Goal: Transaction & Acquisition: Obtain resource

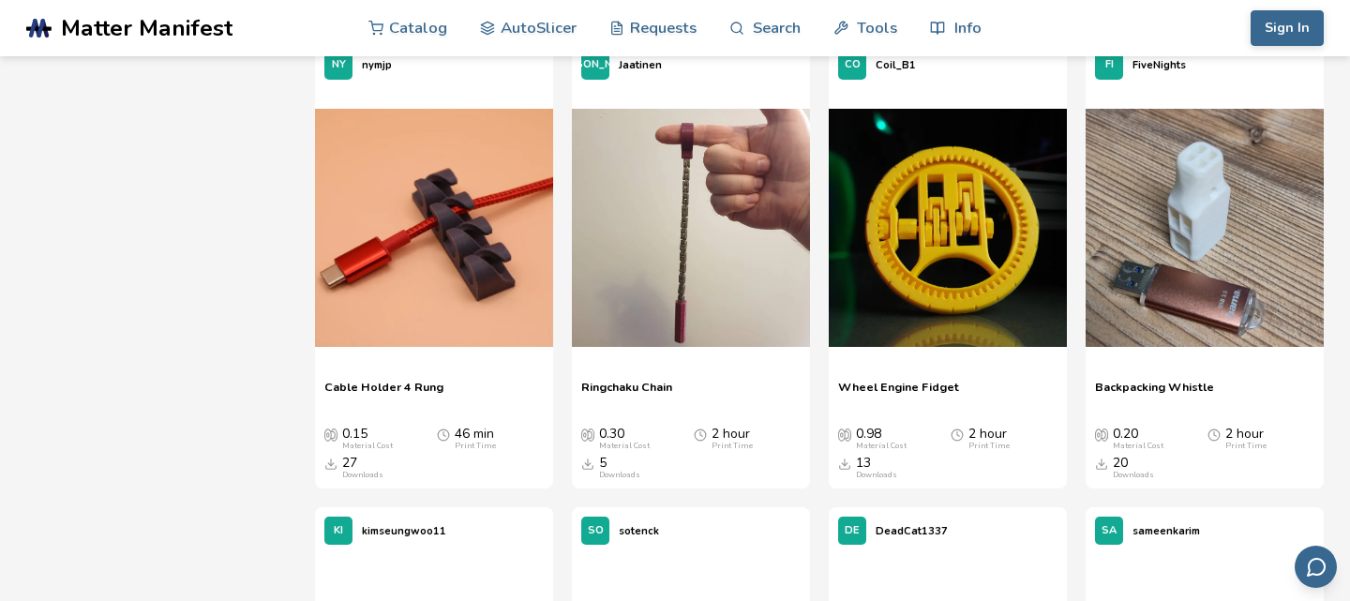
scroll to position [14706, 0]
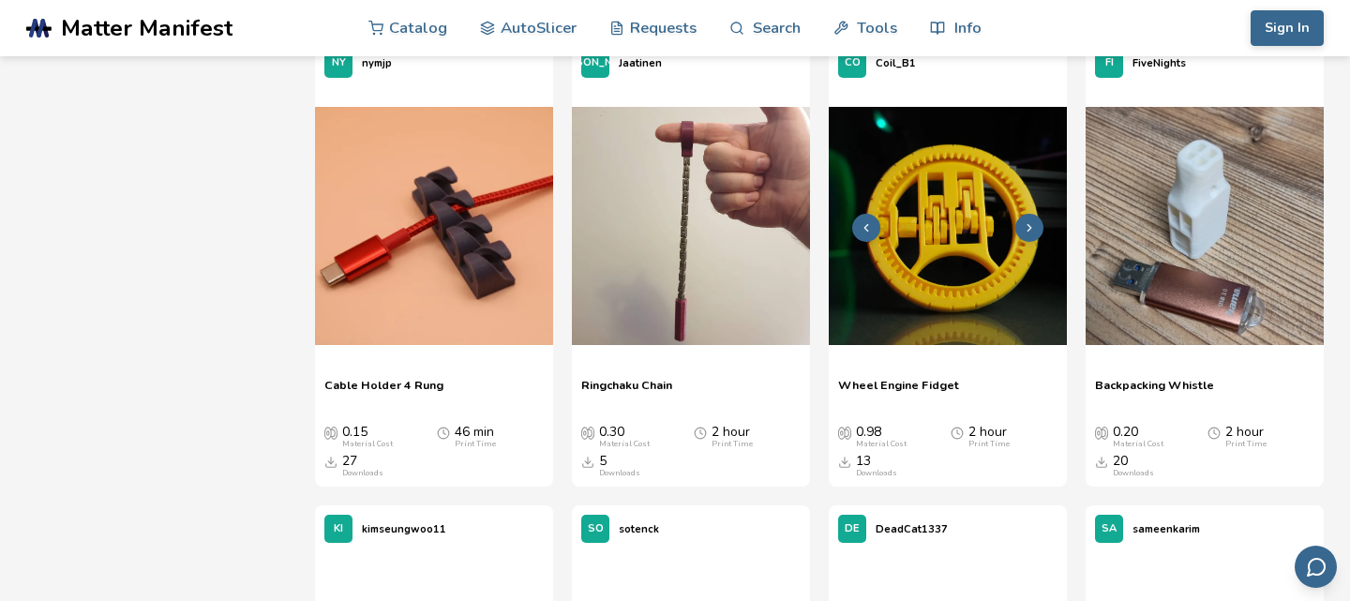
click at [960, 199] on img at bounding box center [948, 226] width 238 height 238
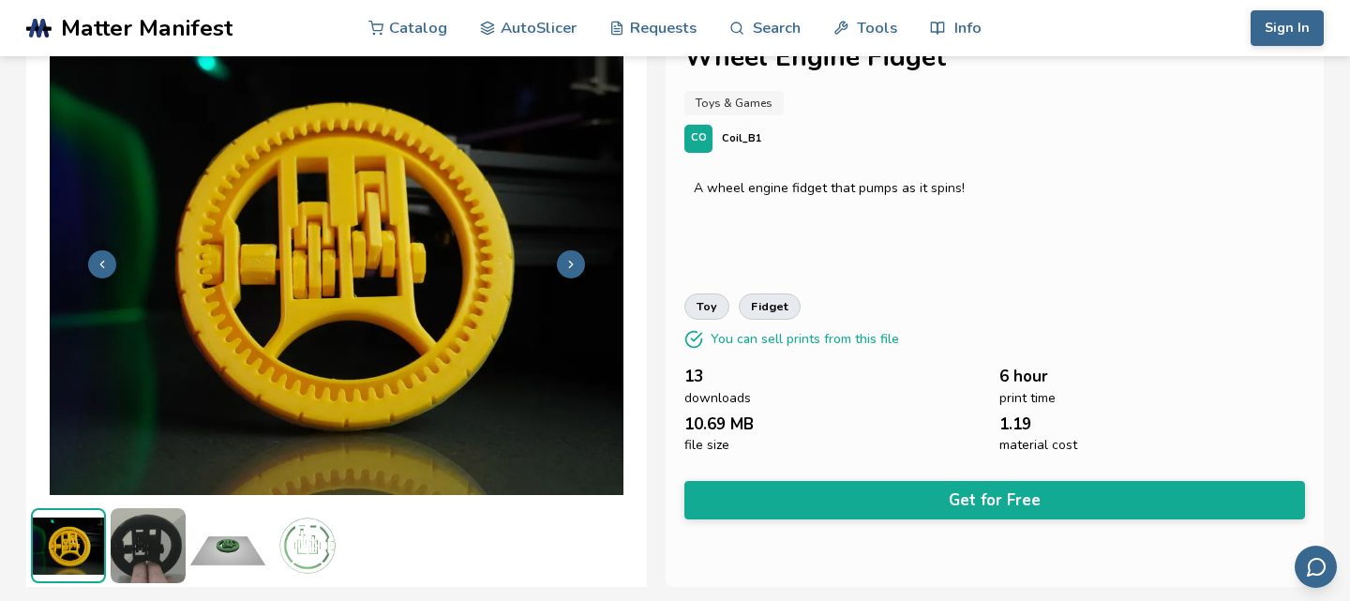
scroll to position [49, 0]
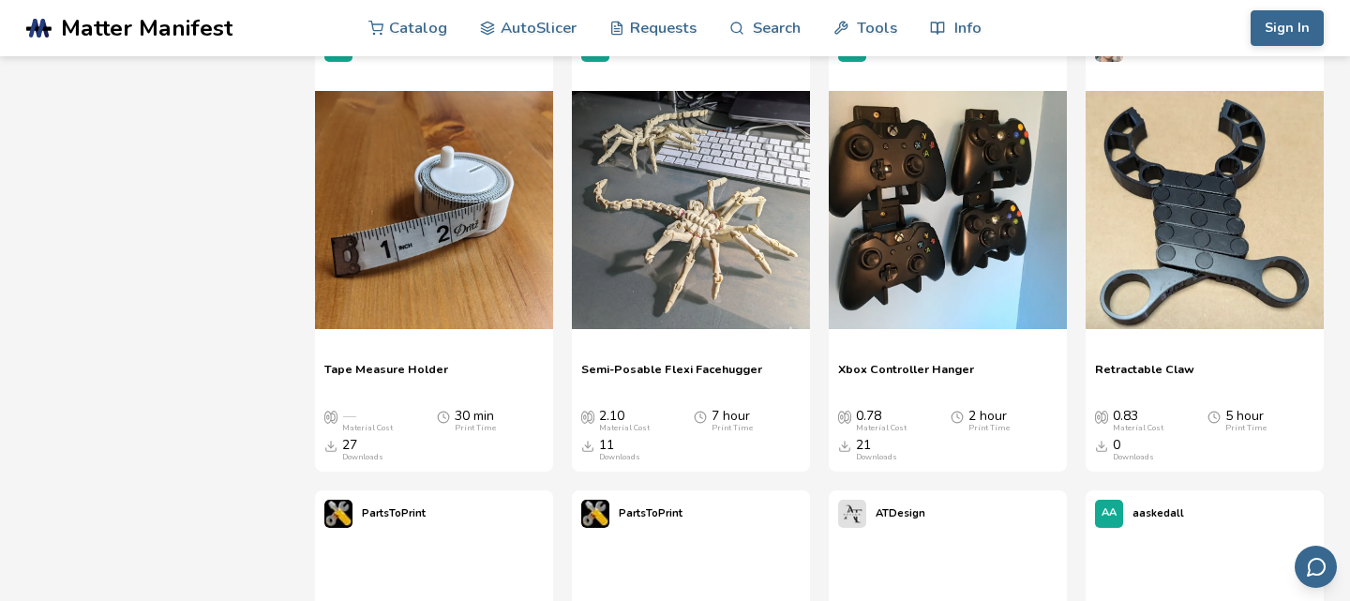
scroll to position [16140, 0]
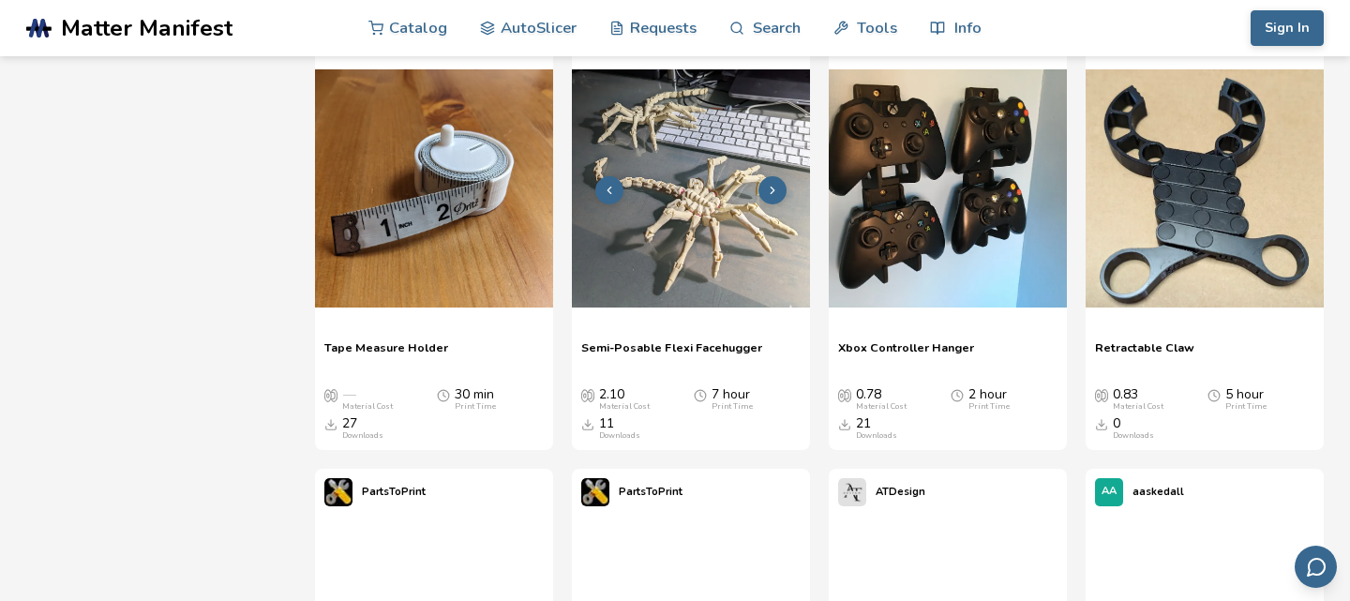
click at [687, 217] on img at bounding box center [691, 188] width 238 height 238
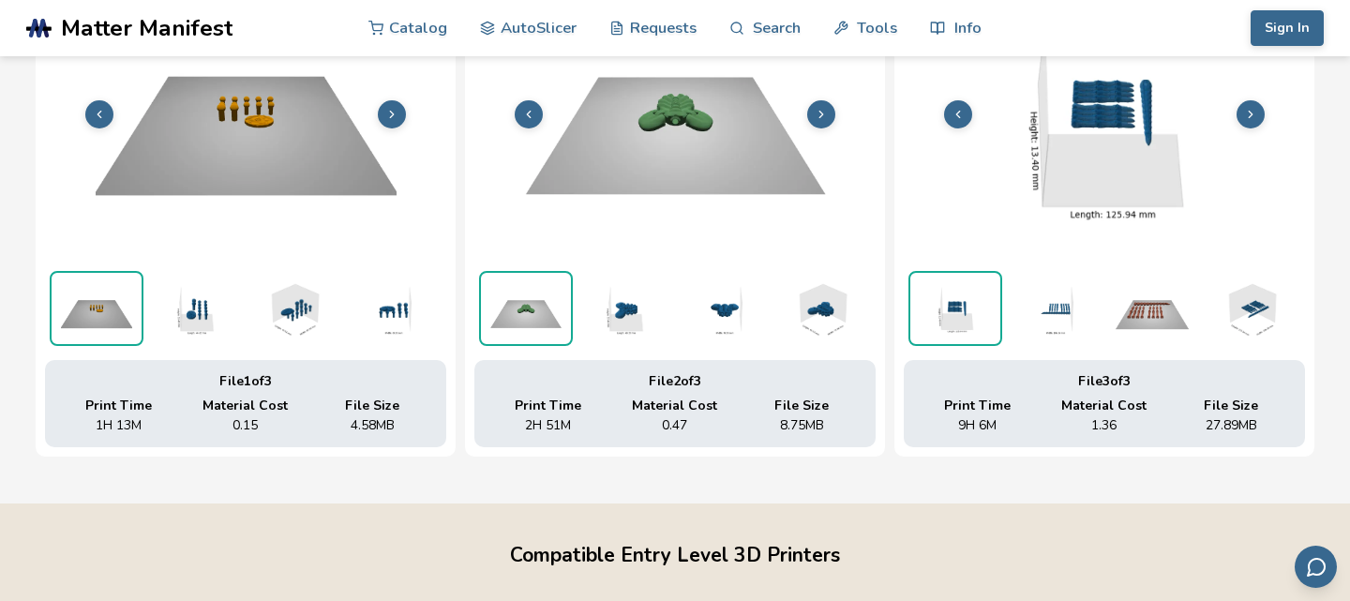
scroll to position [783, 0]
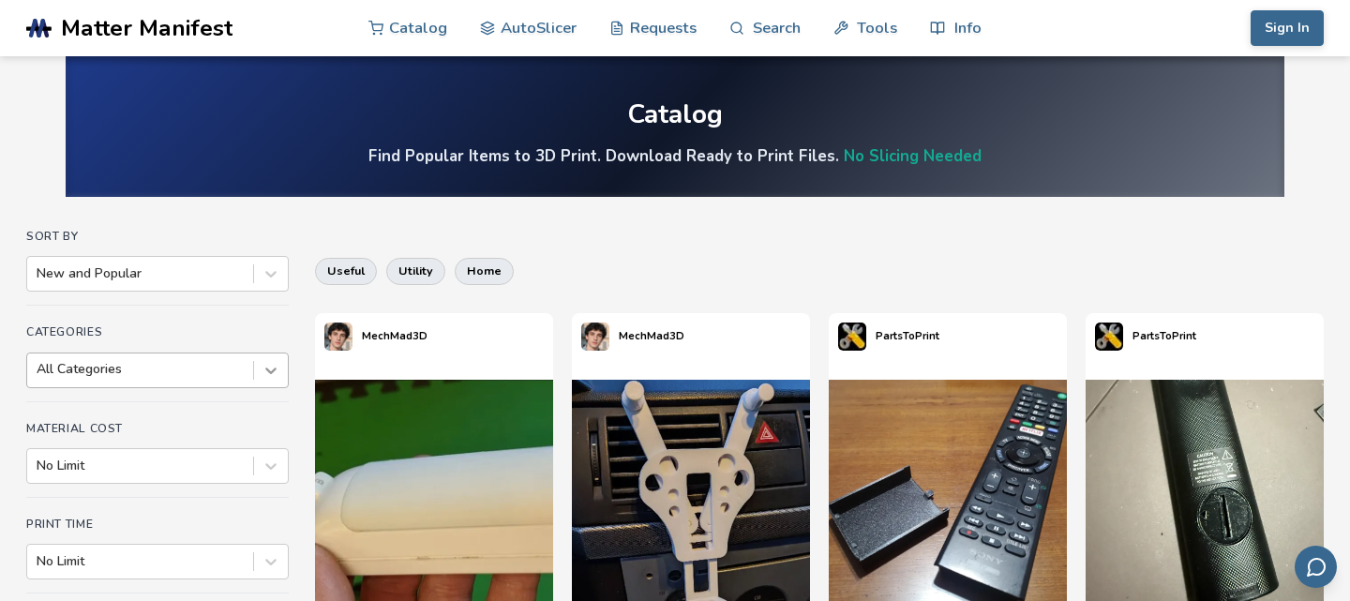
click at [264, 370] on div at bounding box center [271, 370] width 34 height 34
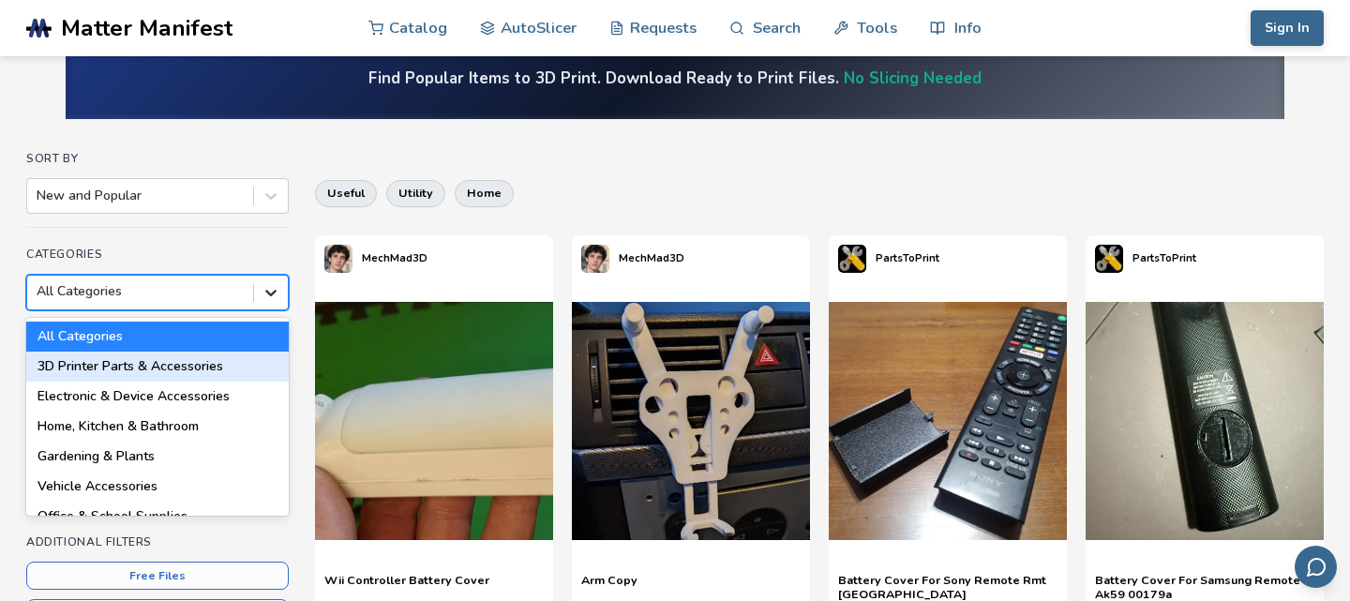
scroll to position [82, 0]
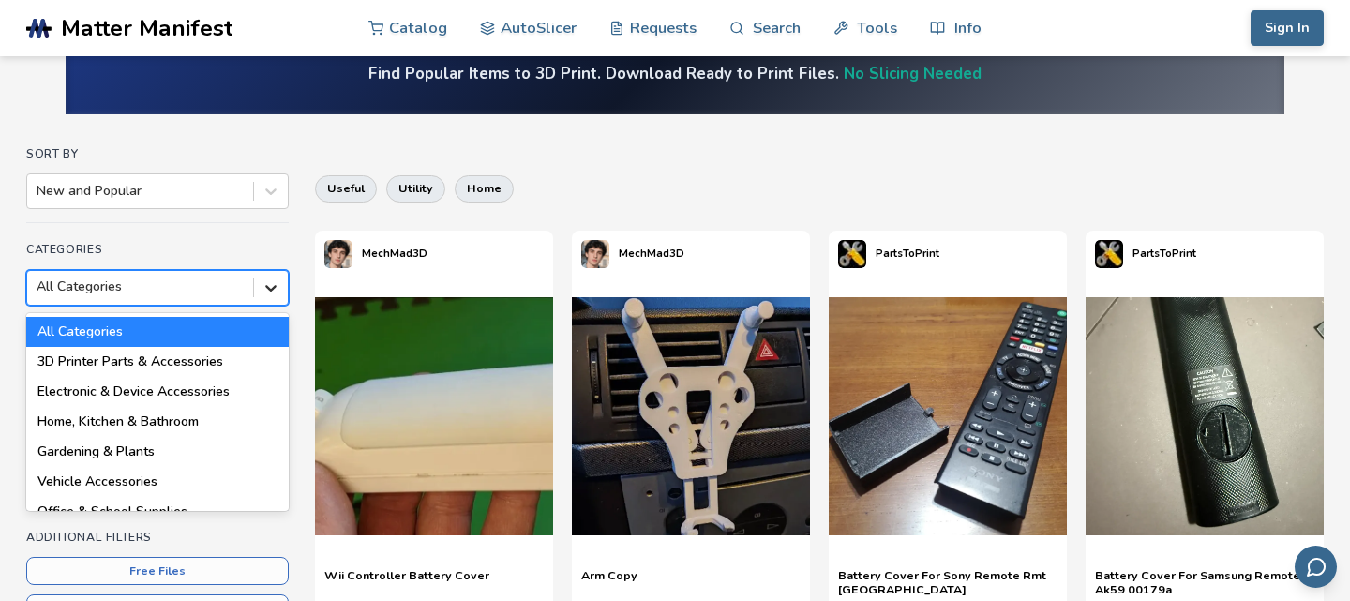
click at [273, 299] on div at bounding box center [271, 288] width 34 height 34
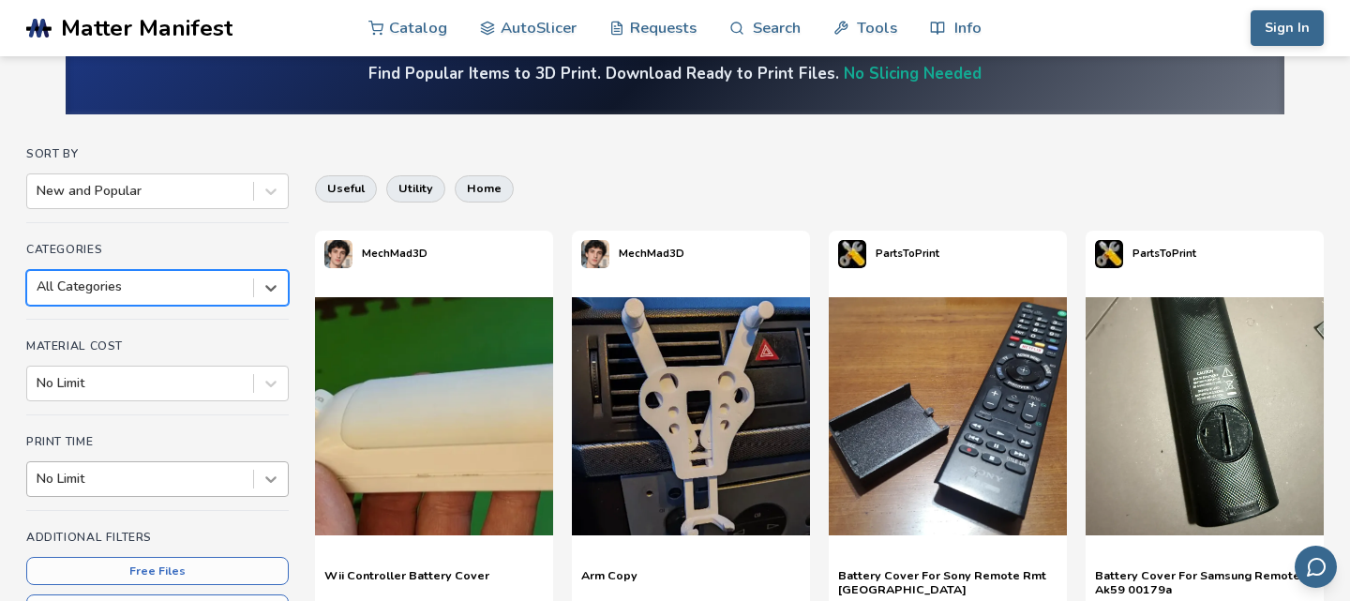
click at [279, 486] on div "No Limit" at bounding box center [157, 479] width 262 height 36
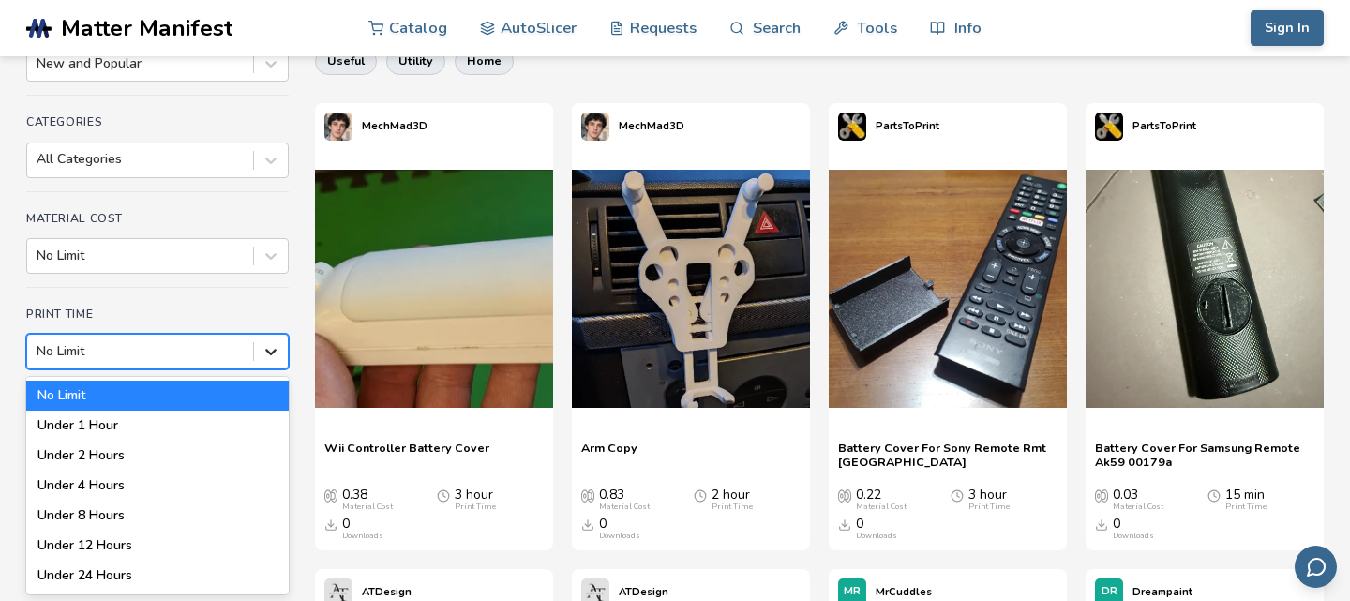
click at [272, 346] on icon at bounding box center [271, 351] width 19 height 19
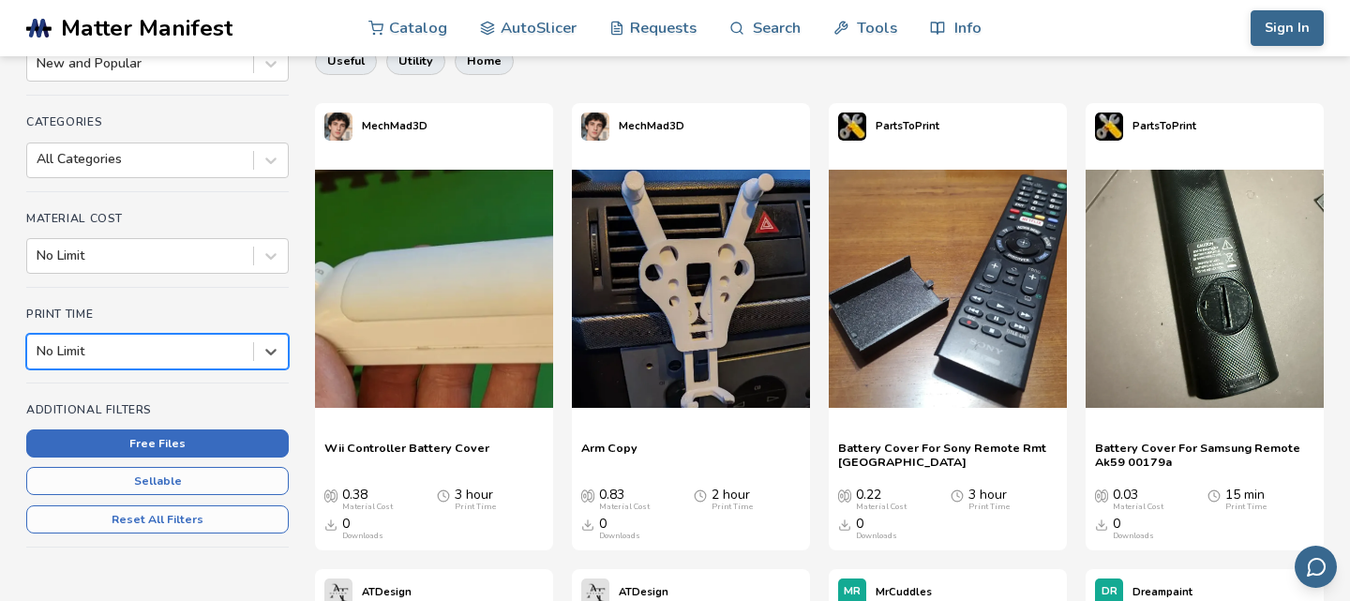
click at [228, 439] on button "Free Files" at bounding box center [157, 443] width 262 height 28
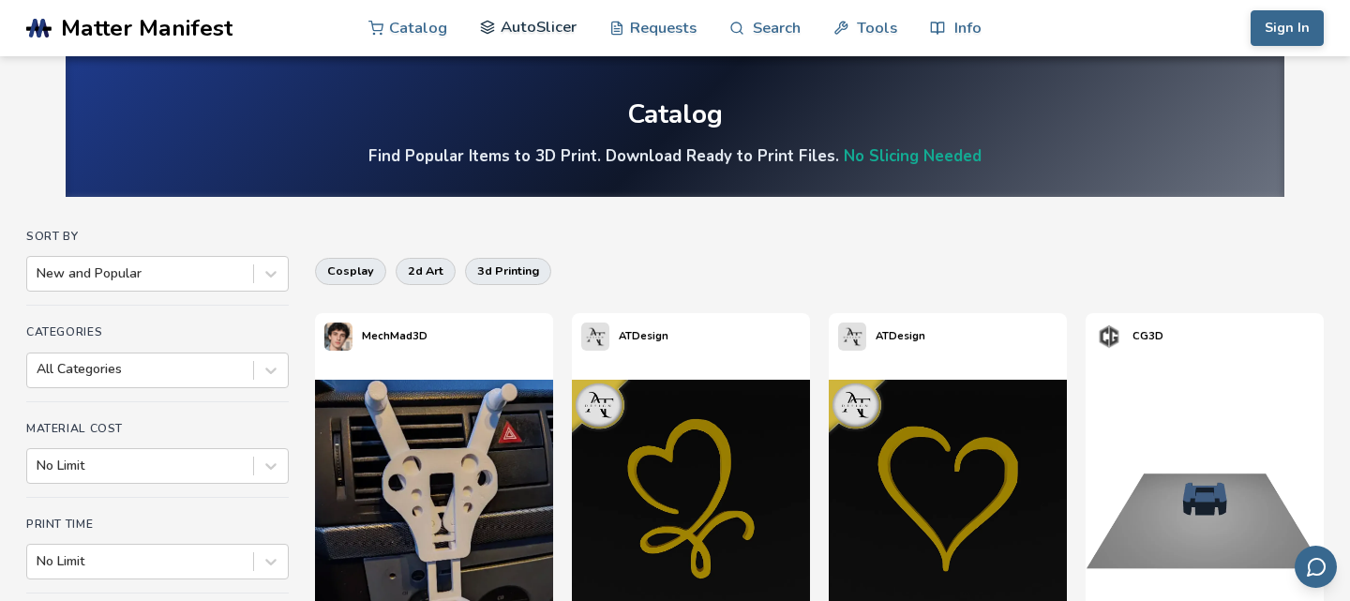
click at [526, 25] on link "AutoSlicer" at bounding box center [528, 27] width 97 height 56
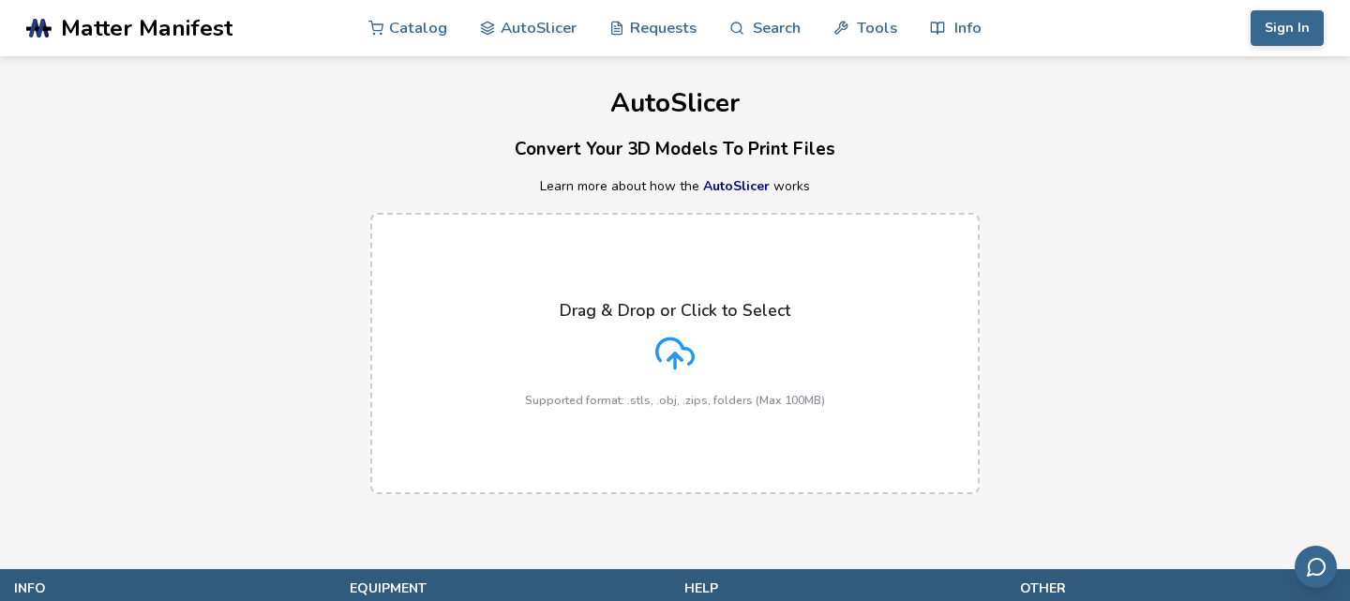
click at [675, 355] on polyline at bounding box center [674, 356] width 13 height 7
click at [0, 0] on input "Drag & Drop or Click to Select Supported format: .stls, .obj, .zips, folders (M…" at bounding box center [0, 0] width 0 height 0
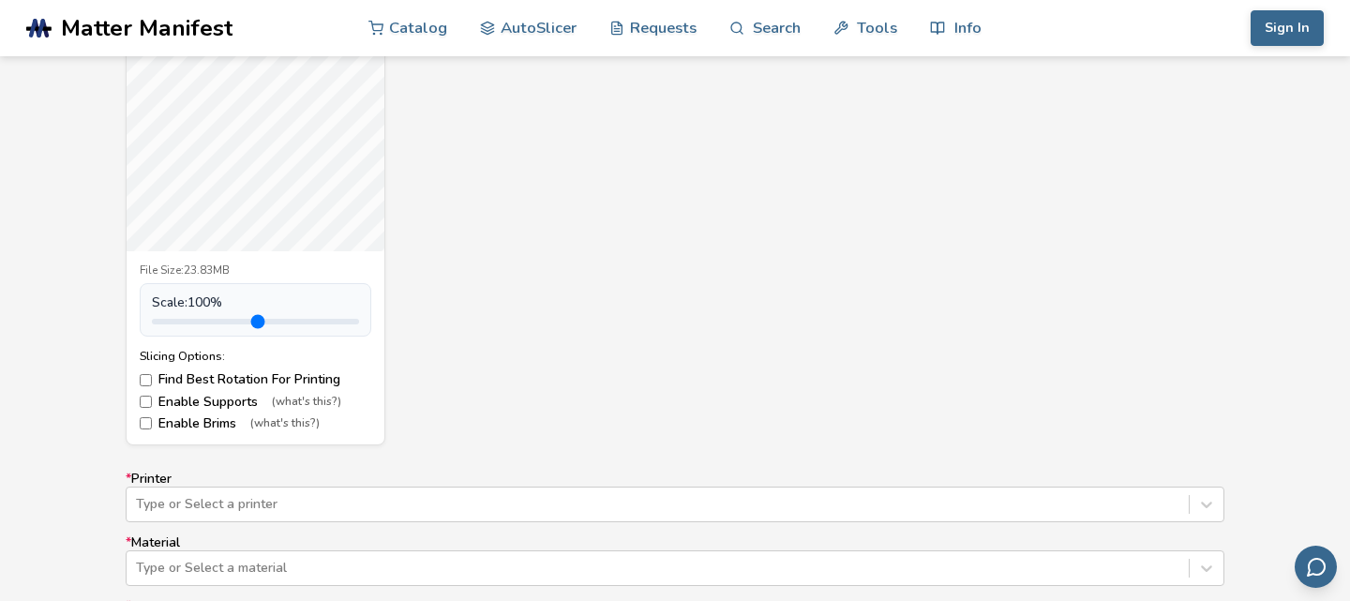
scroll to position [815, 0]
click at [730, 499] on div "Type or Select a printer" at bounding box center [675, 504] width 1099 height 36
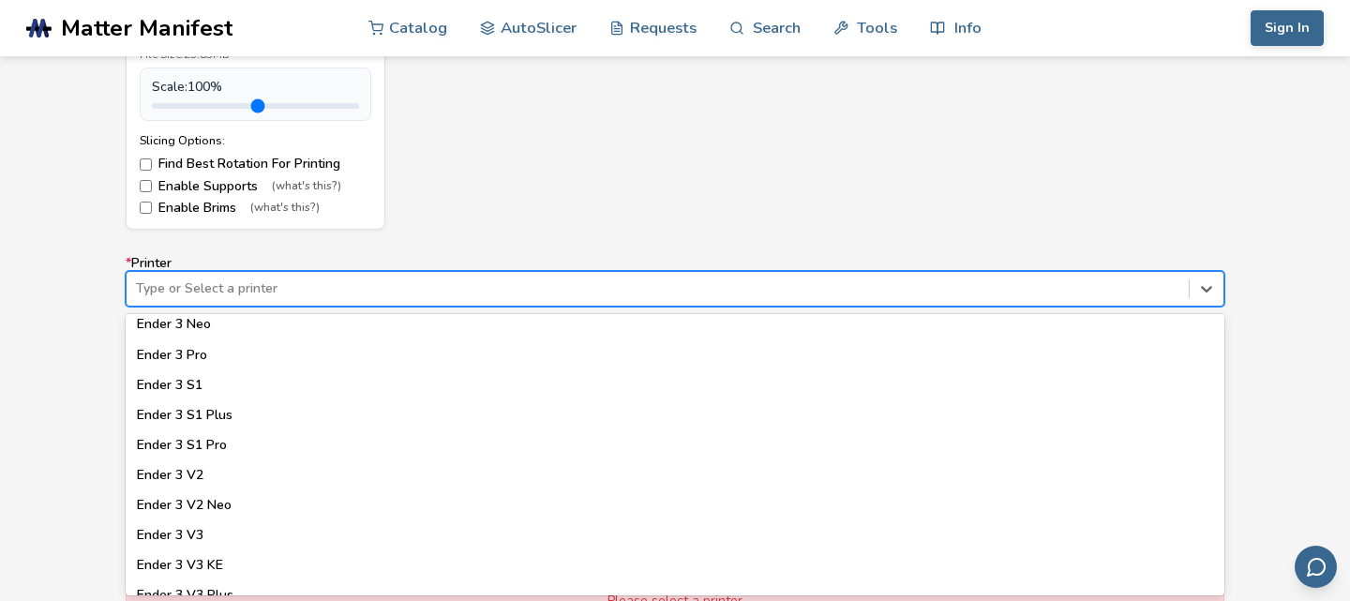
scroll to position [1158, 0]
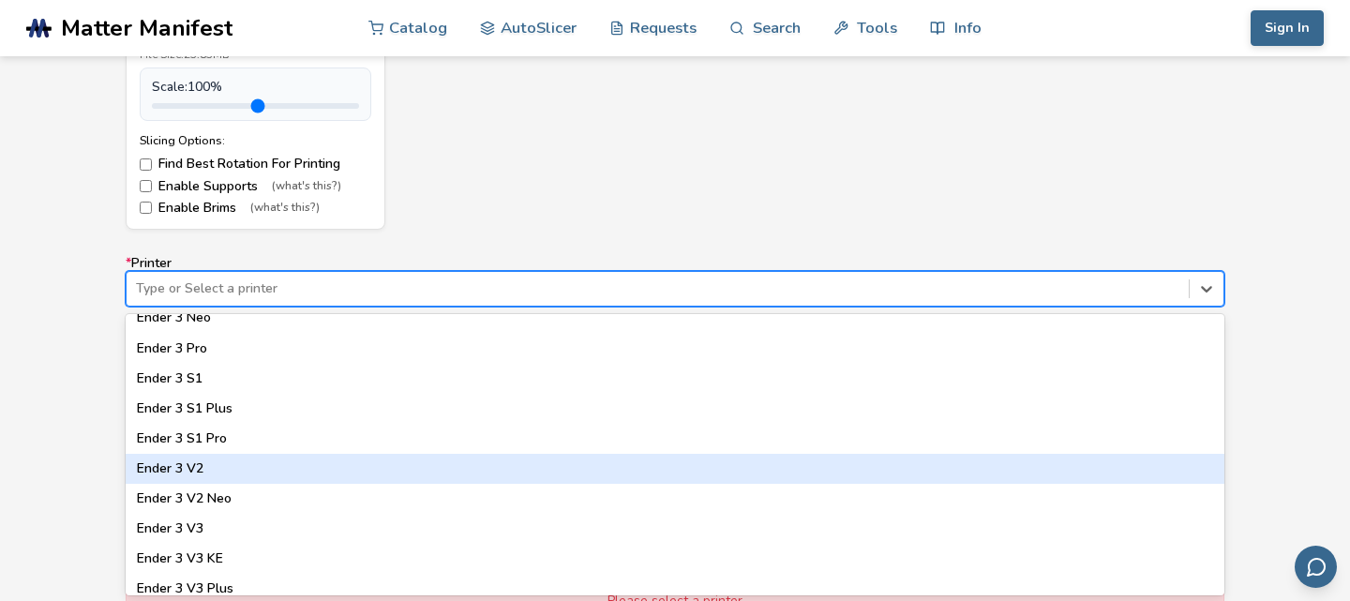
click at [336, 460] on div "Ender 3 V2" at bounding box center [675, 469] width 1099 height 30
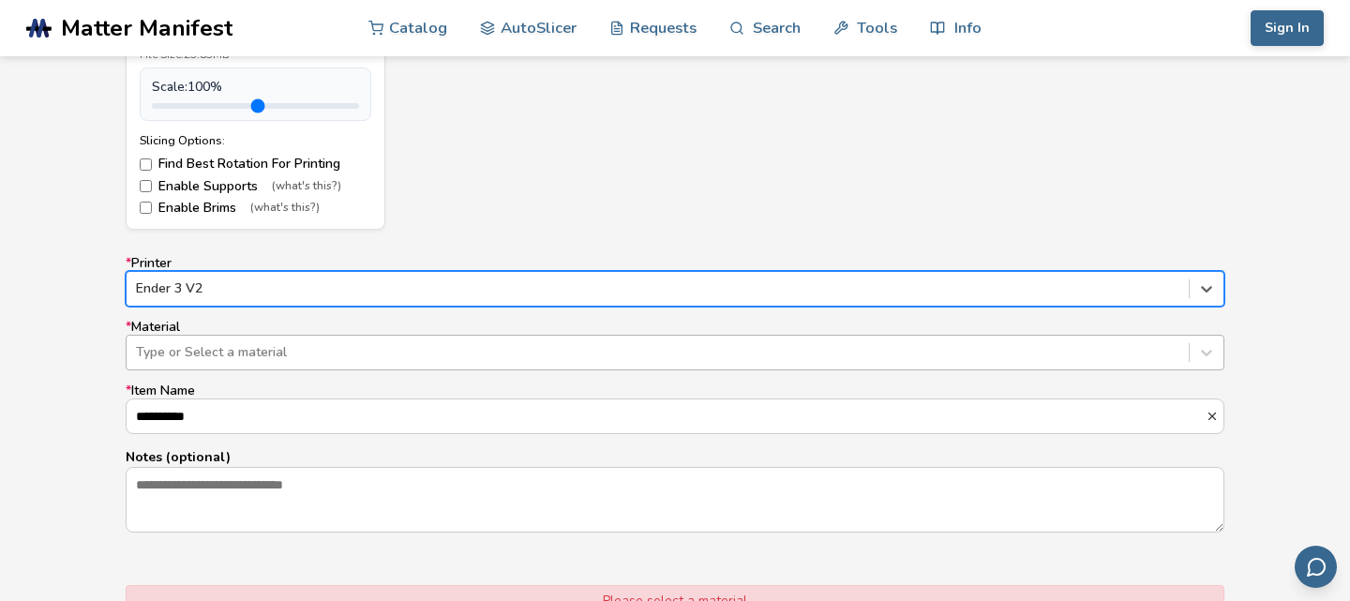
click at [322, 349] on div at bounding box center [657, 352] width 1043 height 19
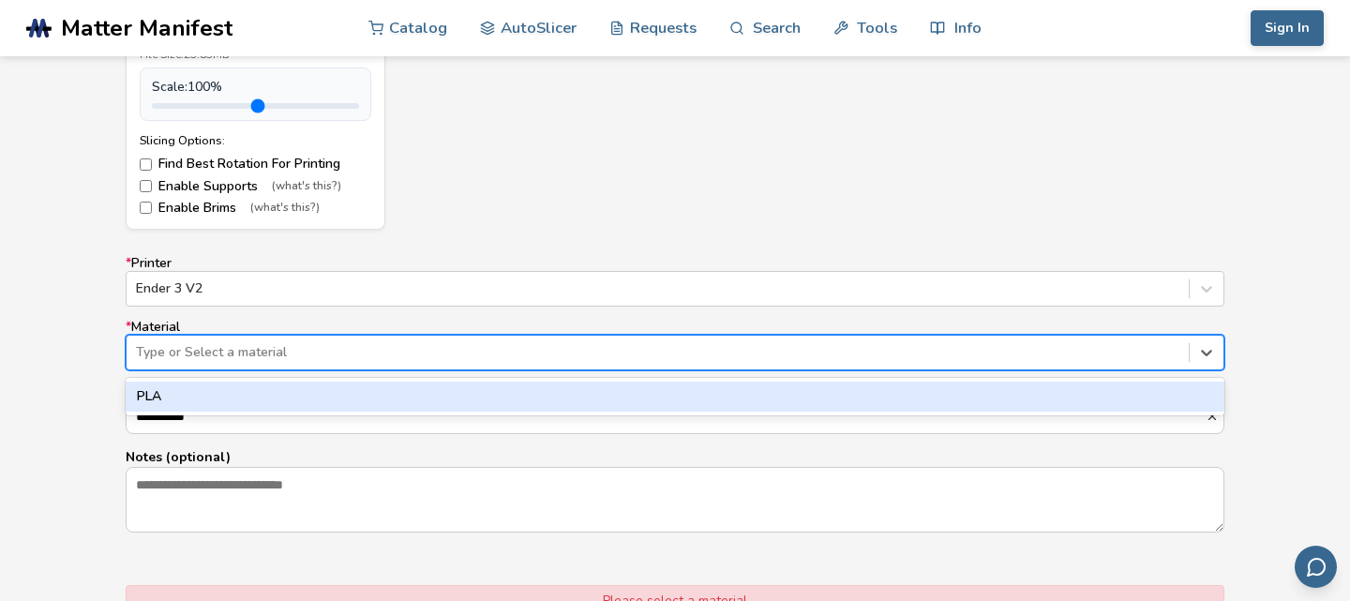
click at [302, 396] on div "PLA" at bounding box center [675, 396] width 1099 height 30
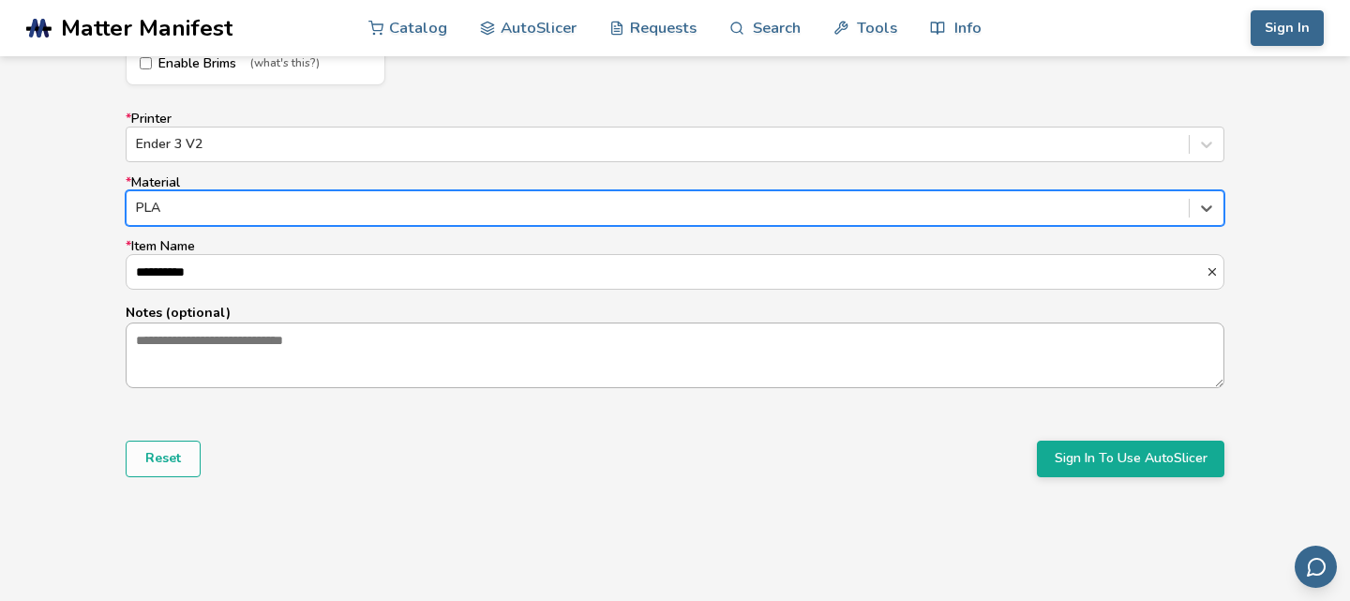
scroll to position [1175, 0]
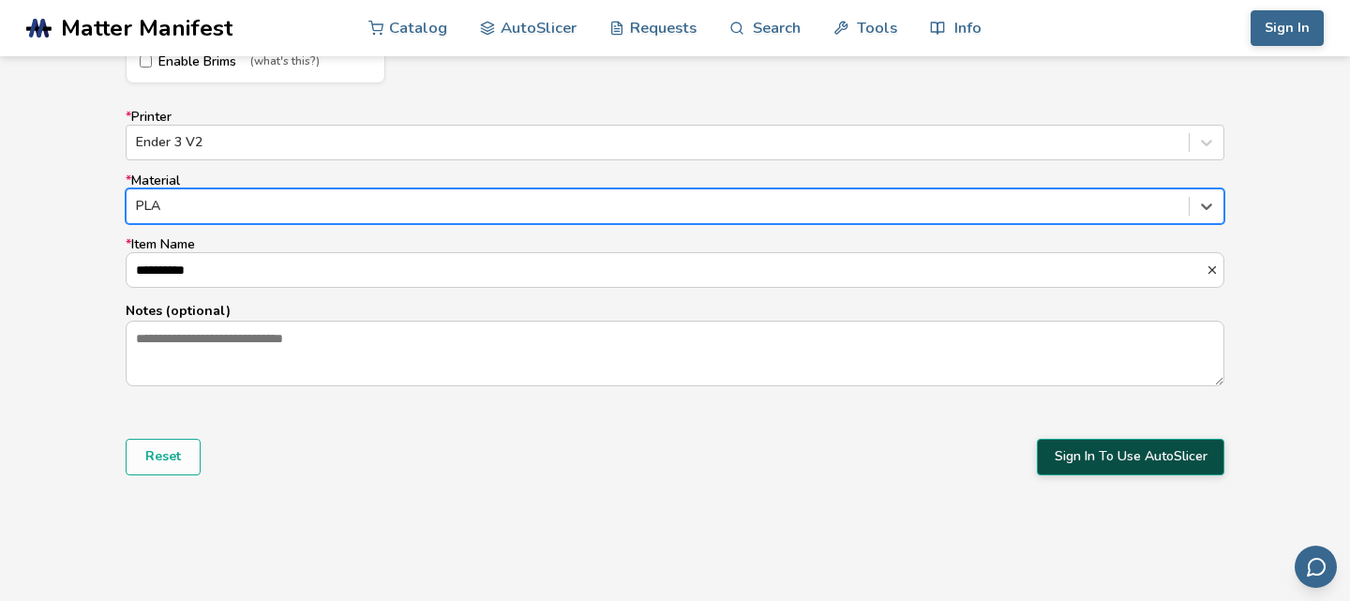
click at [1190, 465] on button "Sign In To Use AutoSlicer" at bounding box center [1130, 457] width 187 height 36
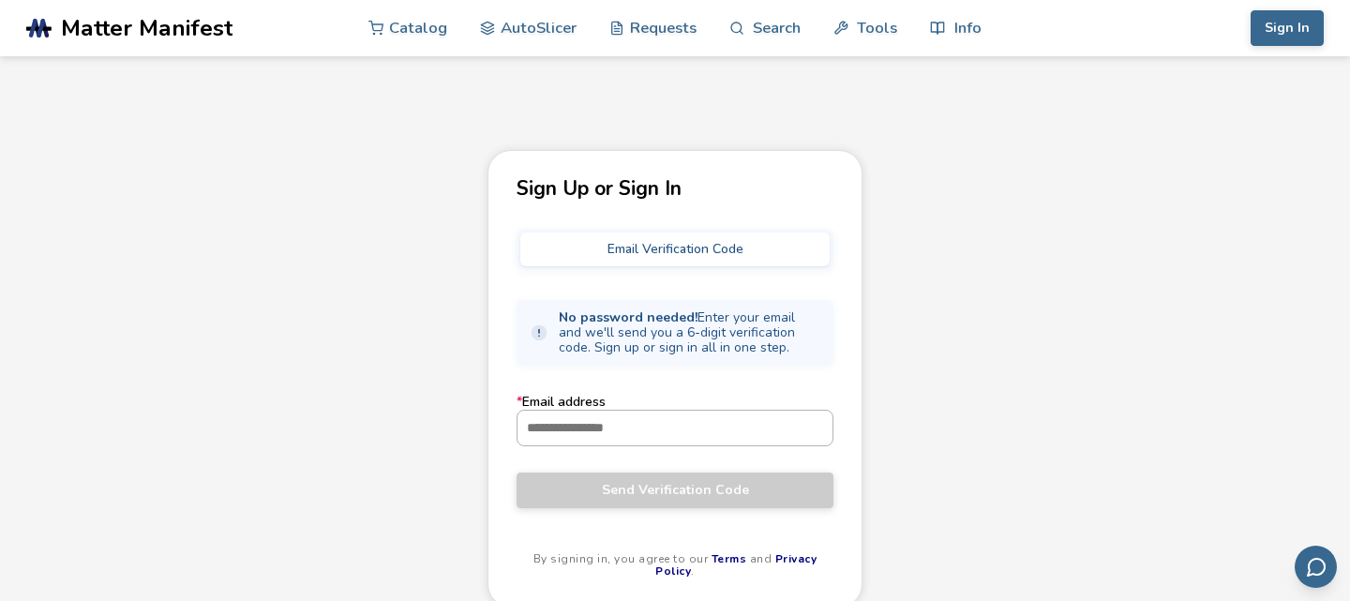
click at [606, 421] on input "* Email address" at bounding box center [674, 428] width 315 height 34
type input "**********"
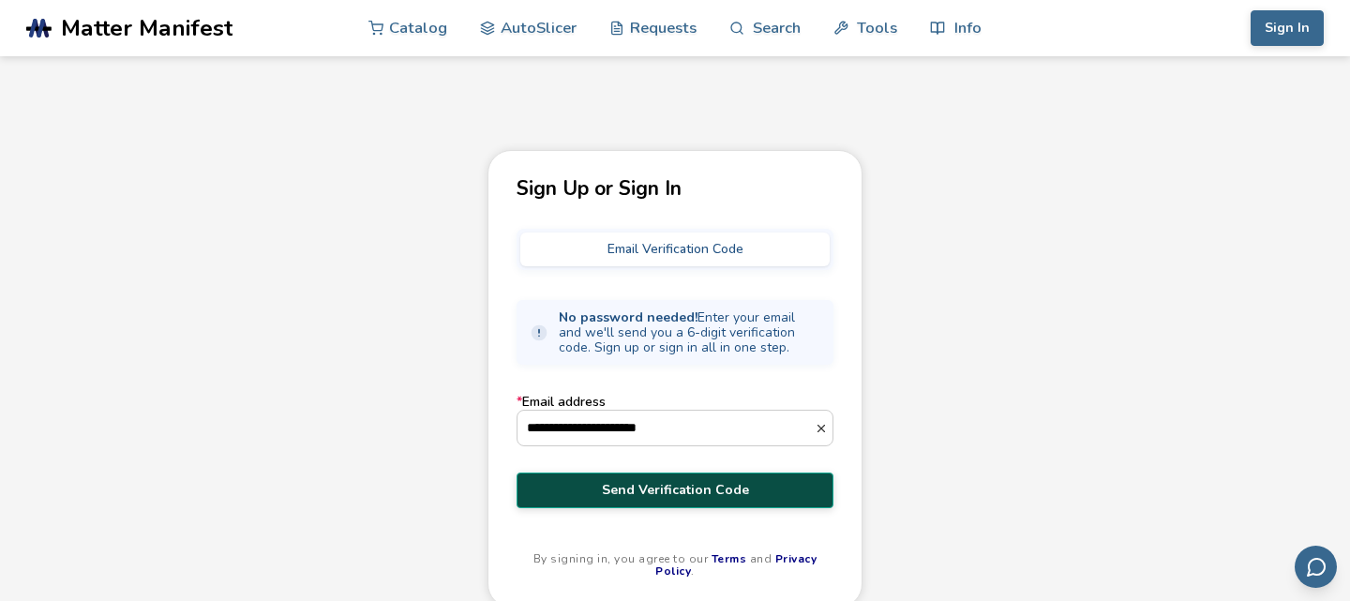
click at [639, 491] on span "Send Verification Code" at bounding box center [675, 490] width 289 height 15
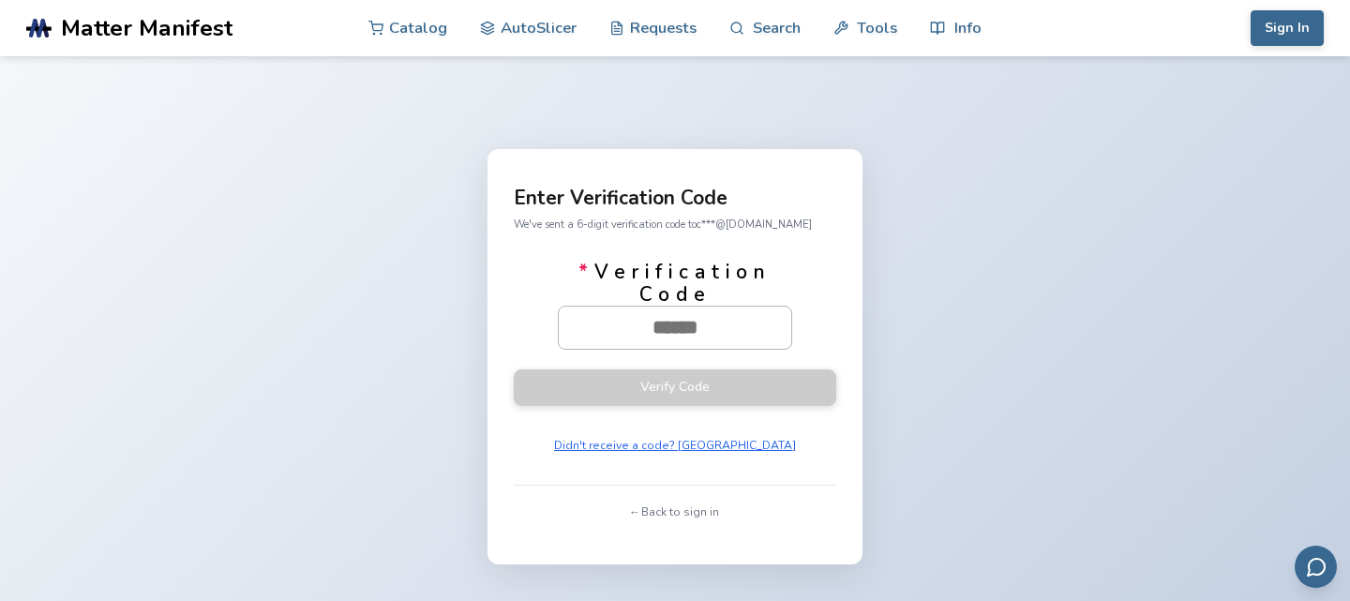
click at [665, 339] on input "* Verification Code" at bounding box center [675, 326] width 232 height 41
drag, startPoint x: 751, startPoint y: 334, endPoint x: 572, endPoint y: 322, distance: 179.4
click at [572, 322] on input "* Verification Code" at bounding box center [675, 326] width 232 height 41
paste input "******"
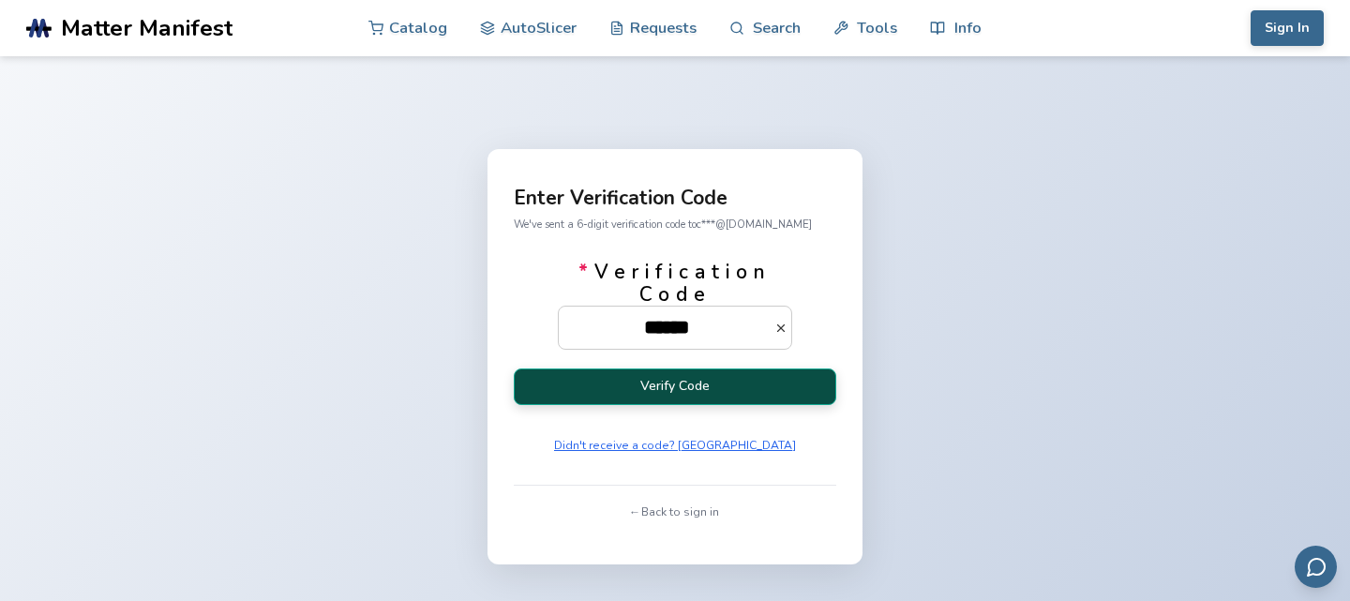
type input "******"
click at [591, 388] on button "Verify Code" at bounding box center [675, 386] width 322 height 37
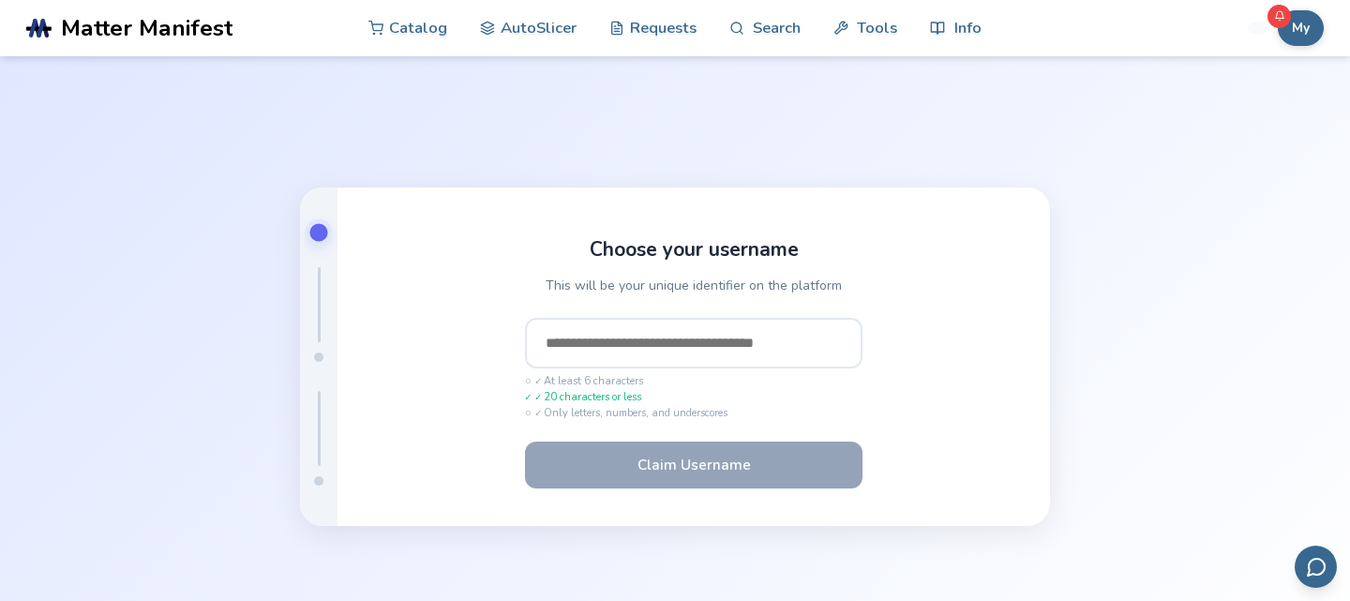
click at [792, 349] on input "text" at bounding box center [693, 343] width 337 height 51
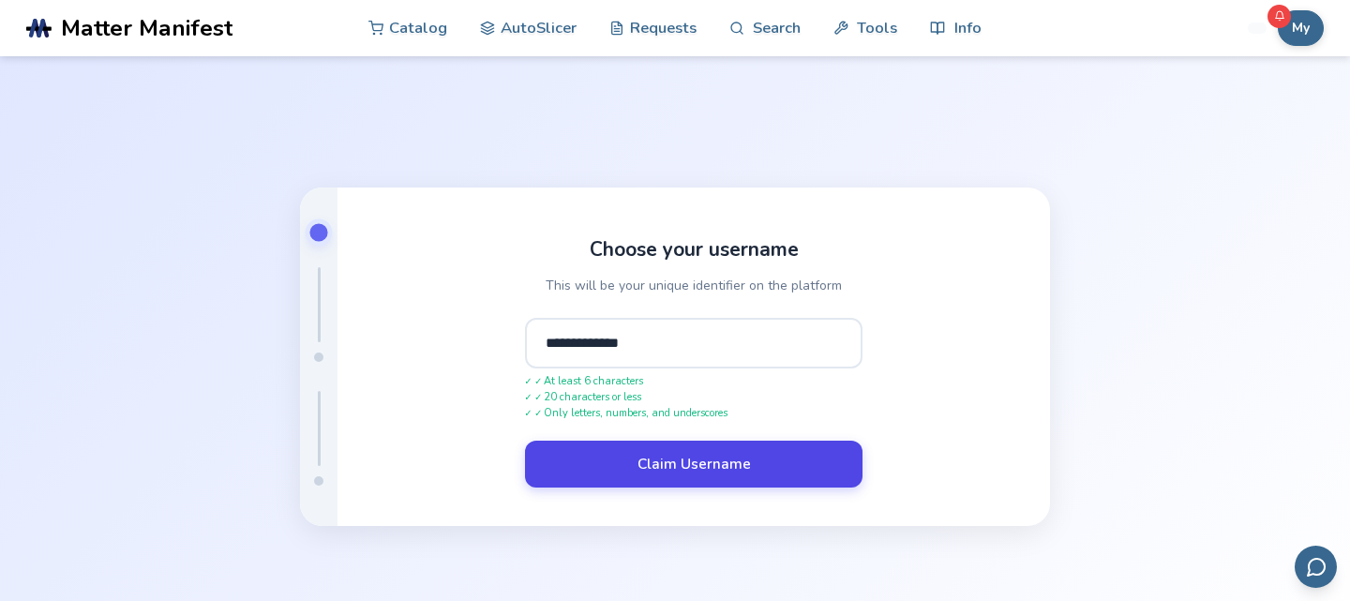
type input "**********"
click at [687, 460] on button "Claim Username" at bounding box center [693, 464] width 337 height 47
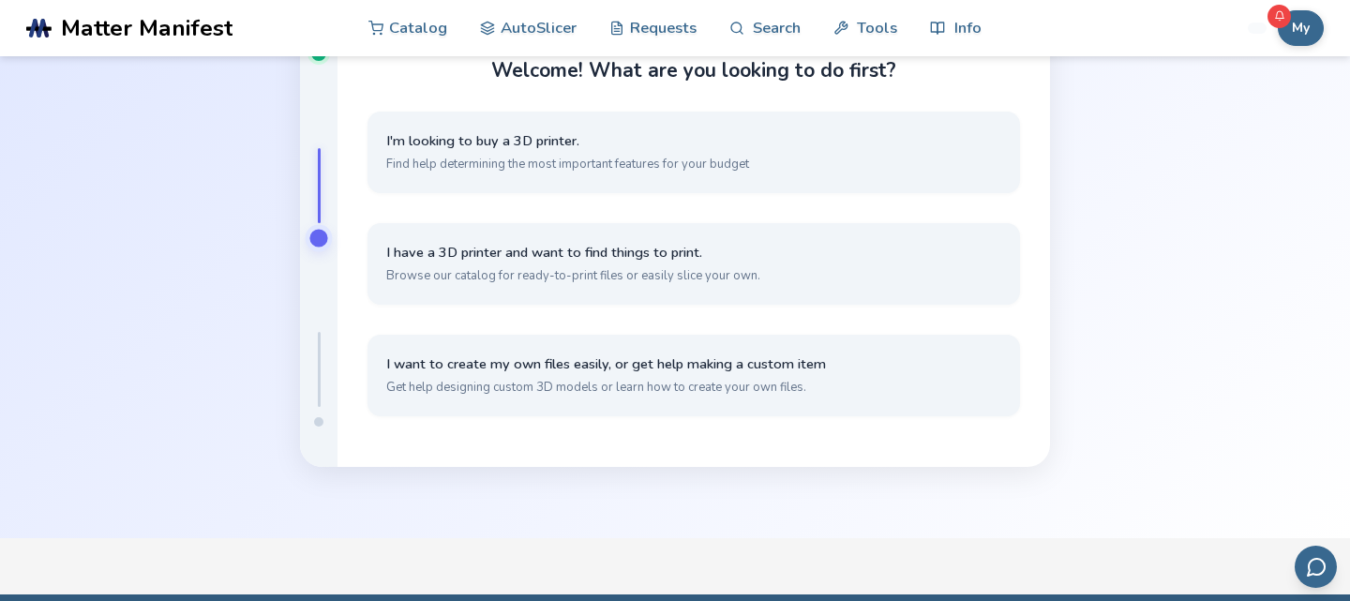
scroll to position [118, 0]
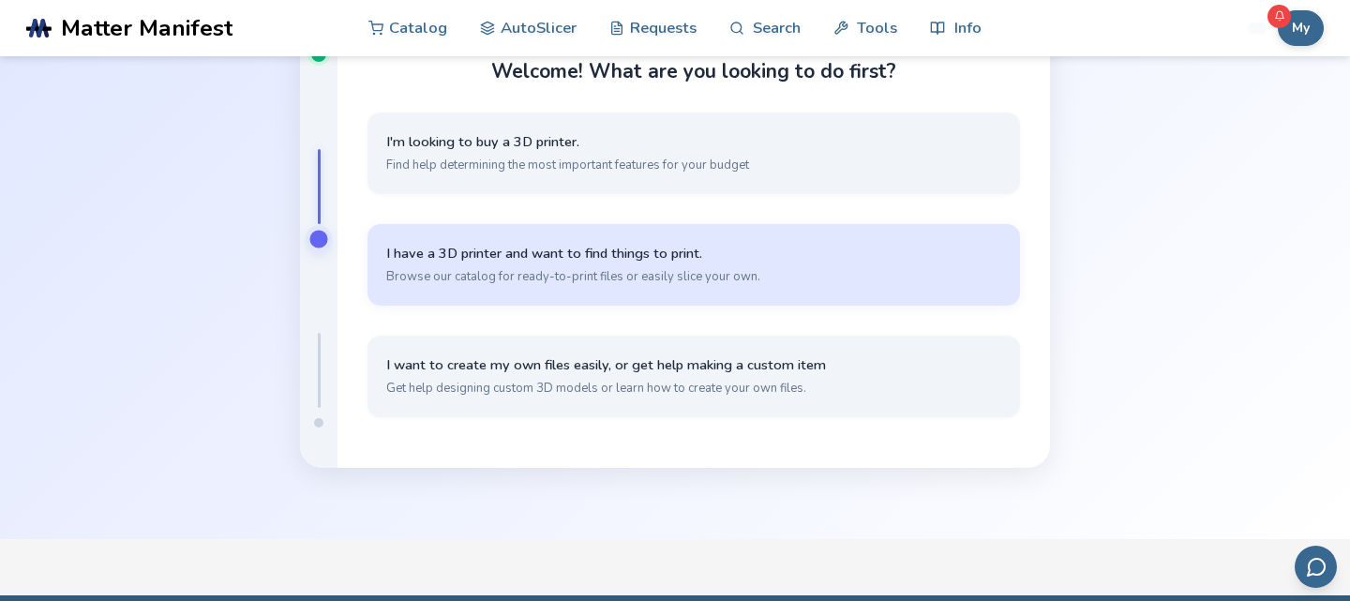
click at [651, 256] on span "I have a 3D printer and want to find things to print." at bounding box center [693, 254] width 615 height 18
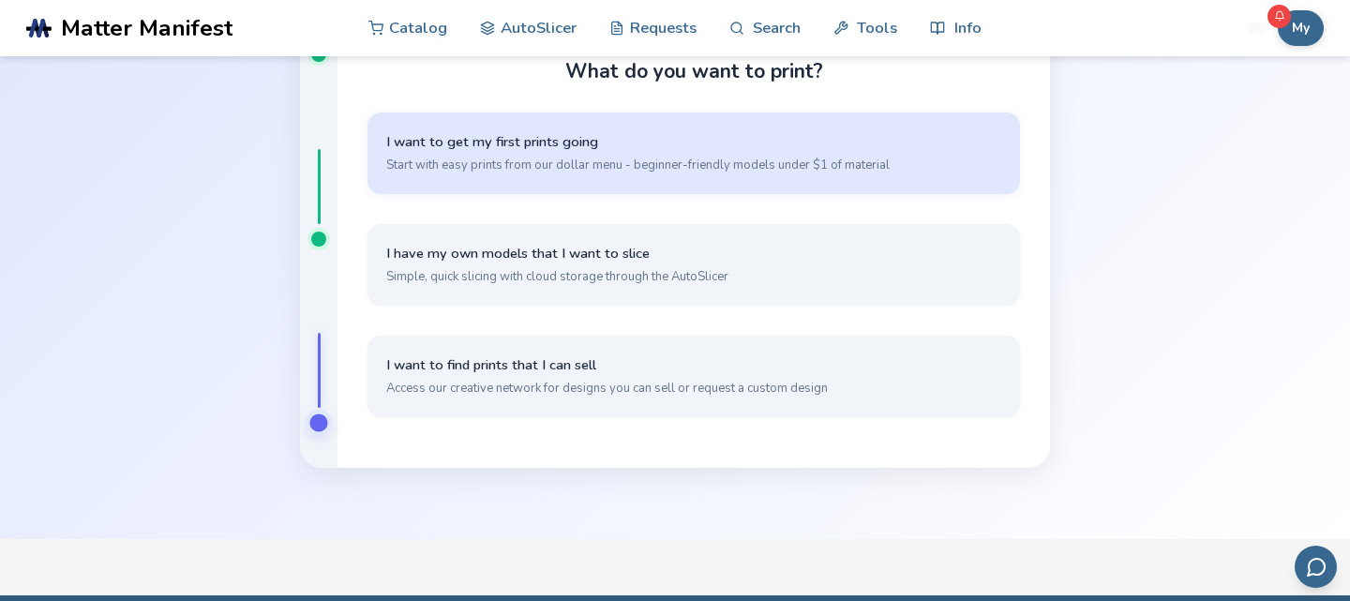
click at [839, 150] on button "I want to get my first prints going Start with easy prints from our dollar menu…" at bounding box center [693, 153] width 652 height 82
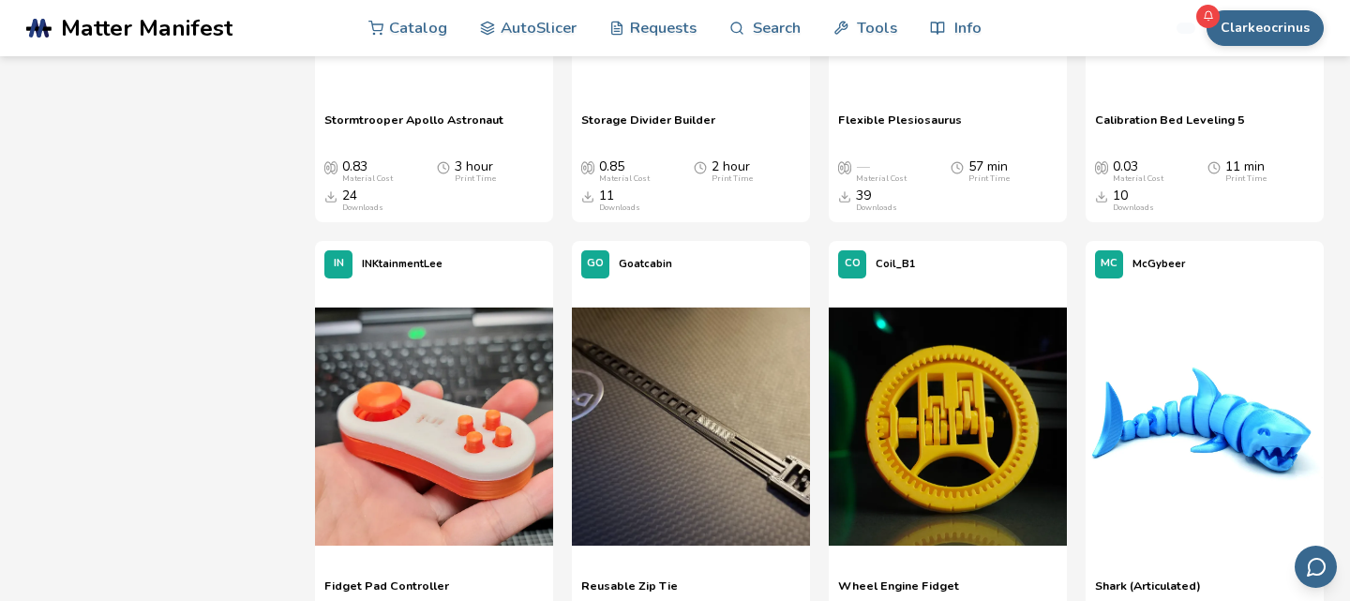
scroll to position [10782, 0]
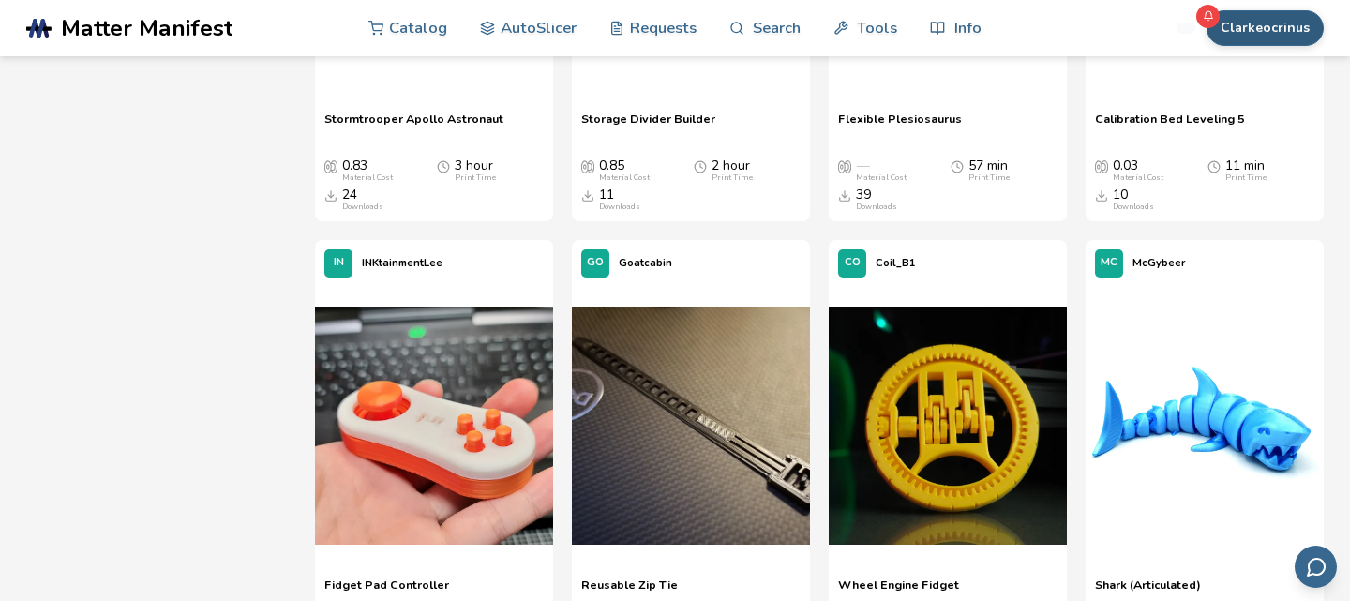
click at [1286, 22] on button "Clarkeocrinus" at bounding box center [1264, 28] width 117 height 36
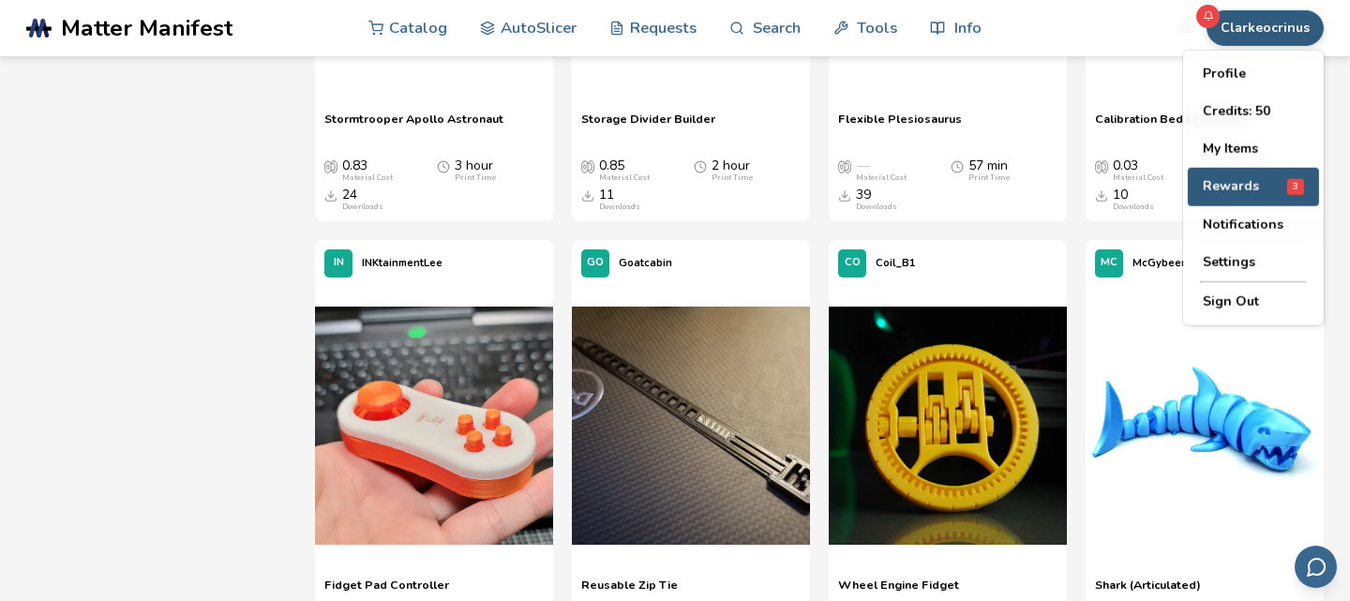
click at [1250, 192] on span "Rewards" at bounding box center [1231, 186] width 56 height 15
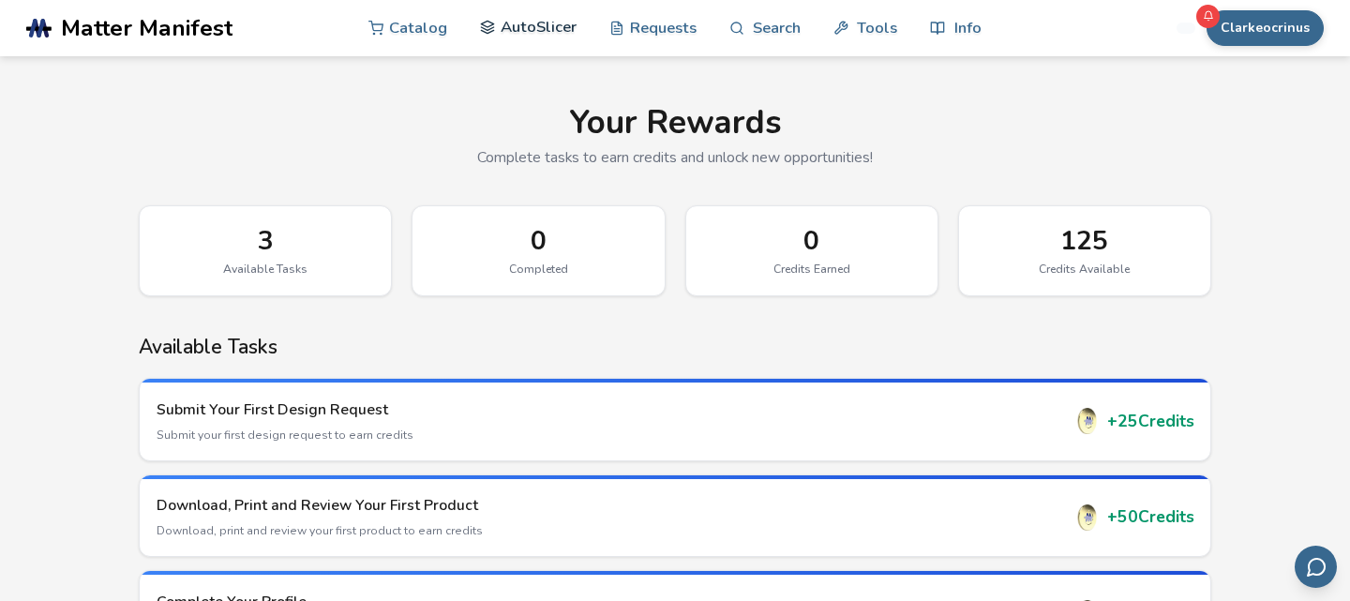
click at [535, 40] on link "AutoSlicer" at bounding box center [528, 27] width 97 height 56
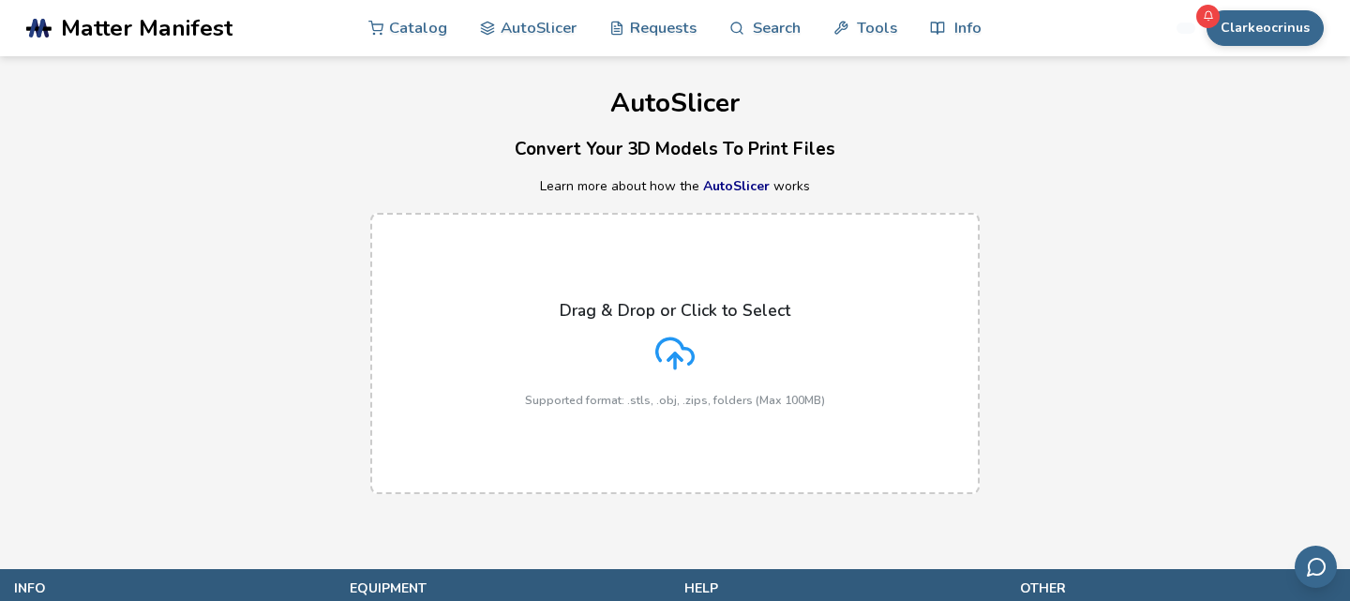
click at [665, 352] on icon at bounding box center [674, 353] width 39 height 39
click at [0, 0] on input "Drag & Drop or Click to Select Supported format: .stls, .obj, .zips, folders (M…" at bounding box center [0, 0] width 0 height 0
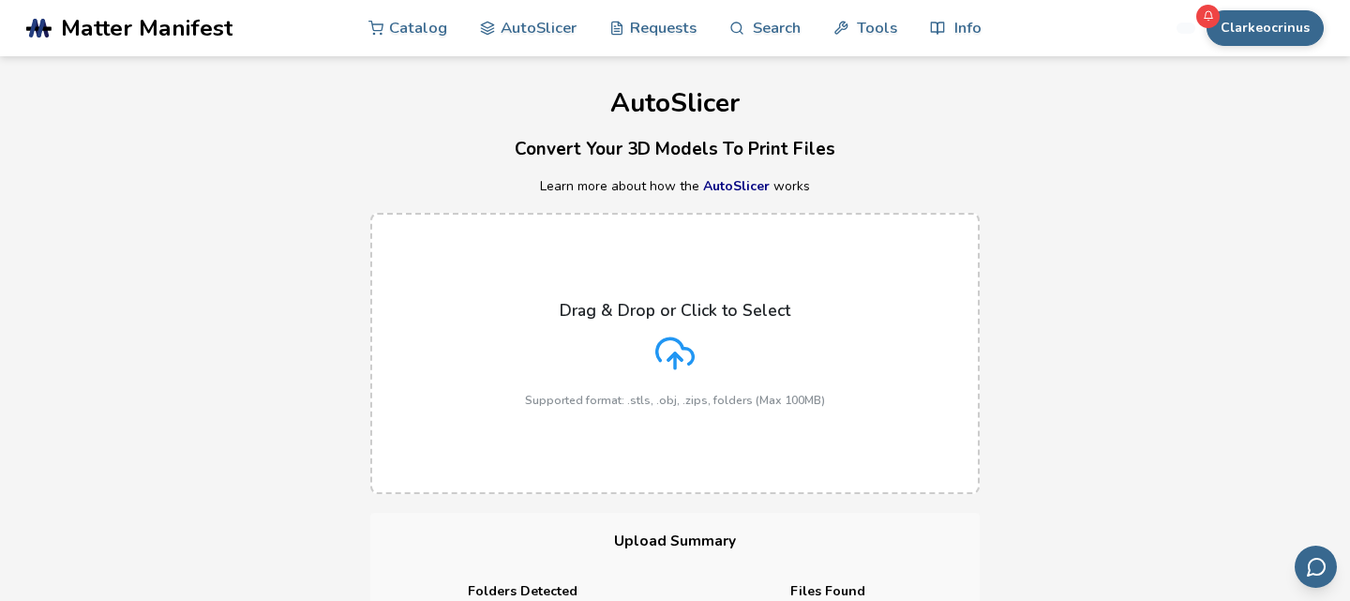
scroll to position [1080, 0]
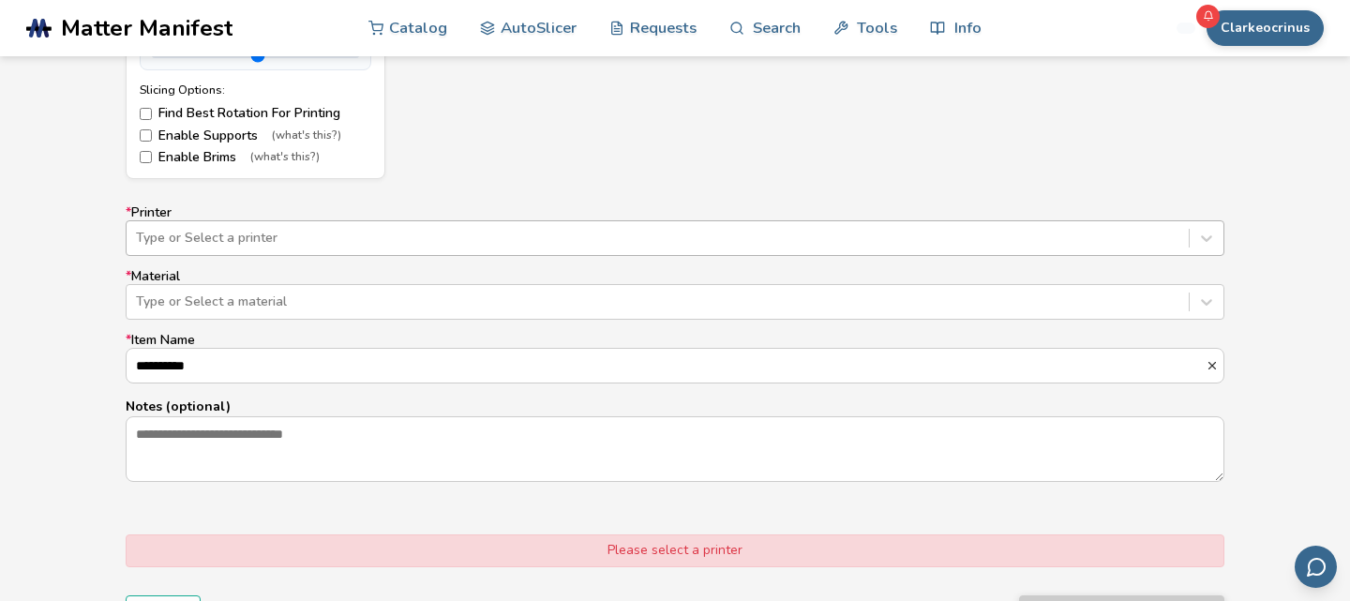
click at [574, 239] on div at bounding box center [657, 238] width 1043 height 19
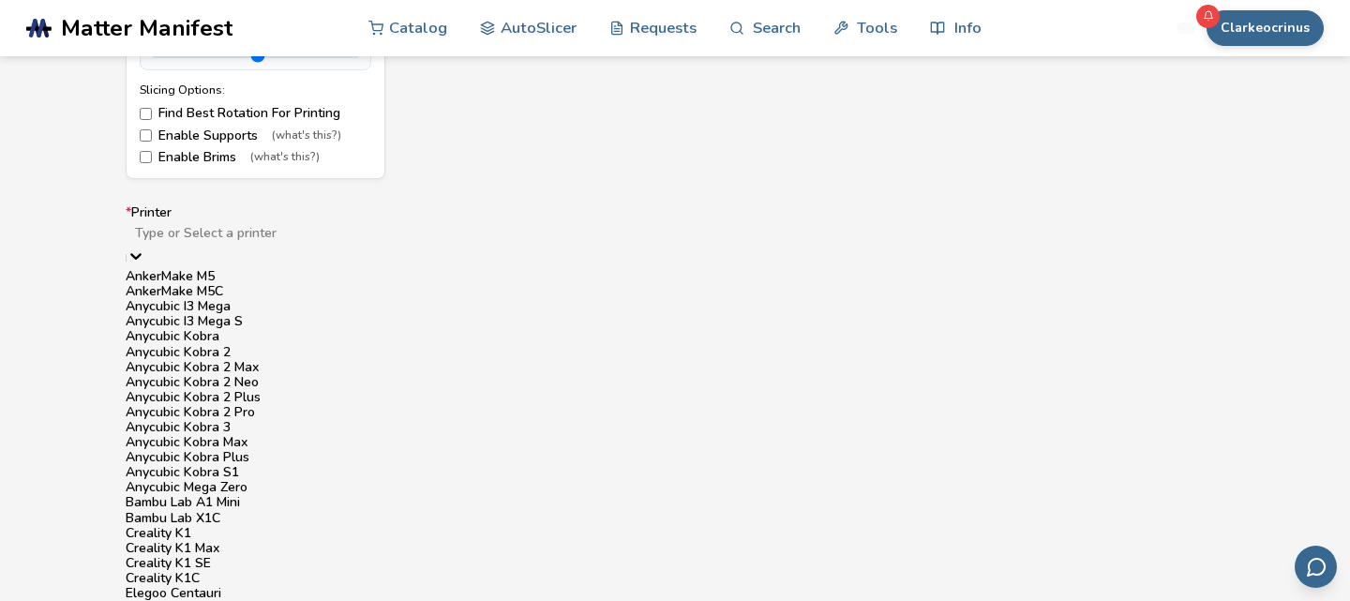
scroll to position [1141, 0]
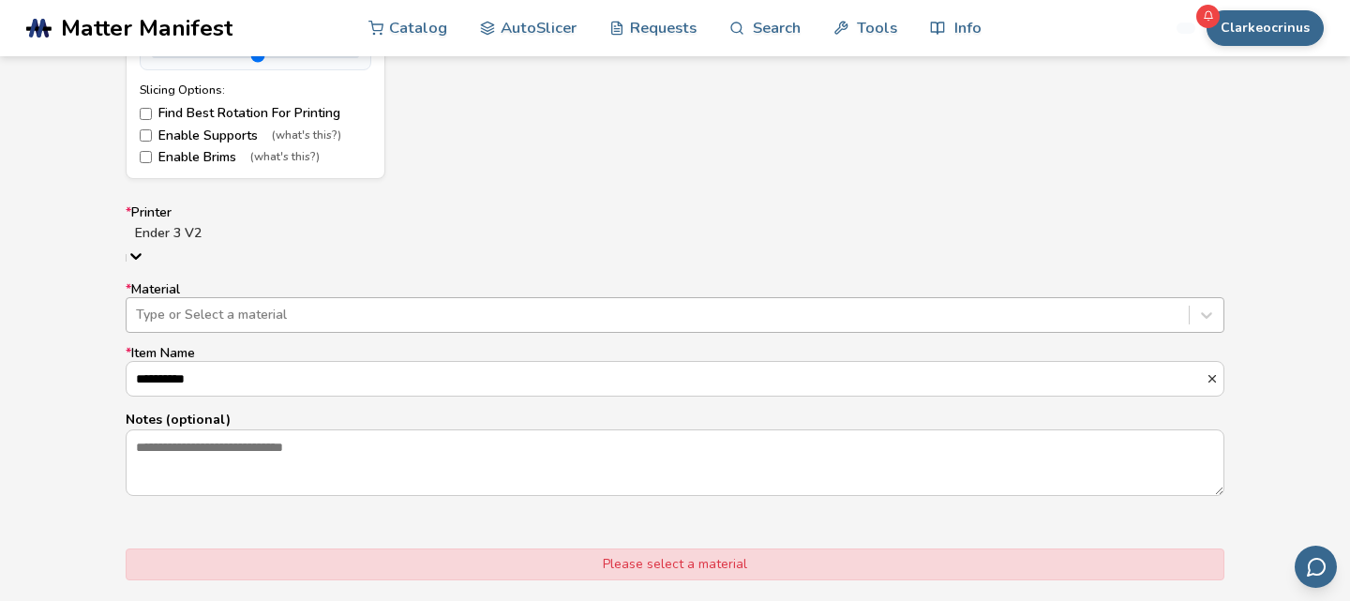
click at [233, 316] on div "Type or Select a material" at bounding box center [675, 315] width 1099 height 36
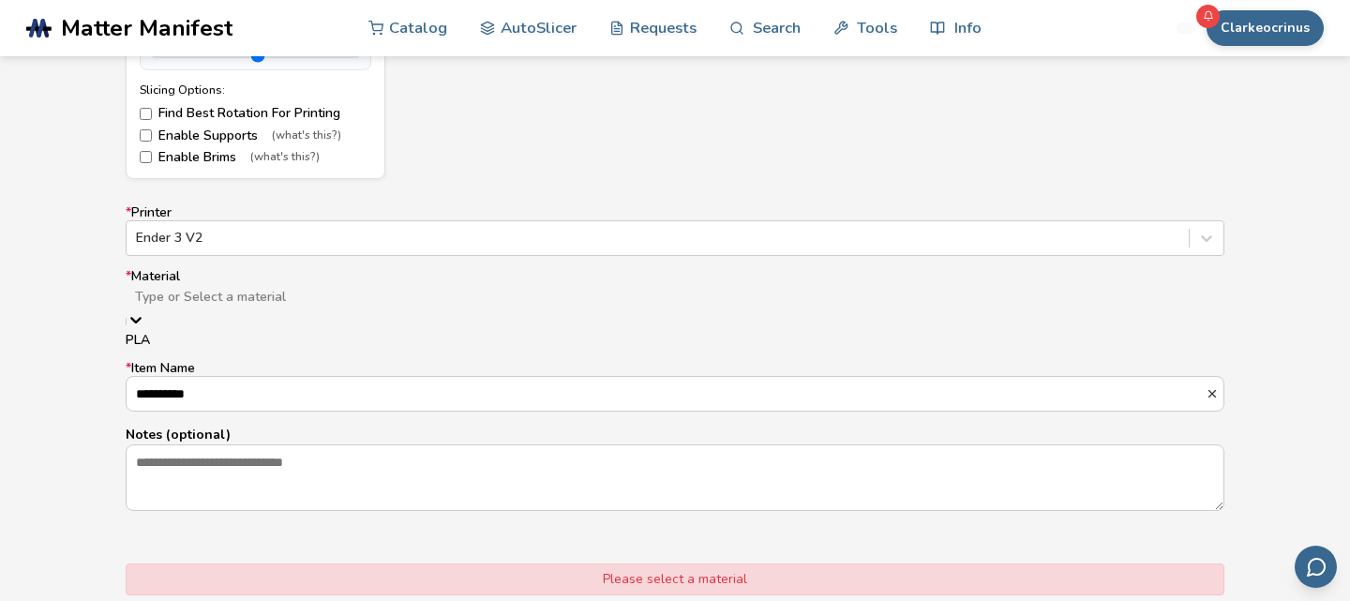
click at [210, 348] on div "PLA" at bounding box center [675, 340] width 1099 height 15
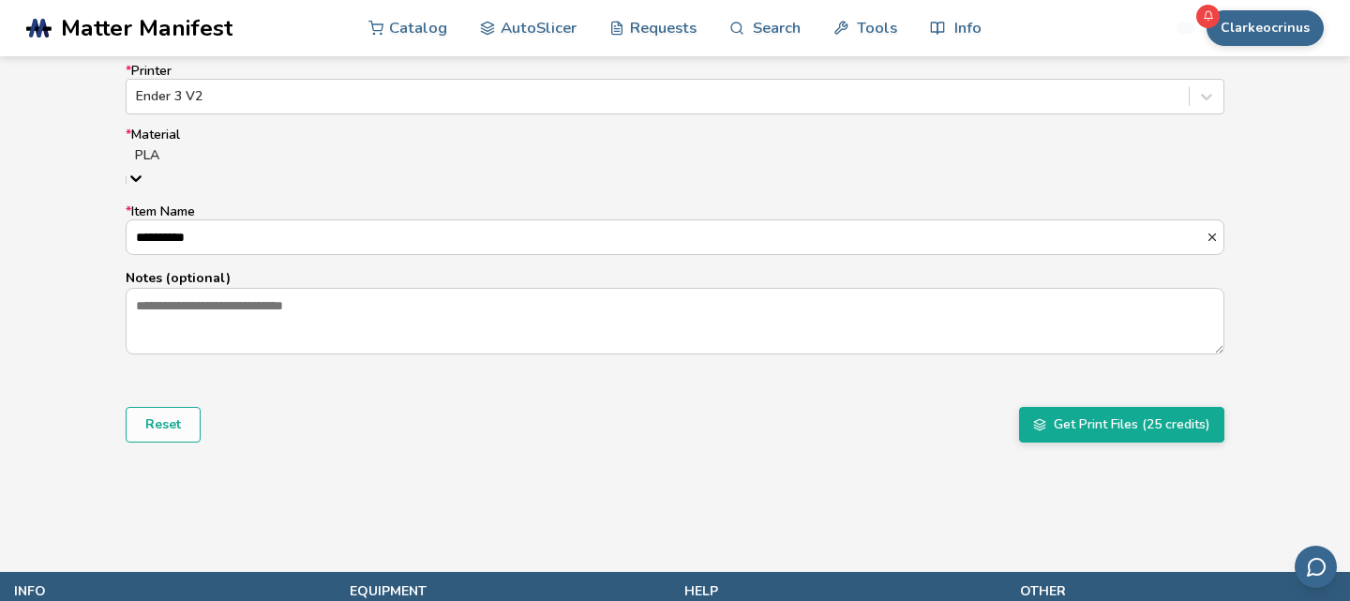
scroll to position [1222, 0]
click at [1147, 414] on button "Get Print Files (25 credits)" at bounding box center [1121, 424] width 205 height 36
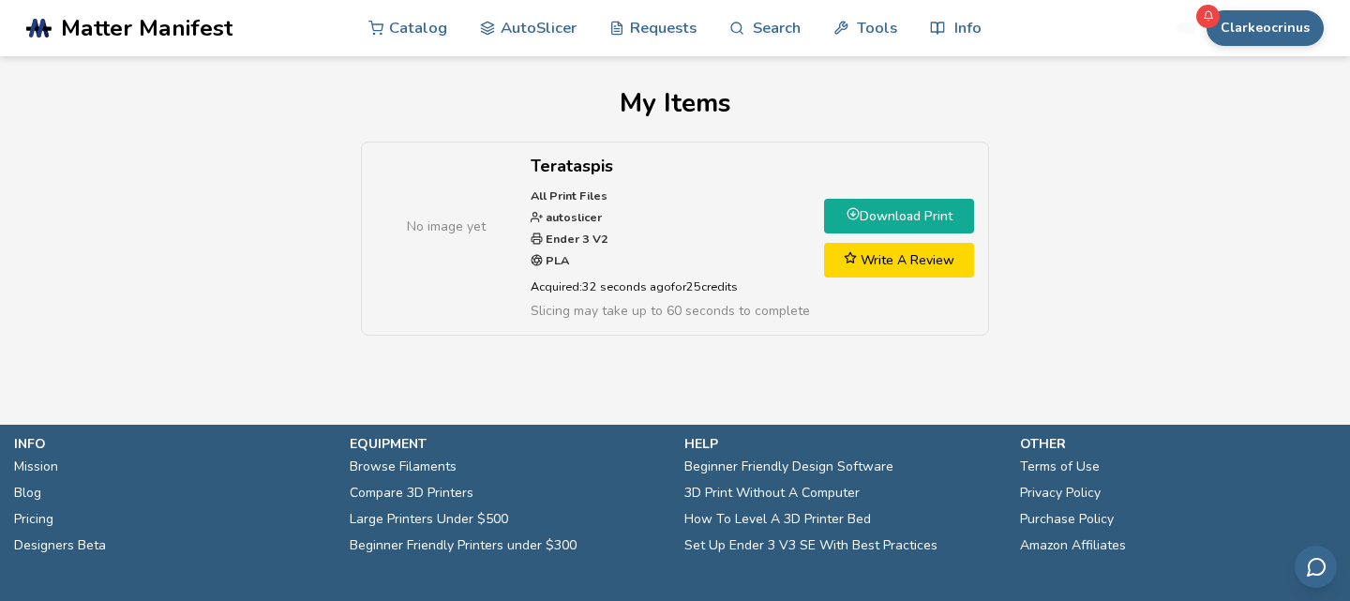
click at [902, 217] on link "Download Print" at bounding box center [899, 216] width 150 height 35
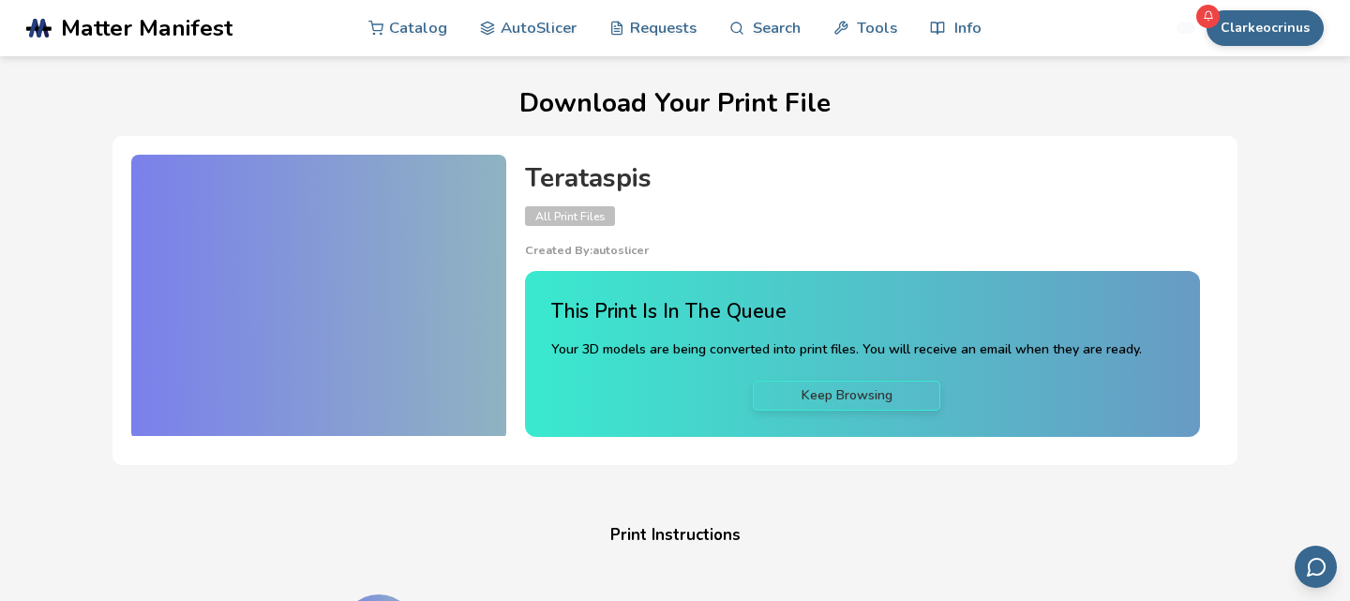
click at [1011, 103] on h1 "Download Your Print File" at bounding box center [674, 103] width 1297 height 29
click at [1243, 31] on button "Clarkeocrinus" at bounding box center [1264, 28] width 117 height 36
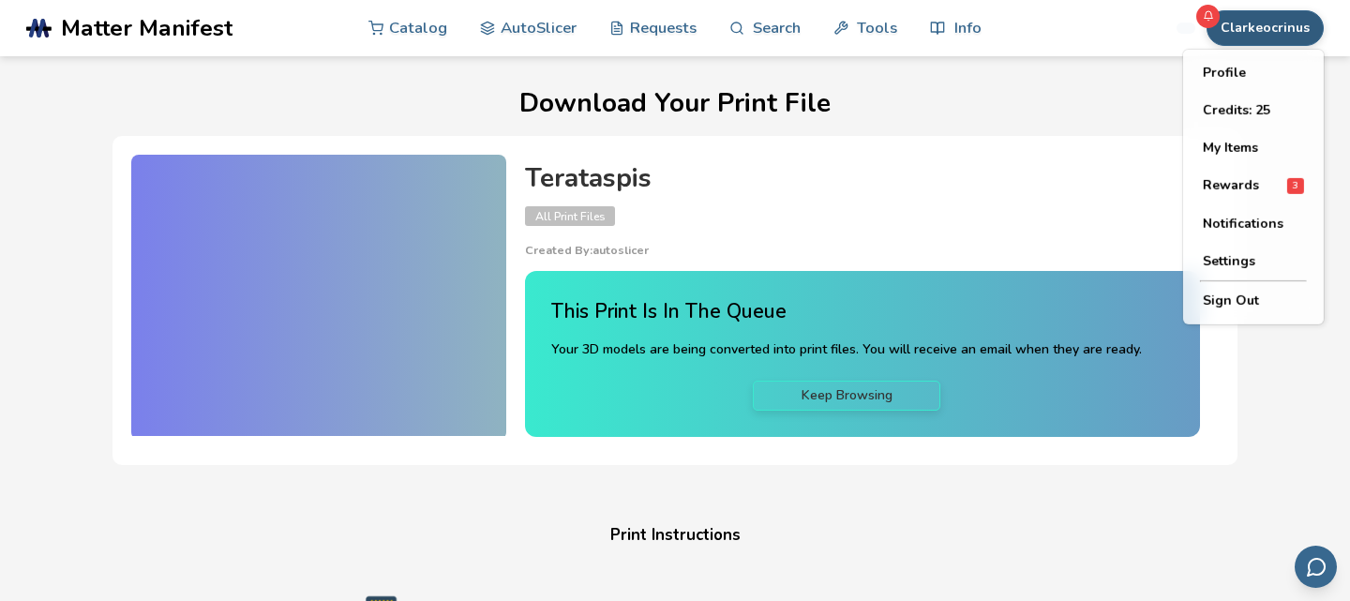
click at [1243, 31] on button "Clarkeocrinus" at bounding box center [1264, 28] width 117 height 36
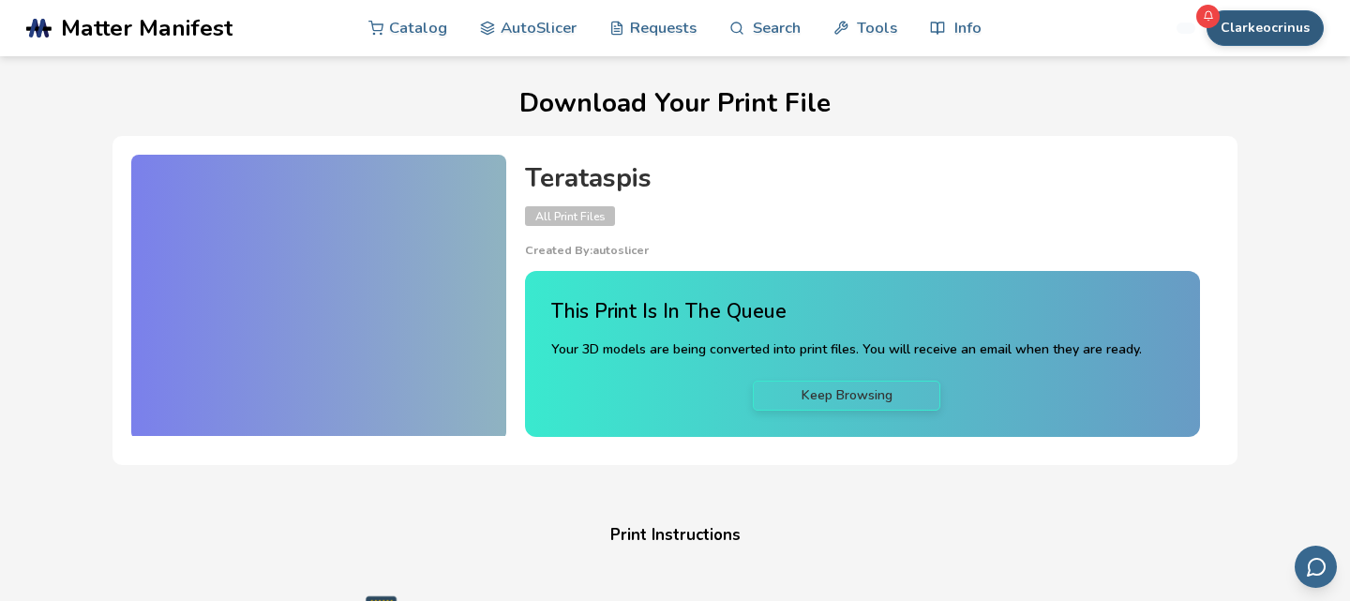
click at [1262, 39] on button "Clarkeocrinus" at bounding box center [1264, 28] width 117 height 36
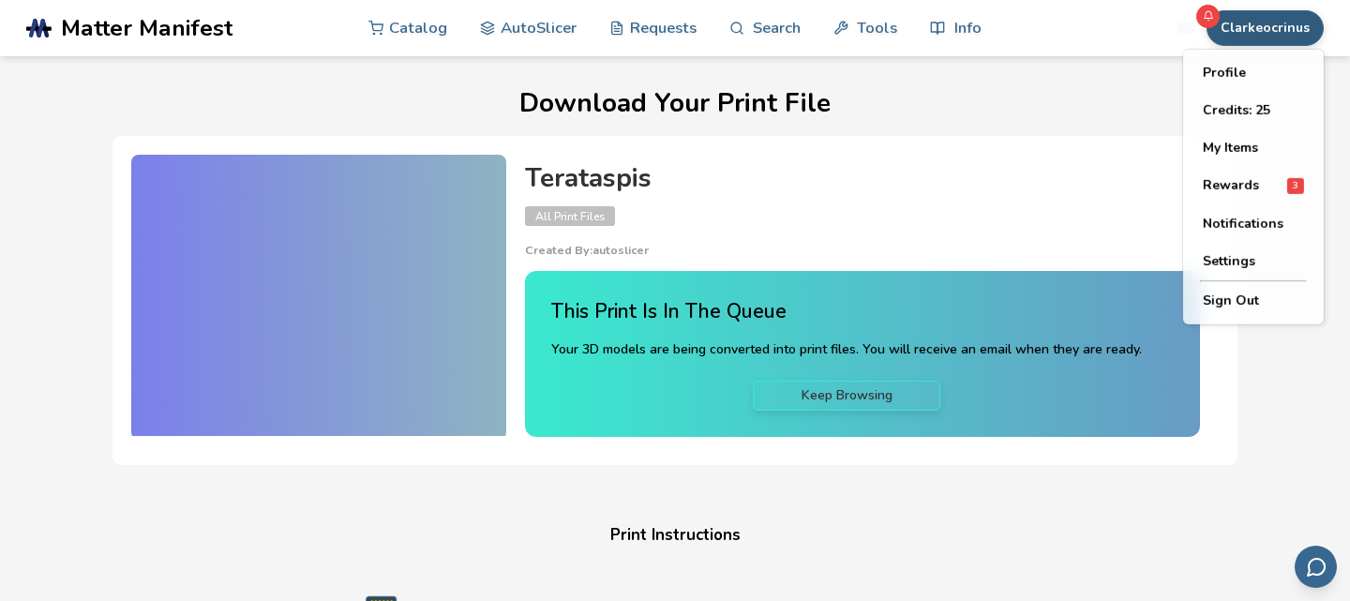
click at [1260, 25] on button "Clarkeocrinus" at bounding box center [1264, 28] width 117 height 36
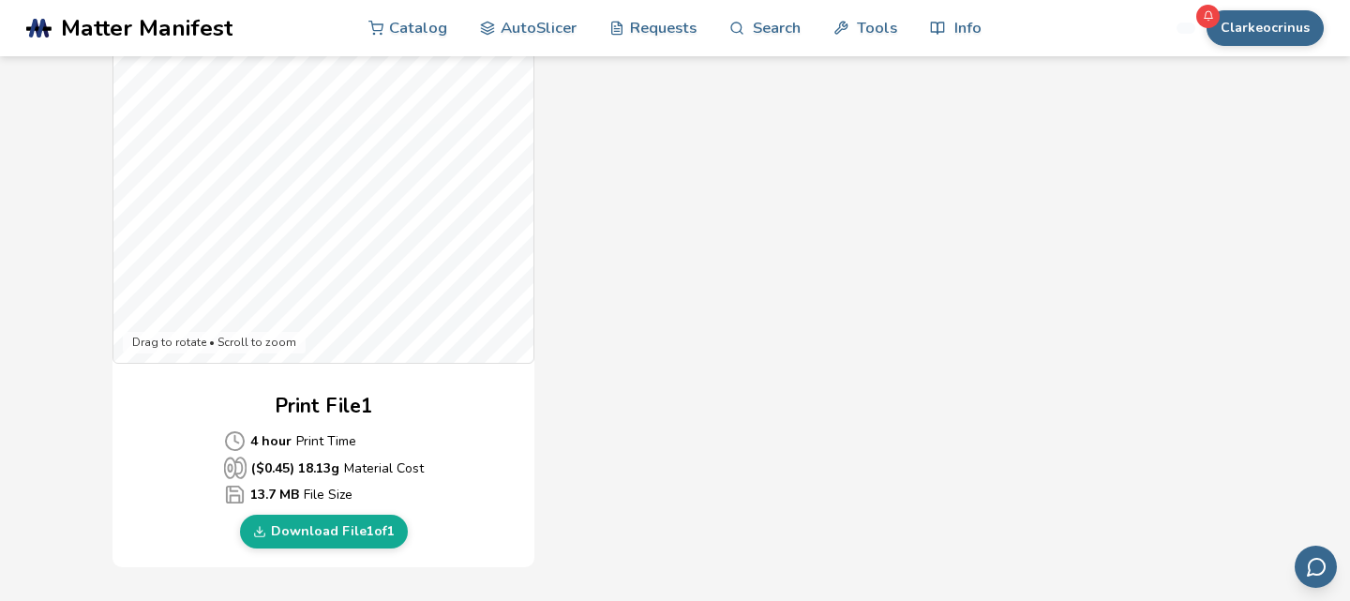
scroll to position [596, 0]
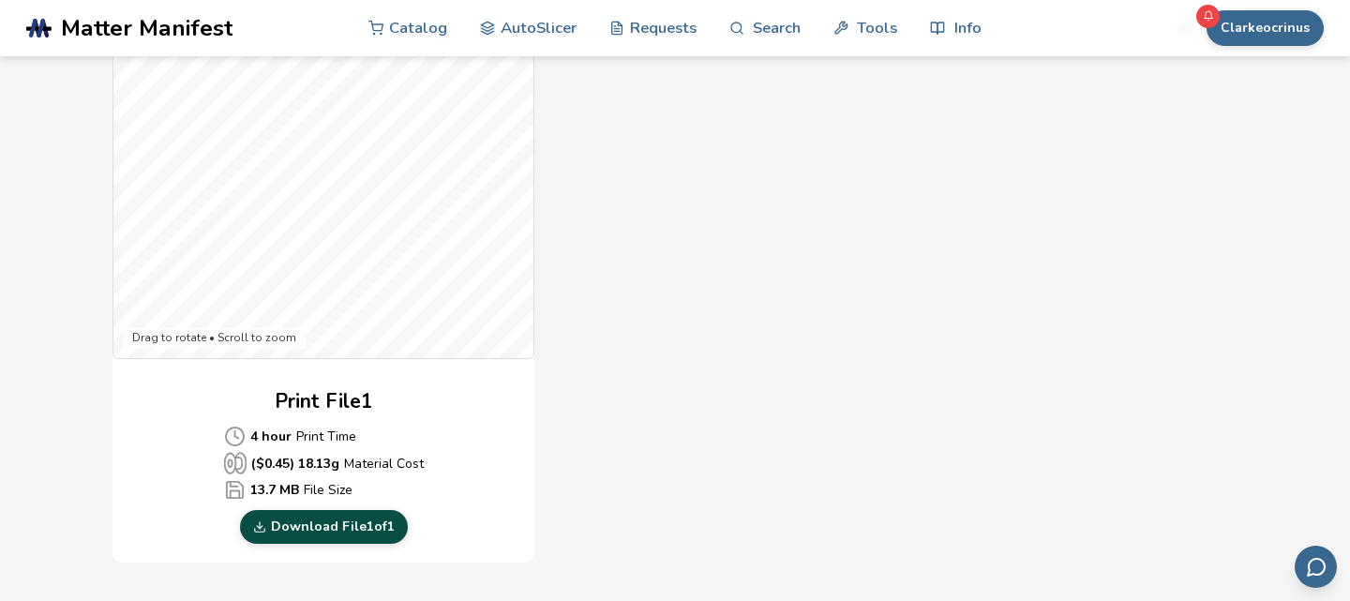
click at [315, 525] on link "Download File 1 of 1" at bounding box center [324, 527] width 168 height 34
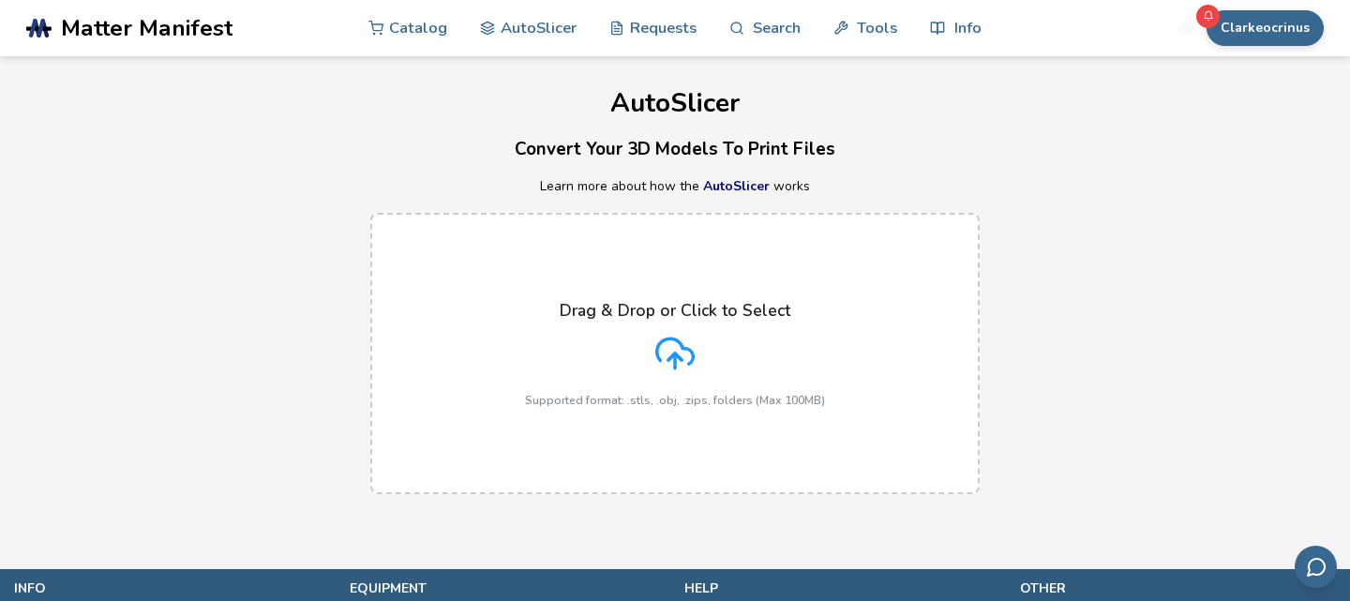
click at [202, 34] on span "Matter Manifest" at bounding box center [147, 28] width 172 height 26
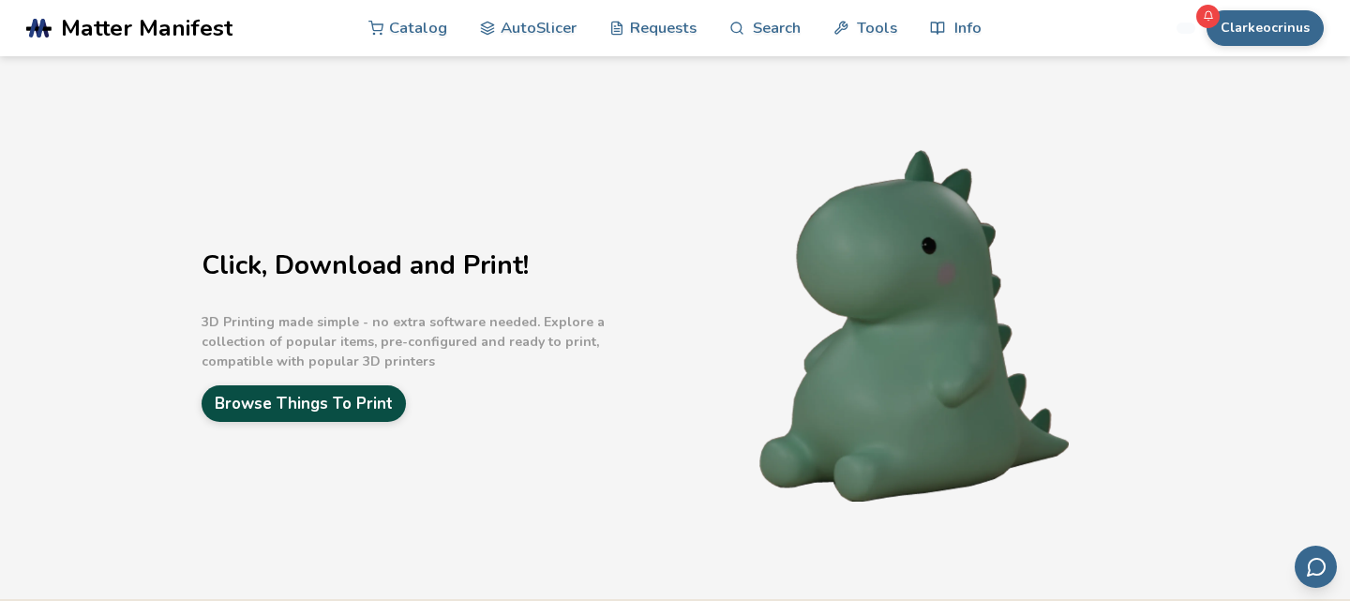
click at [366, 402] on link "Browse Things To Print" at bounding box center [304, 403] width 204 height 37
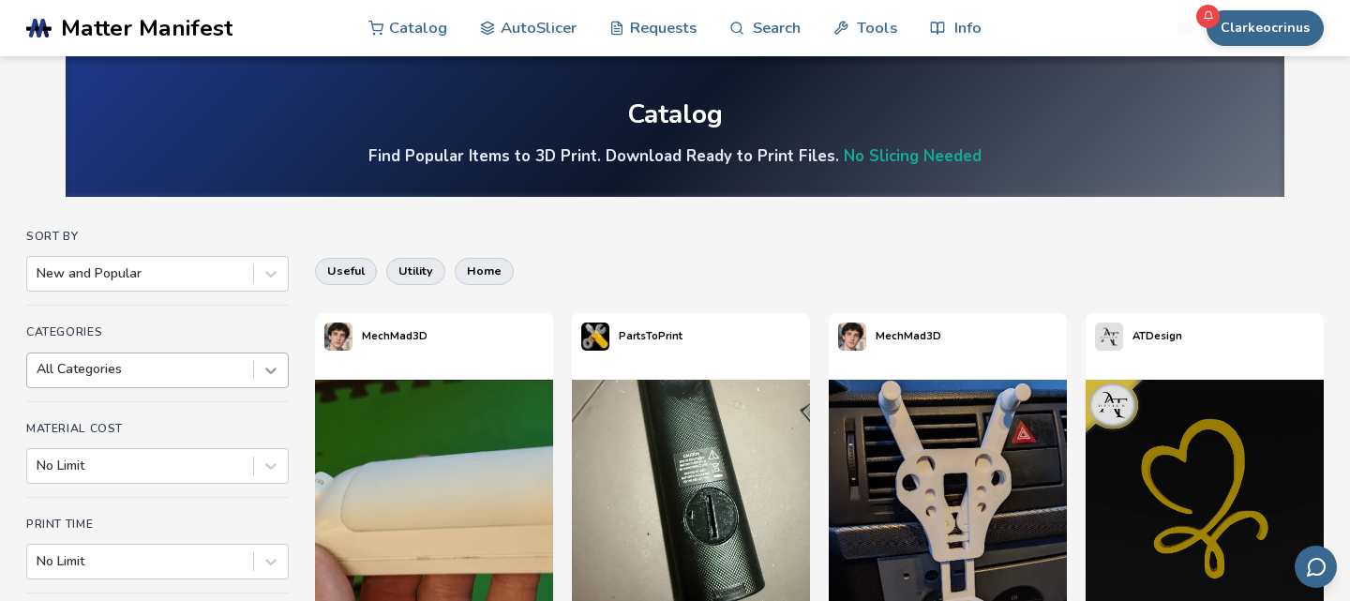
click at [279, 368] on div at bounding box center [271, 370] width 34 height 34
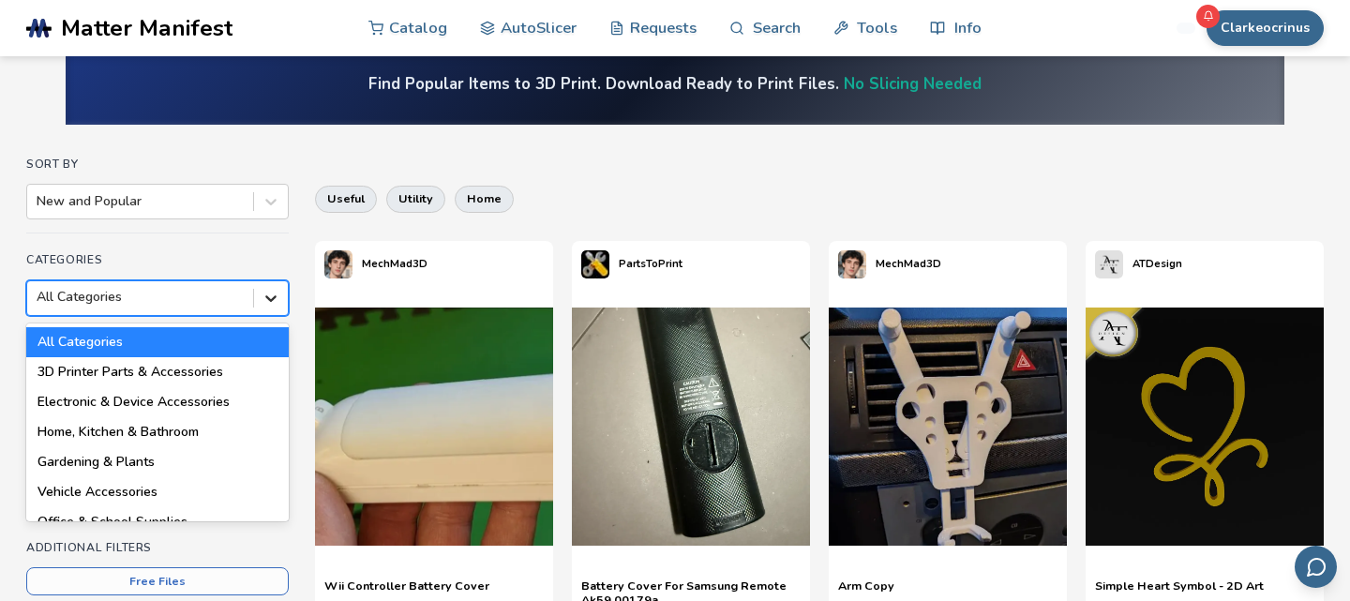
scroll to position [82, 0]
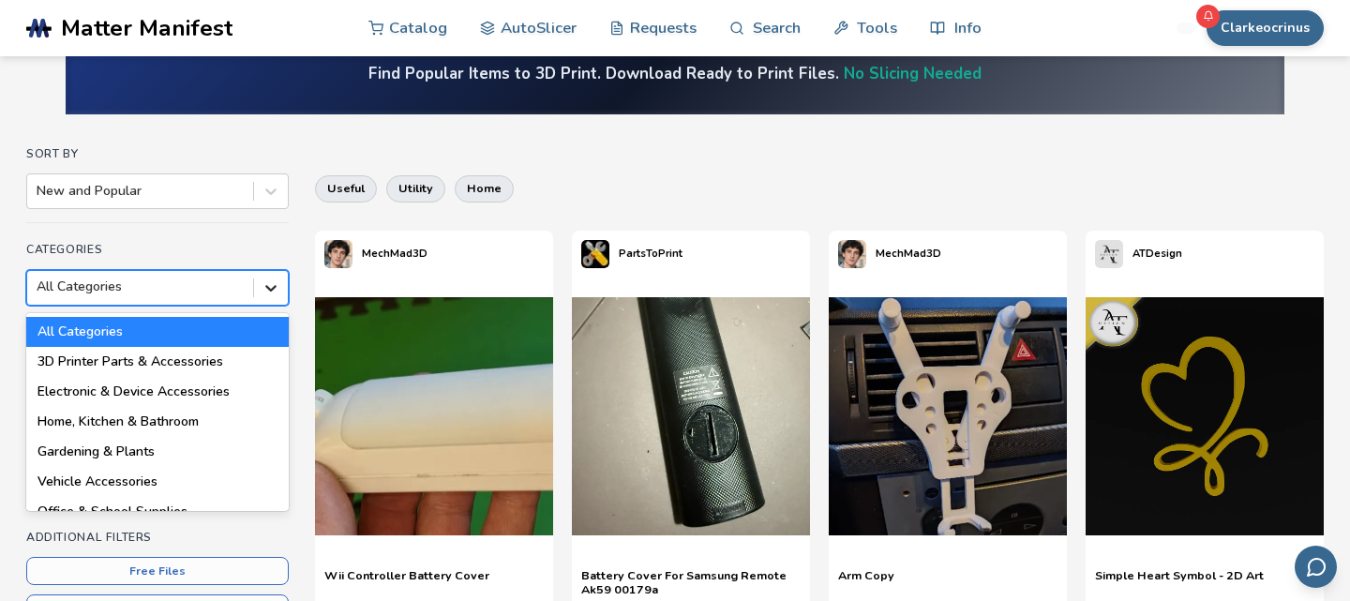
click at [277, 288] on icon at bounding box center [271, 287] width 19 height 19
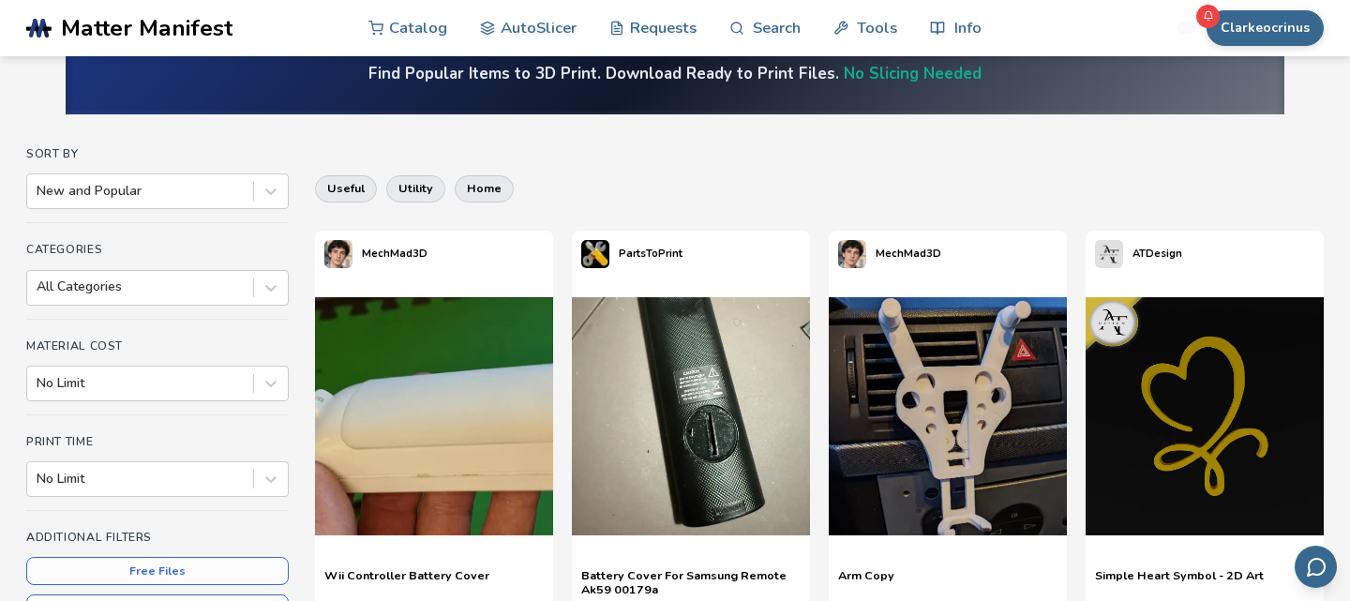
click at [1070, 32] on div "Clarkeocrinus Catalog AutoSlicer Requests Search Tools Info Catalog AutoSlicer …" at bounding box center [1167, 28] width 311 height 56
click at [505, 27] on link "AutoSlicer" at bounding box center [528, 27] width 97 height 56
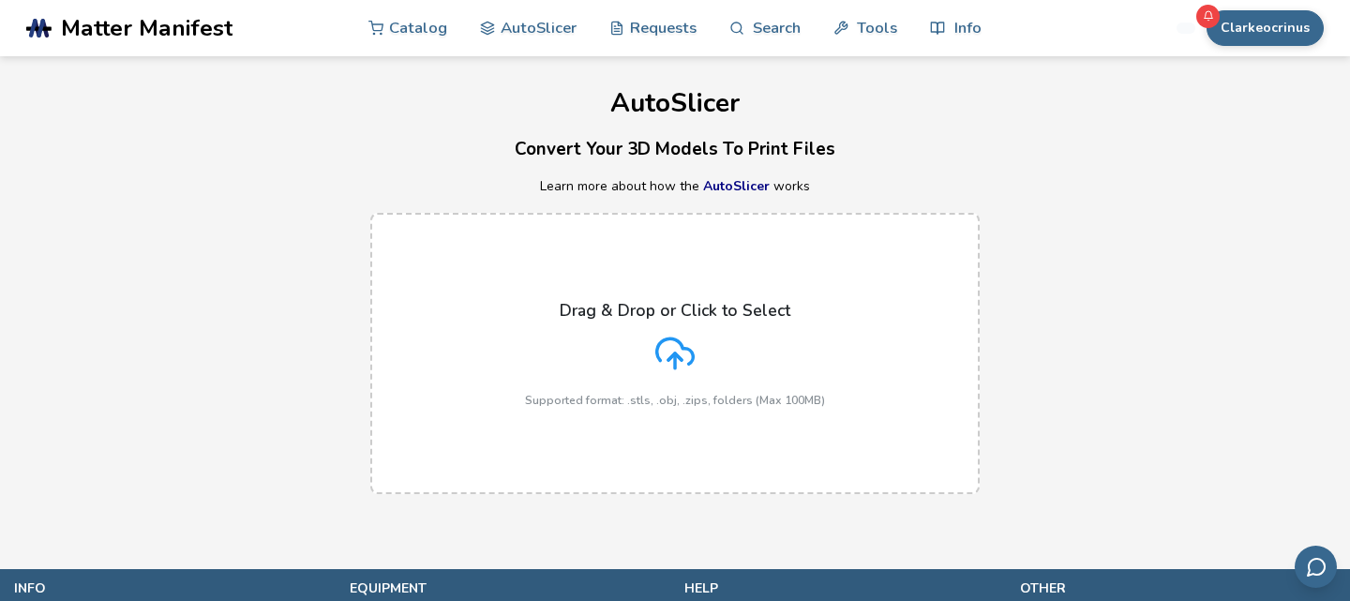
click at [664, 353] on icon at bounding box center [674, 353] width 39 height 39
click at [0, 0] on input "Drag & Drop or Click to Select Supported format: .stls, .obj, .zips, folders (M…" at bounding box center [0, 0] width 0 height 0
click at [670, 335] on icon at bounding box center [674, 353] width 39 height 39
click at [0, 0] on input "Drag & Drop or Click to Select Supported format: .stls, .obj, .zips, folders (M…" at bounding box center [0, 0] width 0 height 0
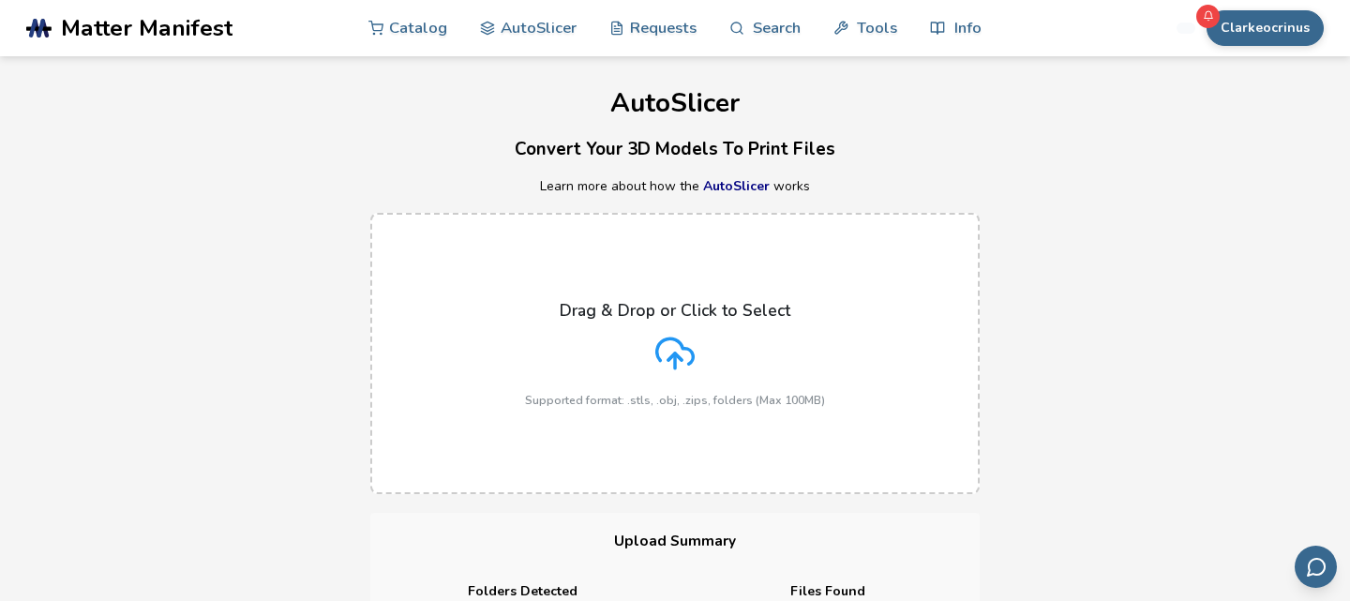
click at [697, 351] on div "Drag & Drop or Click to Select Supported format: .stls, .obj, .zips, folders (M…" at bounding box center [675, 354] width 300 height 106
click at [0, 0] on input "Drag & Drop or Click to Select Supported format: .stls, .obj, .zips, folders (M…" at bounding box center [0, 0] width 0 height 0
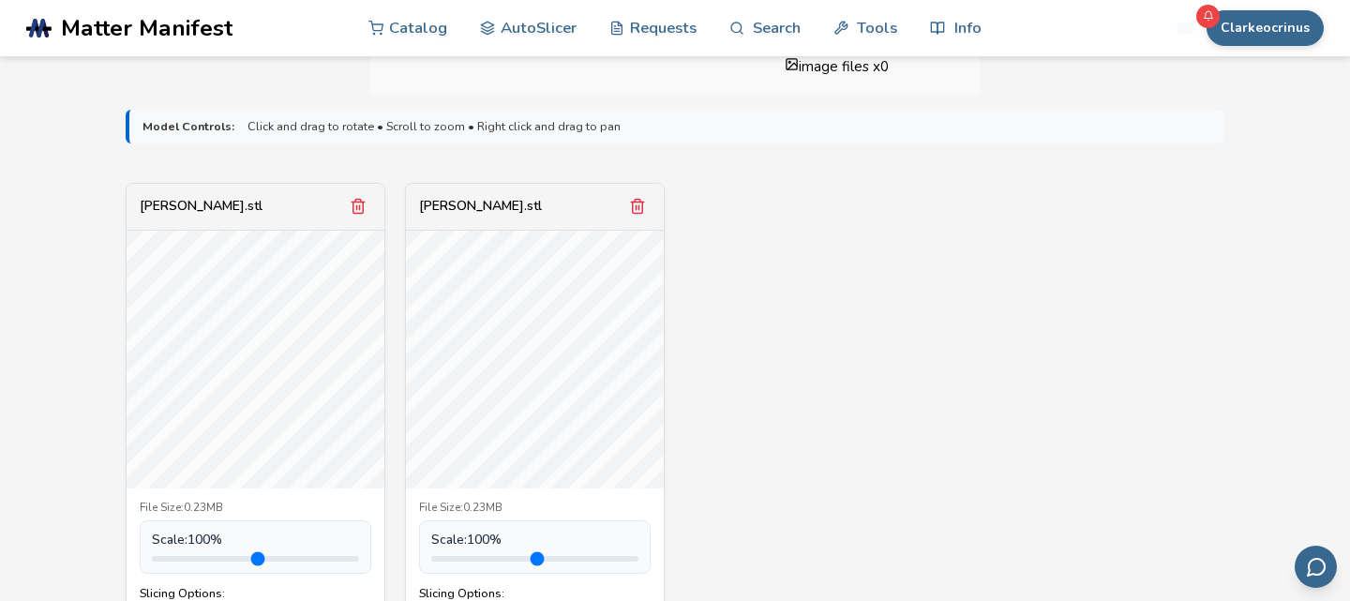
scroll to position [579, 0]
click at [635, 208] on icon "Remove model" at bounding box center [637, 203] width 17 height 17
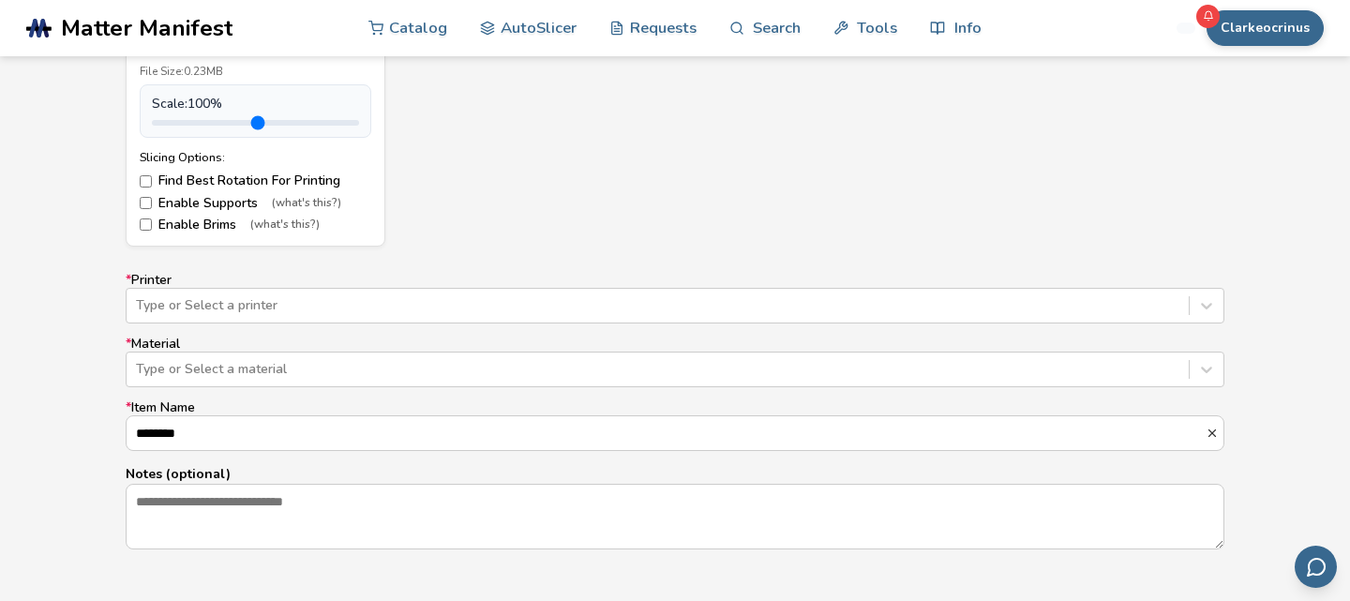
scroll to position [1015, 0]
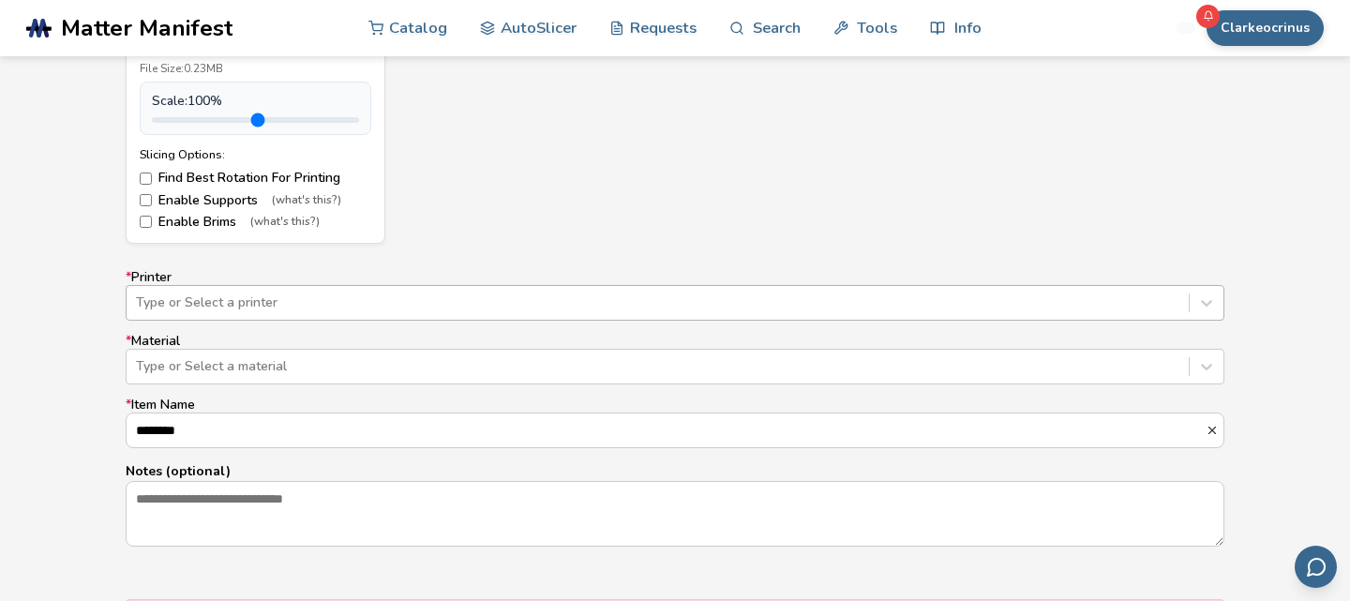
click at [311, 306] on div "* Printer Type or Select a printer * Material Type or Select a material * Item …" at bounding box center [675, 408] width 1099 height 277
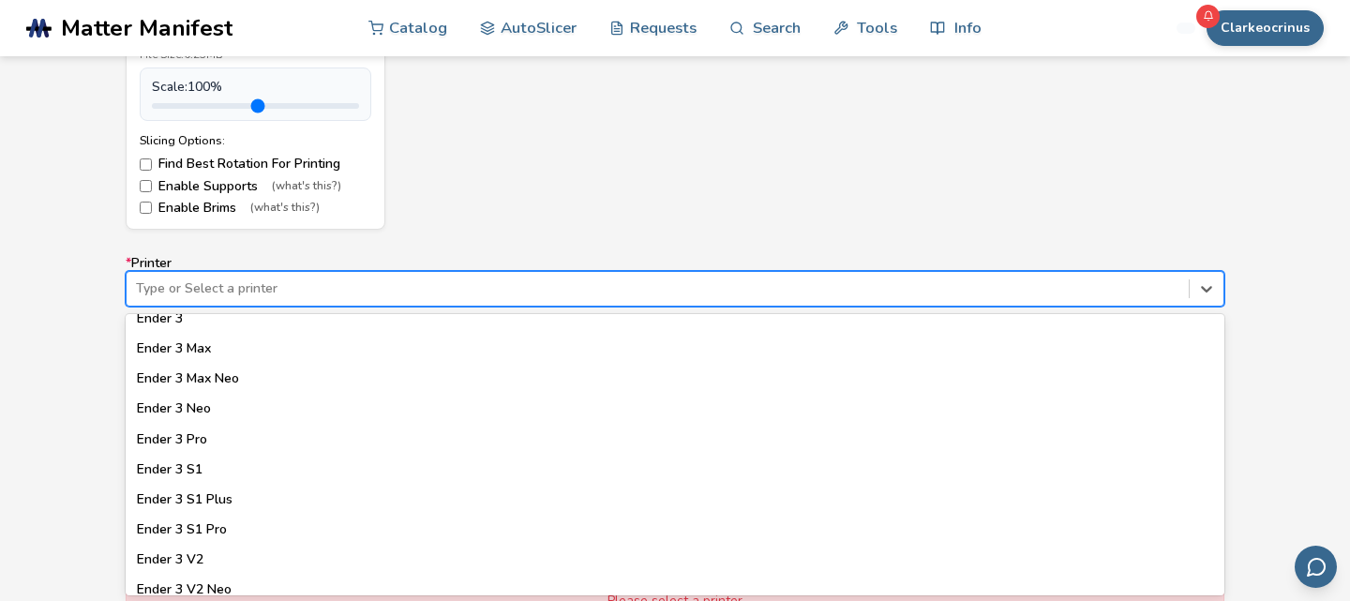
scroll to position [1071, 0]
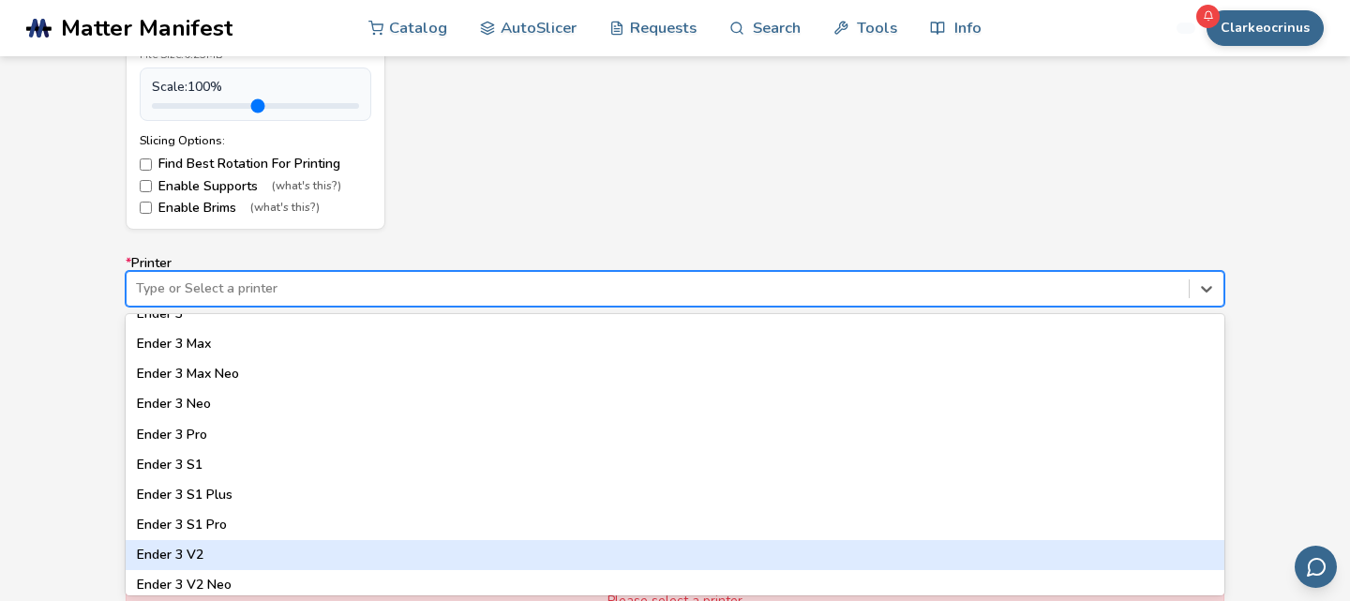
click at [152, 552] on div "Ender 3 V2" at bounding box center [675, 555] width 1099 height 30
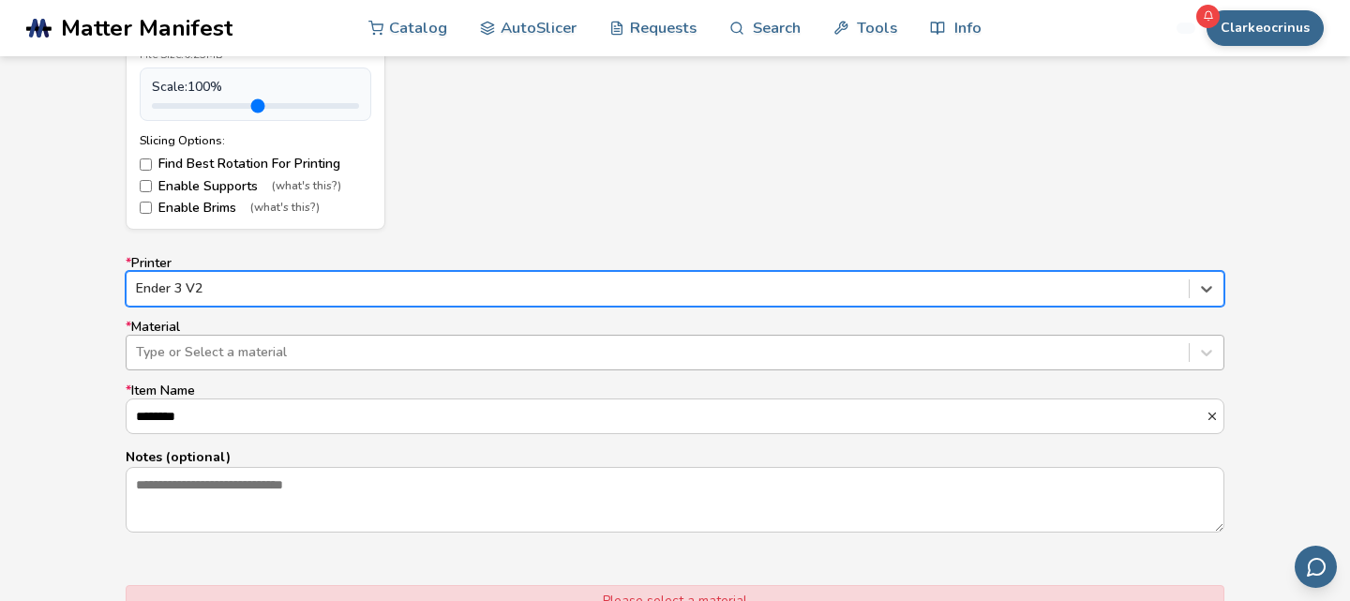
click at [217, 351] on div at bounding box center [657, 352] width 1043 height 19
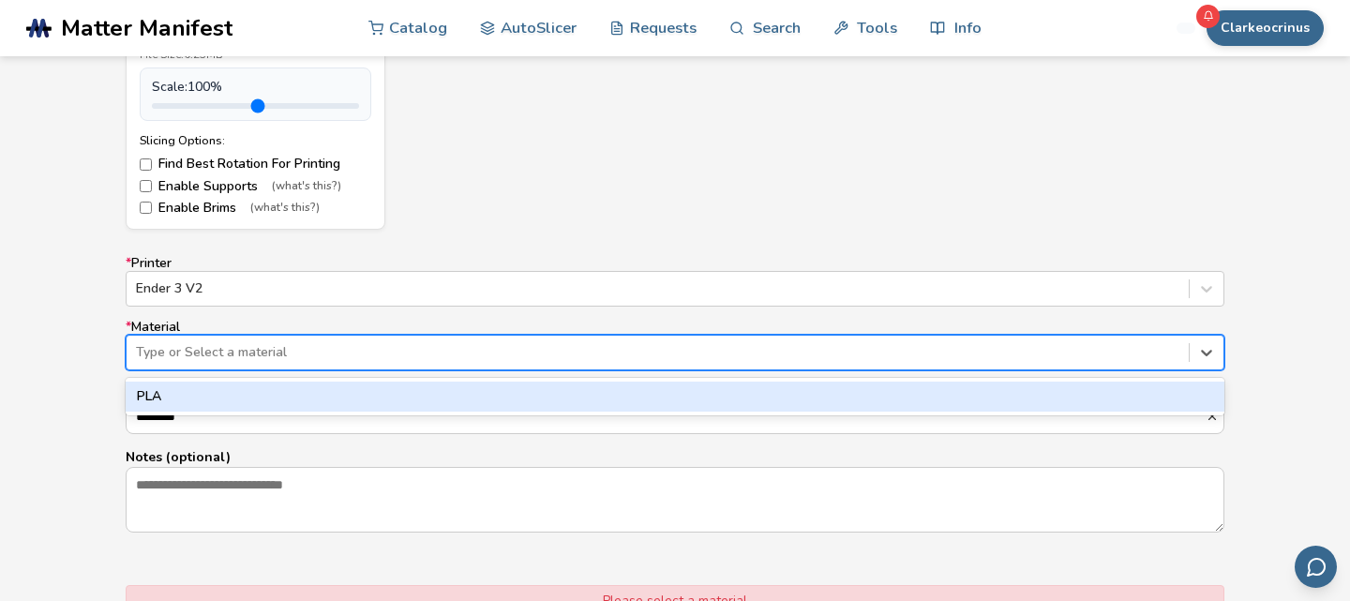
click at [206, 391] on div "PLA" at bounding box center [675, 396] width 1099 height 30
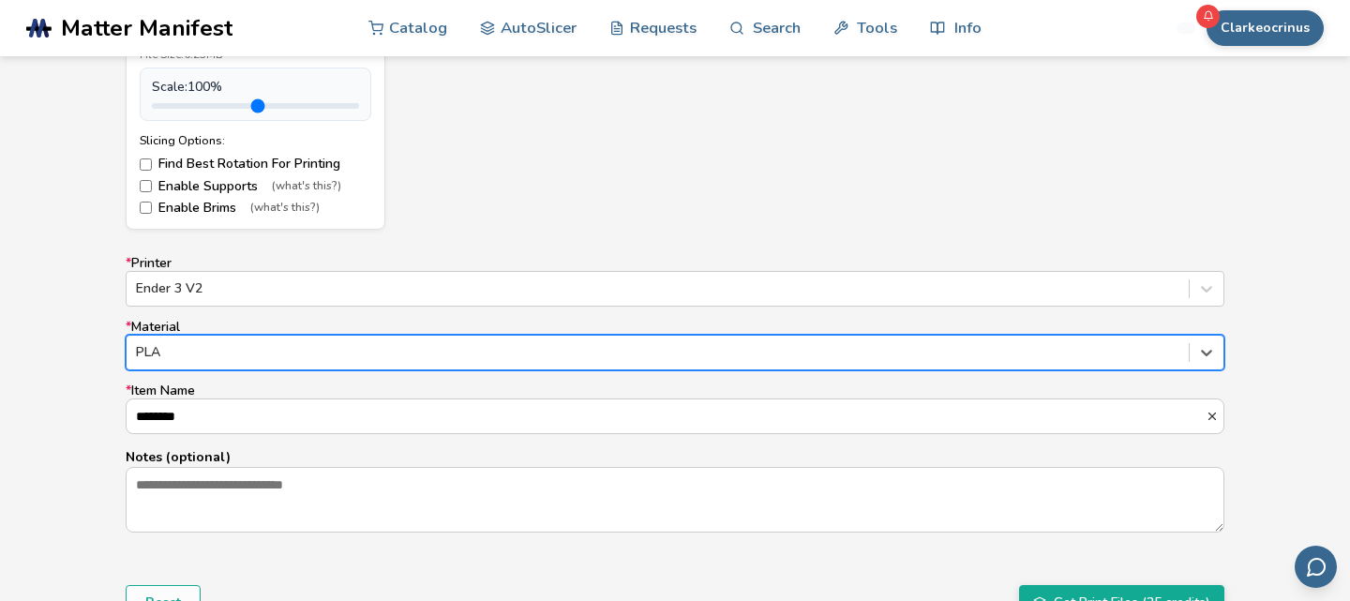
click at [112, 461] on div "Model Controls: Click and drag to rotate • Scroll to zoom • Right click and dra…" at bounding box center [675, 169] width 1350 height 1051
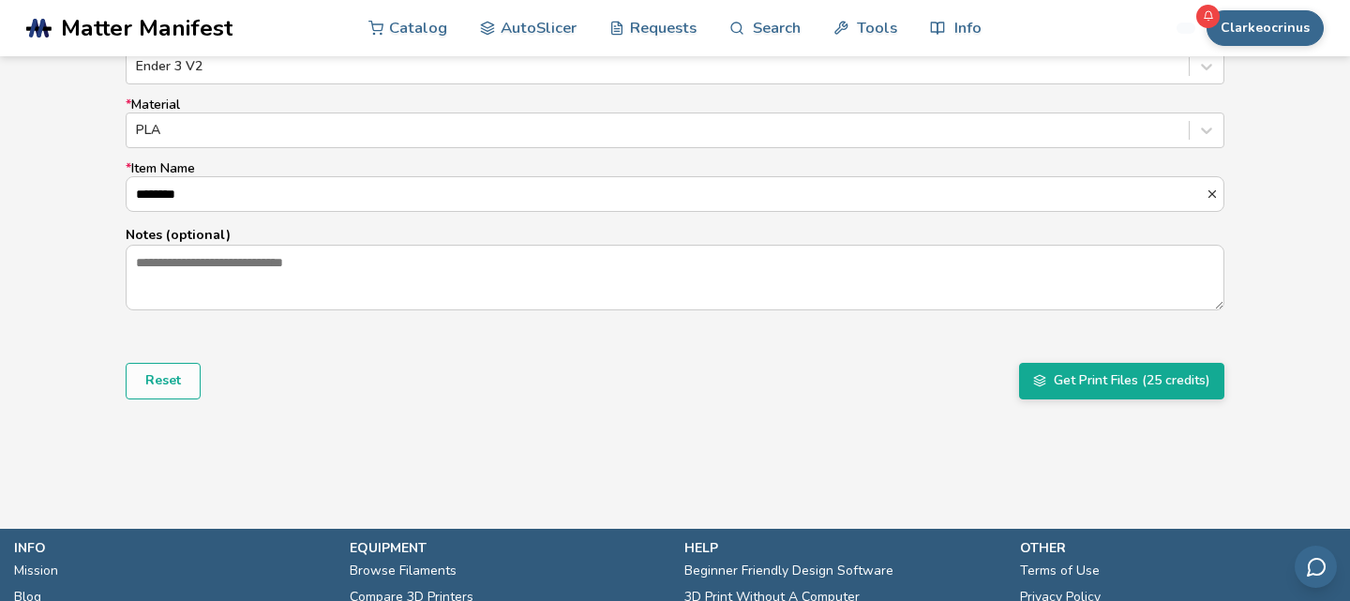
scroll to position [1255, 0]
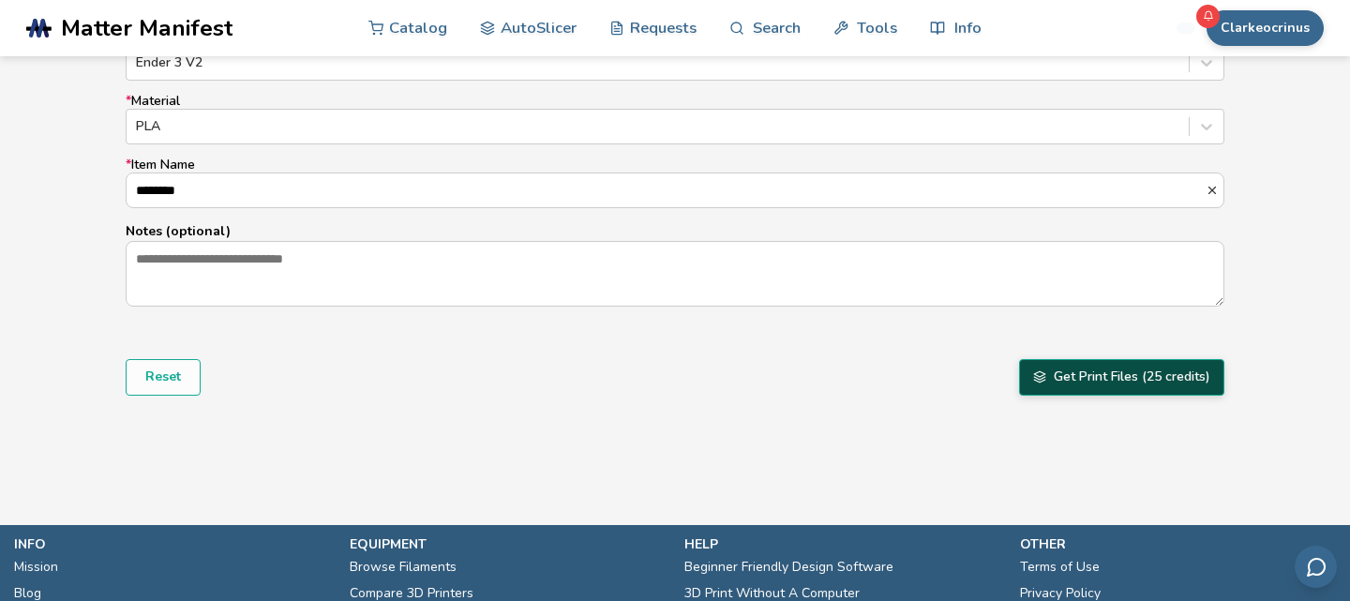
click at [1053, 371] on button "Get Print Files (25 credits)" at bounding box center [1121, 377] width 205 height 36
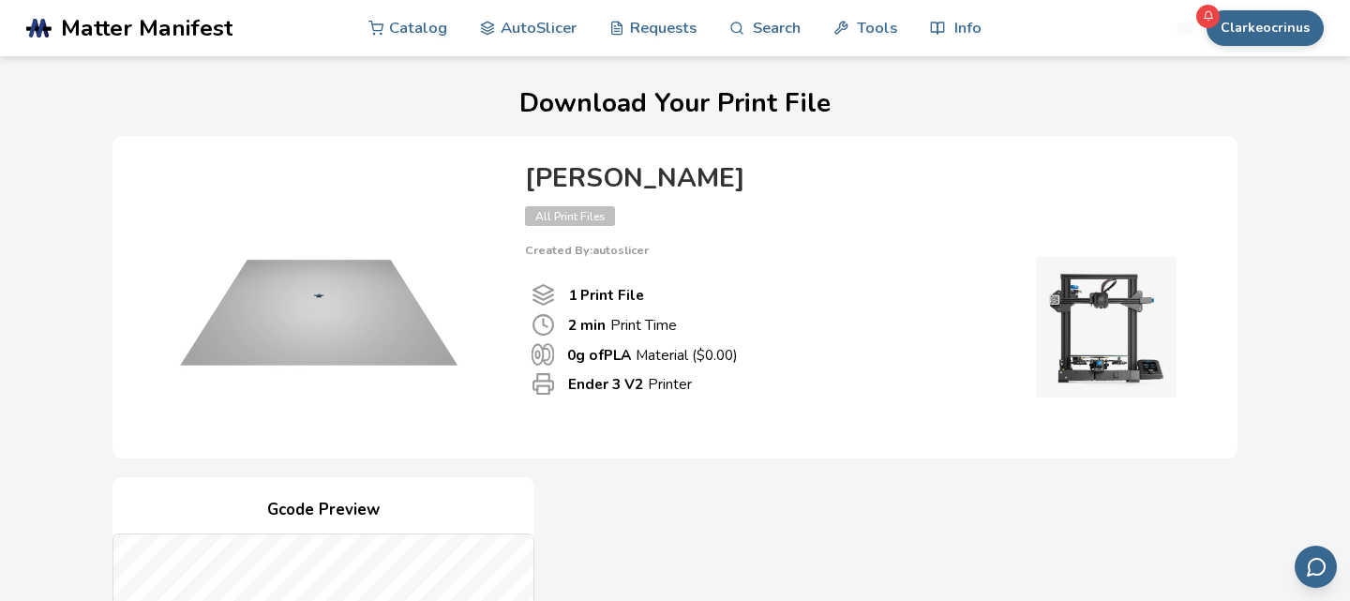
click at [890, 378] on div "Ender 3 V2 Printer" at bounding box center [755, 383] width 448 height 23
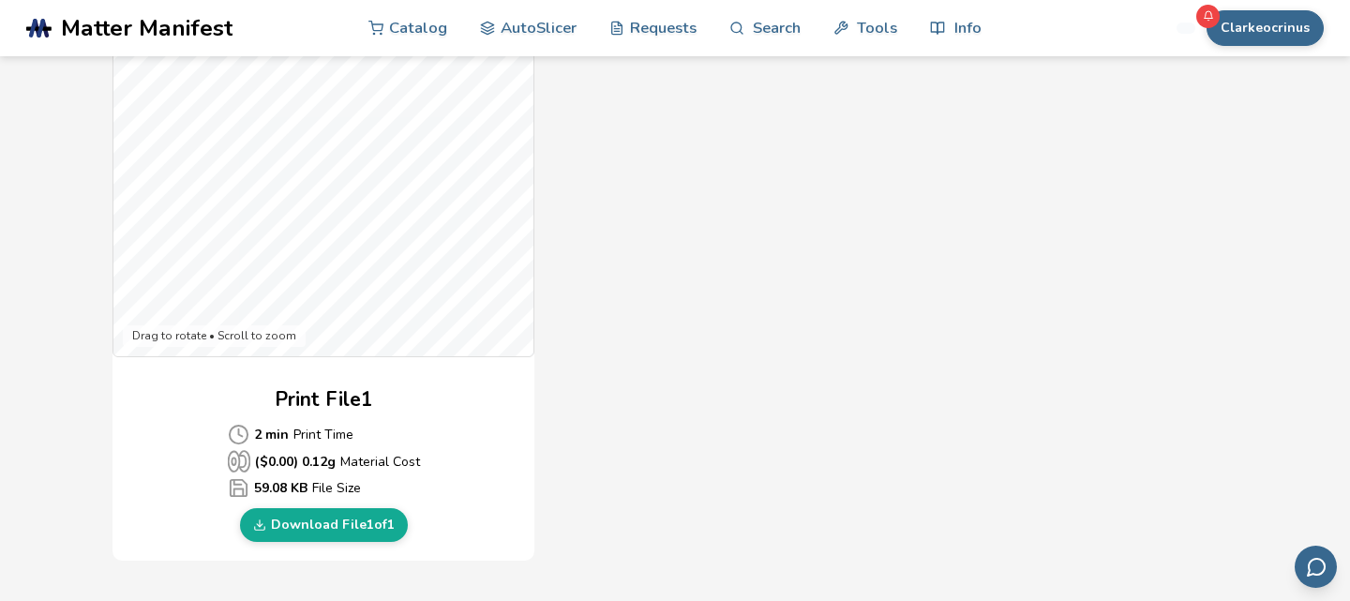
scroll to position [600, 0]
click at [624, 227] on div "Gcode Preview Drag to rotate • Scroll to zoom Print File 1 2 min Print Time ($ …" at bounding box center [674, 218] width 1125 height 682
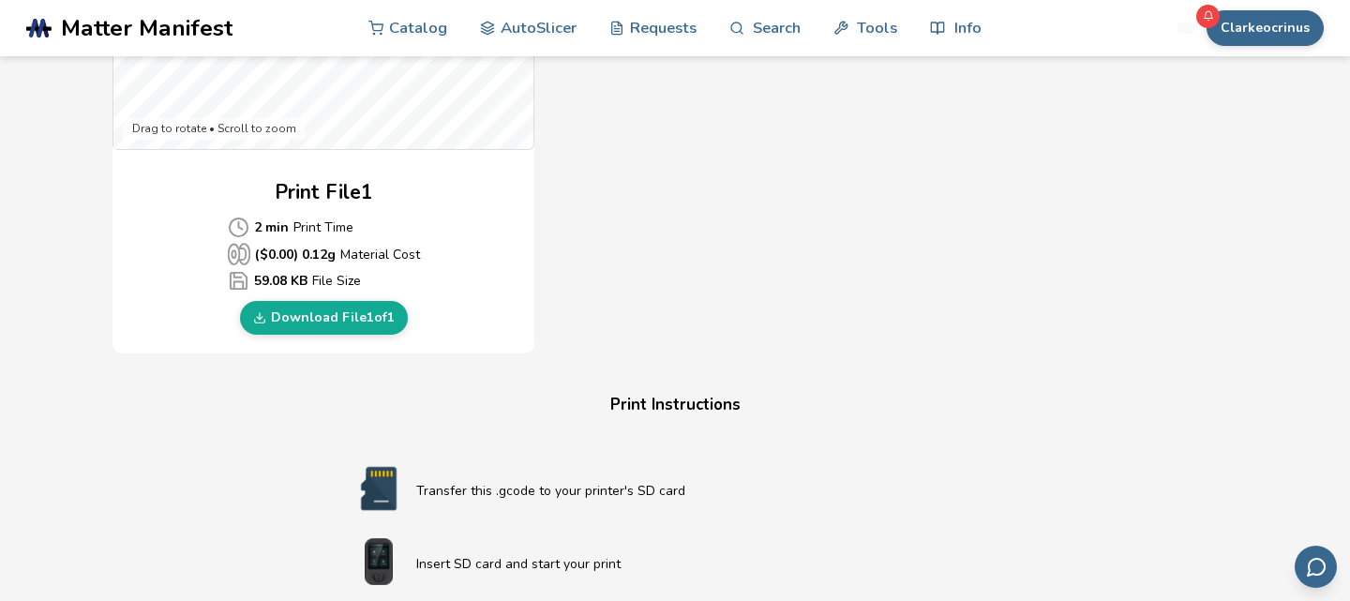
scroll to position [810, 0]
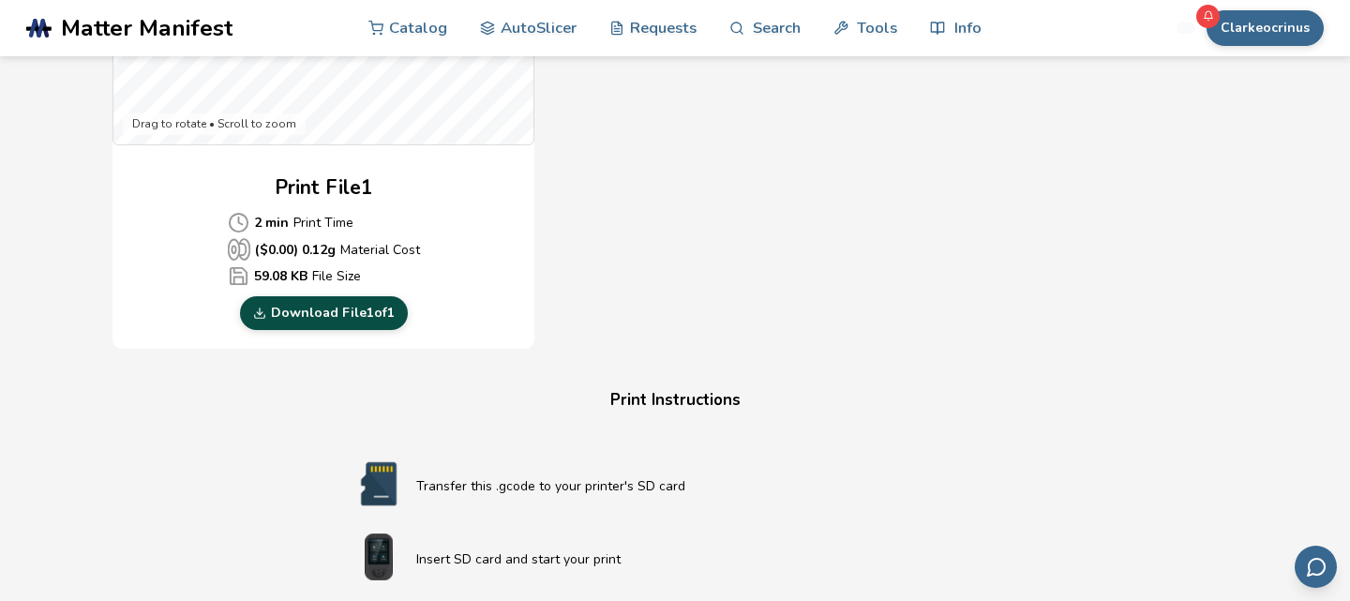
click at [331, 315] on link "Download File 1 of 1" at bounding box center [324, 313] width 168 height 34
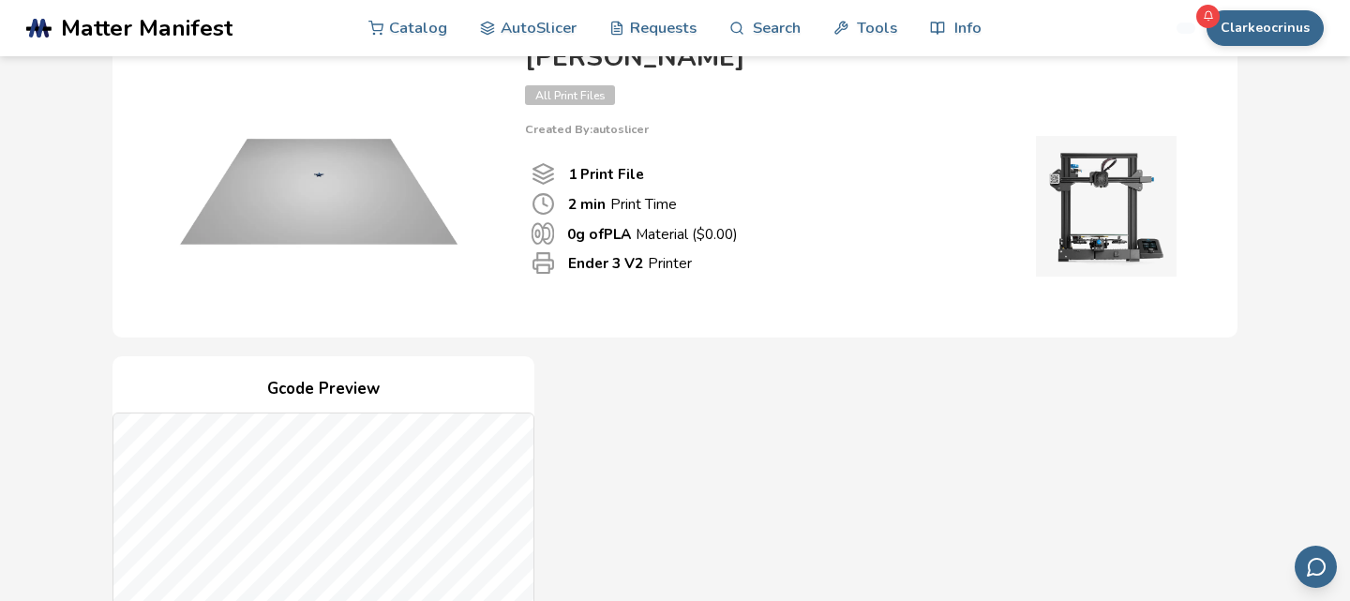
scroll to position [0, 0]
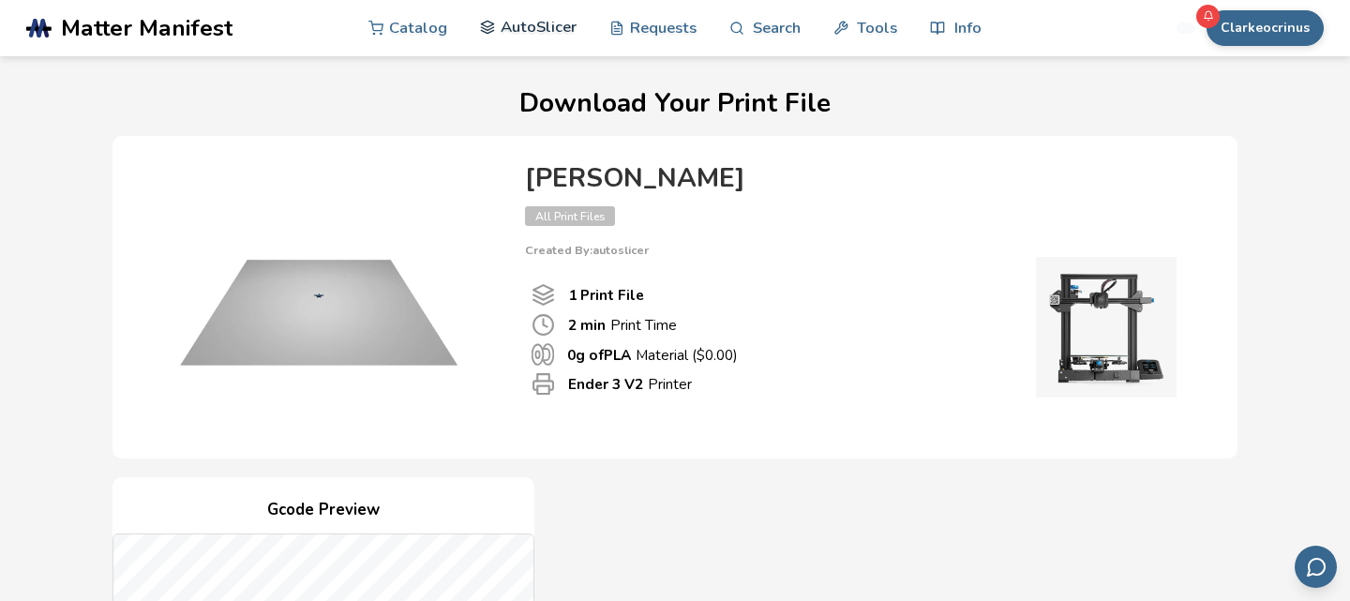
click at [538, 27] on link "AutoSlicer" at bounding box center [528, 27] width 97 height 56
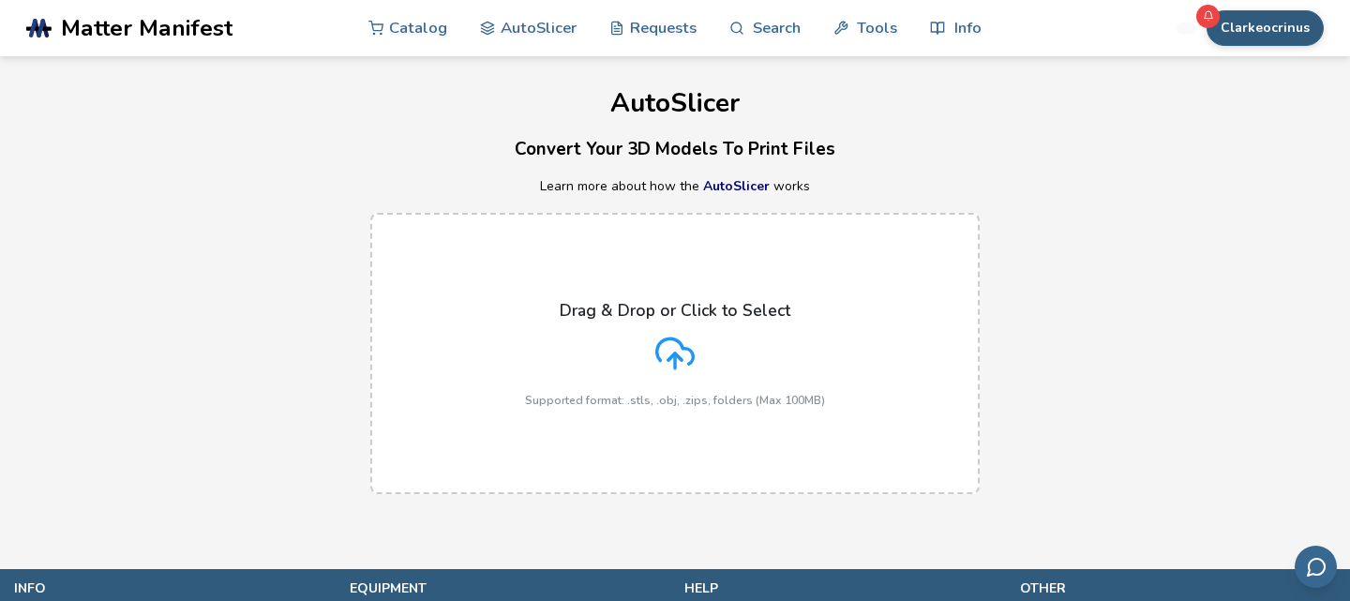
click at [1278, 39] on button "Clarkeocrinus" at bounding box center [1264, 28] width 117 height 36
click at [187, 31] on span "Matter Manifest" at bounding box center [147, 28] width 172 height 26
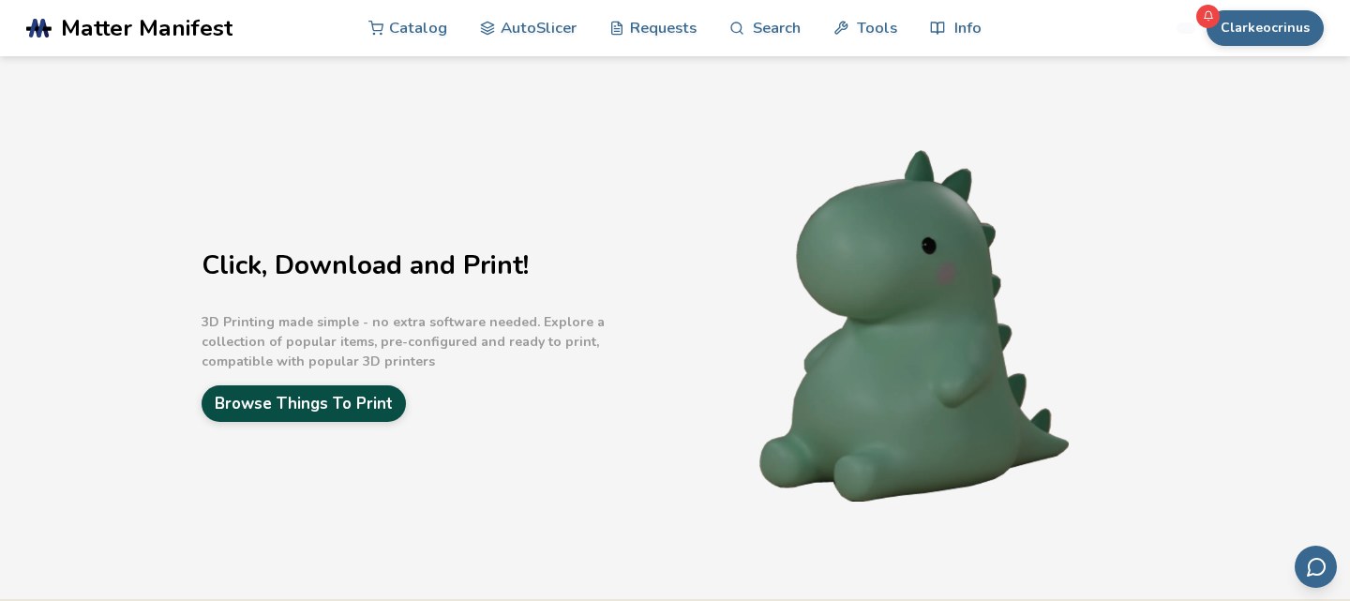
click at [330, 396] on link "Browse Things To Print" at bounding box center [304, 403] width 204 height 37
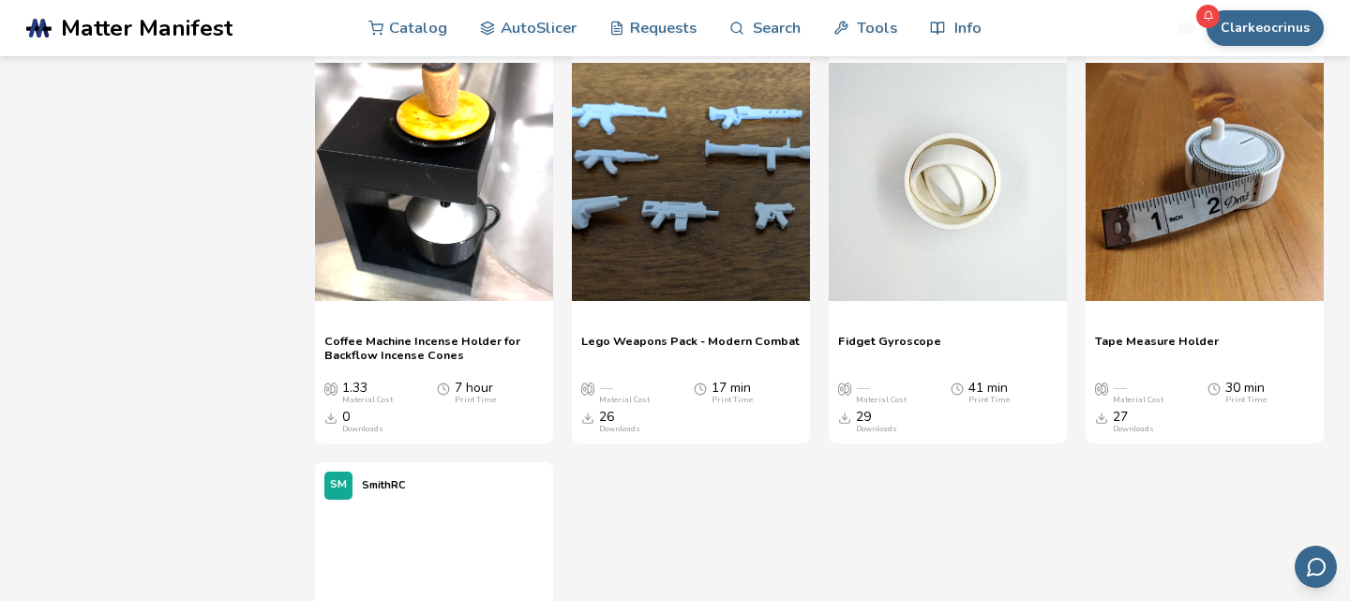
scroll to position [16155, 0]
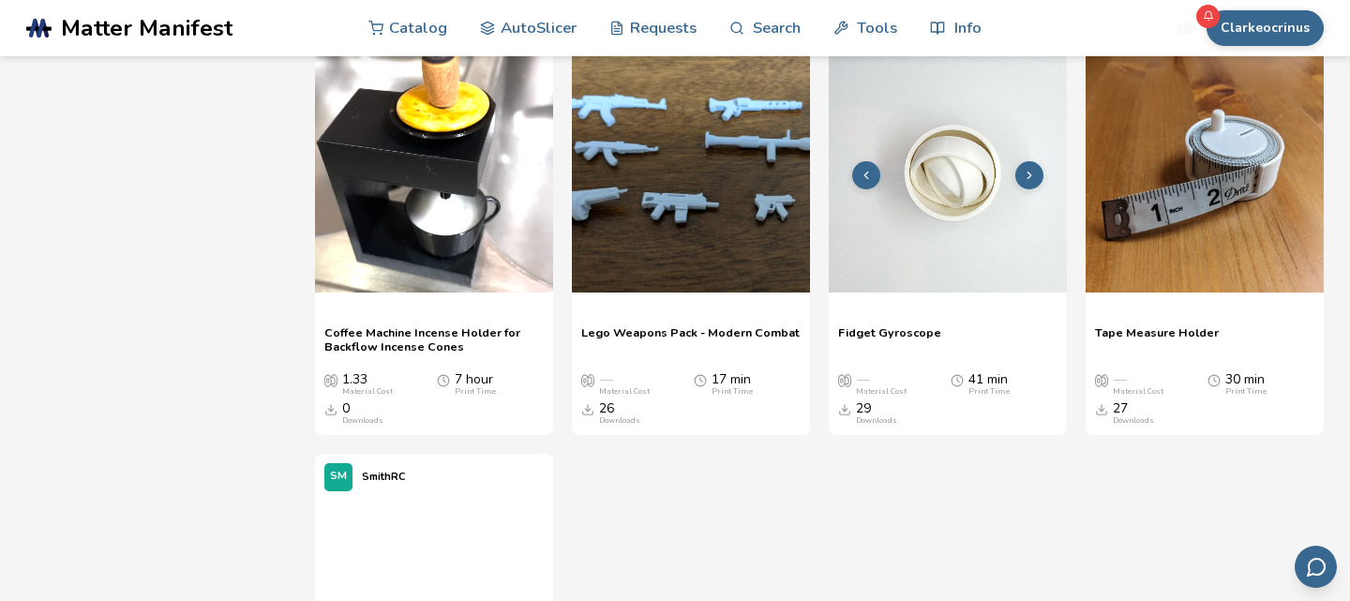
click at [871, 211] on img at bounding box center [948, 173] width 238 height 238
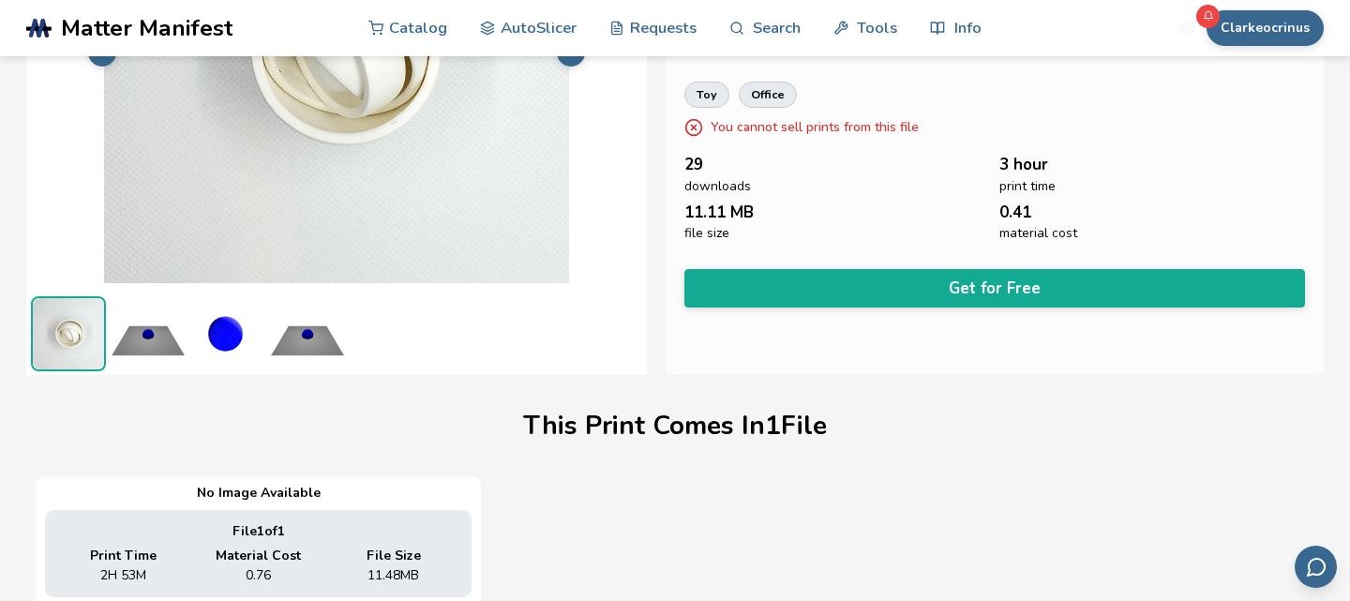
scroll to position [259, 0]
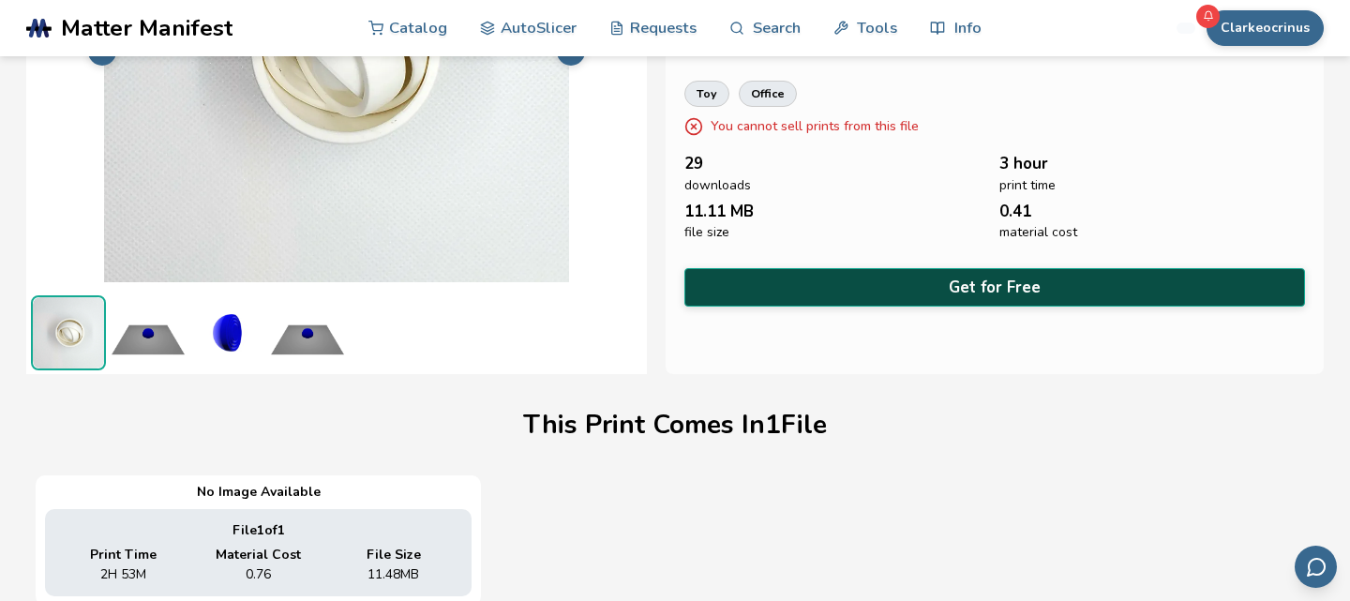
click at [1040, 293] on button "Get for Free" at bounding box center [994, 287] width 620 height 38
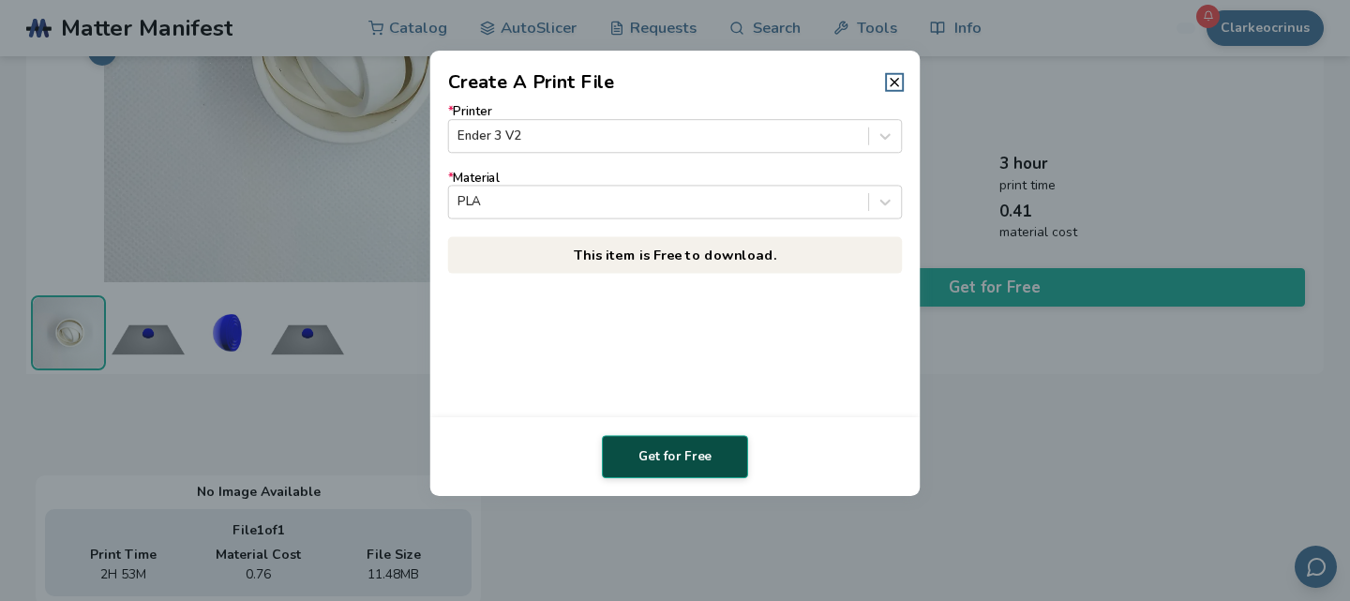
click at [656, 463] on button "Get for Free" at bounding box center [675, 456] width 146 height 43
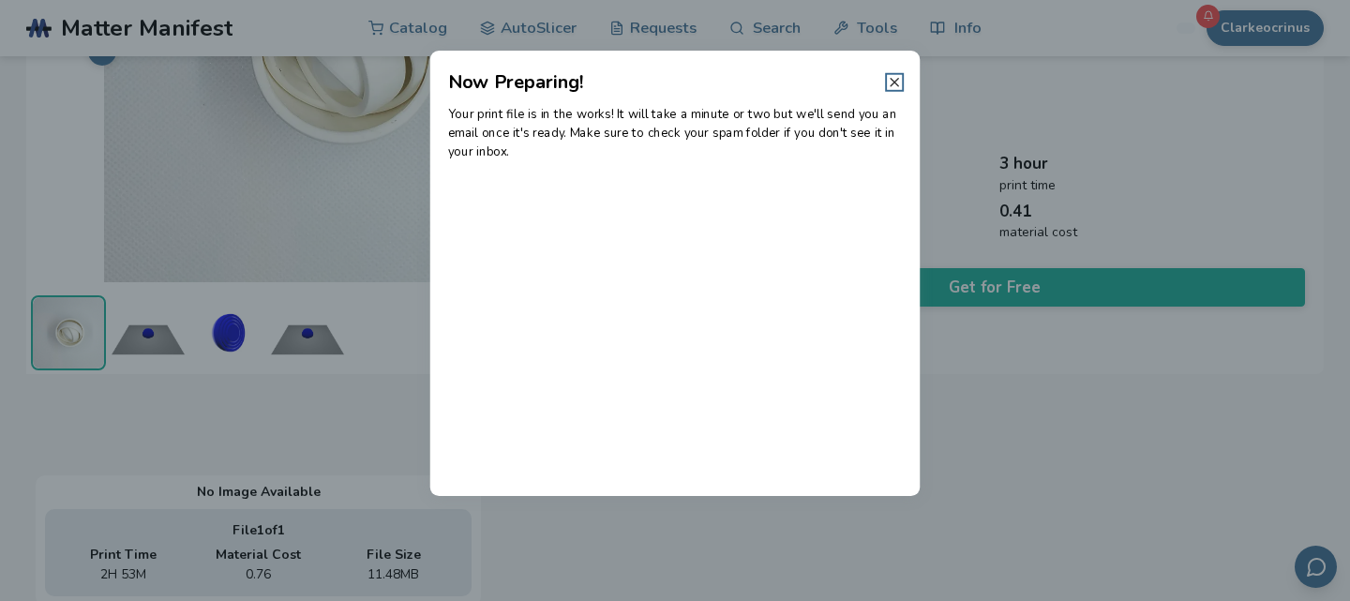
click at [892, 84] on icon at bounding box center [894, 82] width 15 height 15
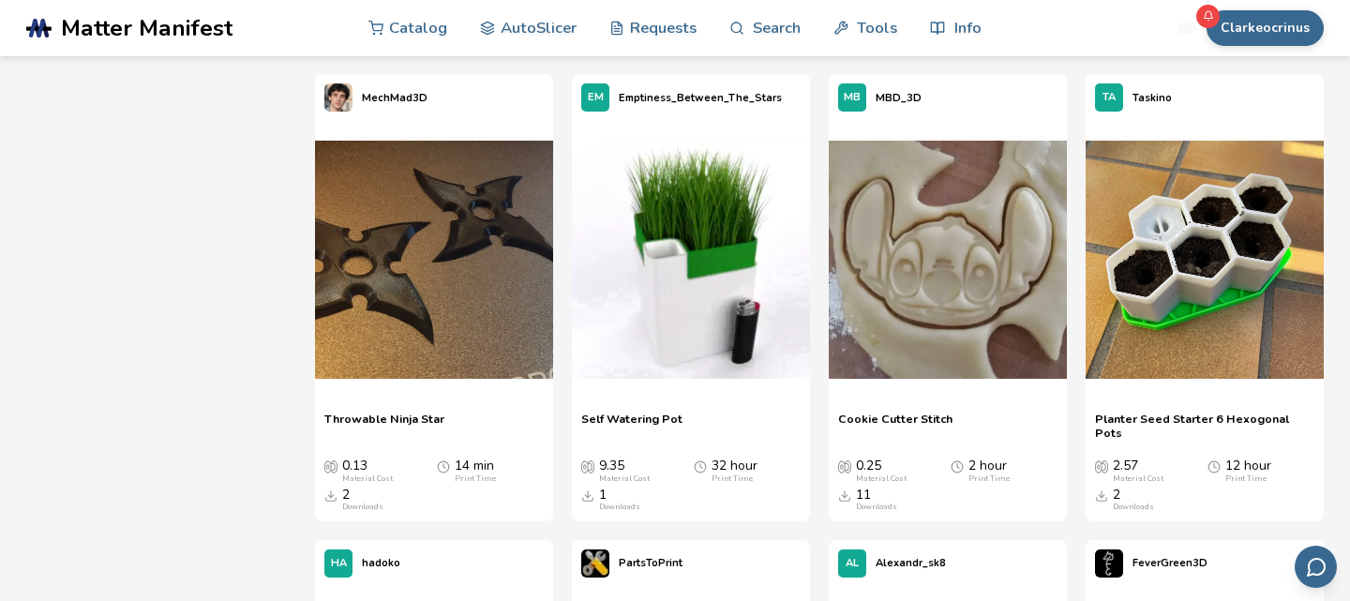
scroll to position [55643, 0]
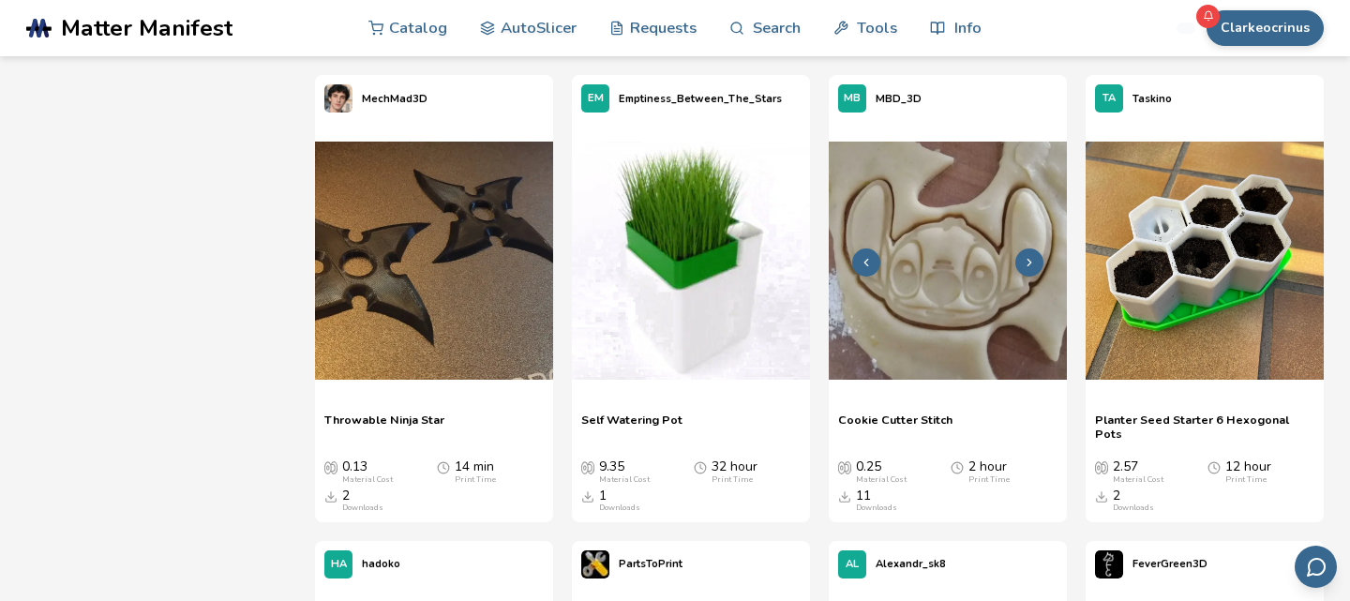
click at [964, 283] on img at bounding box center [948, 261] width 238 height 238
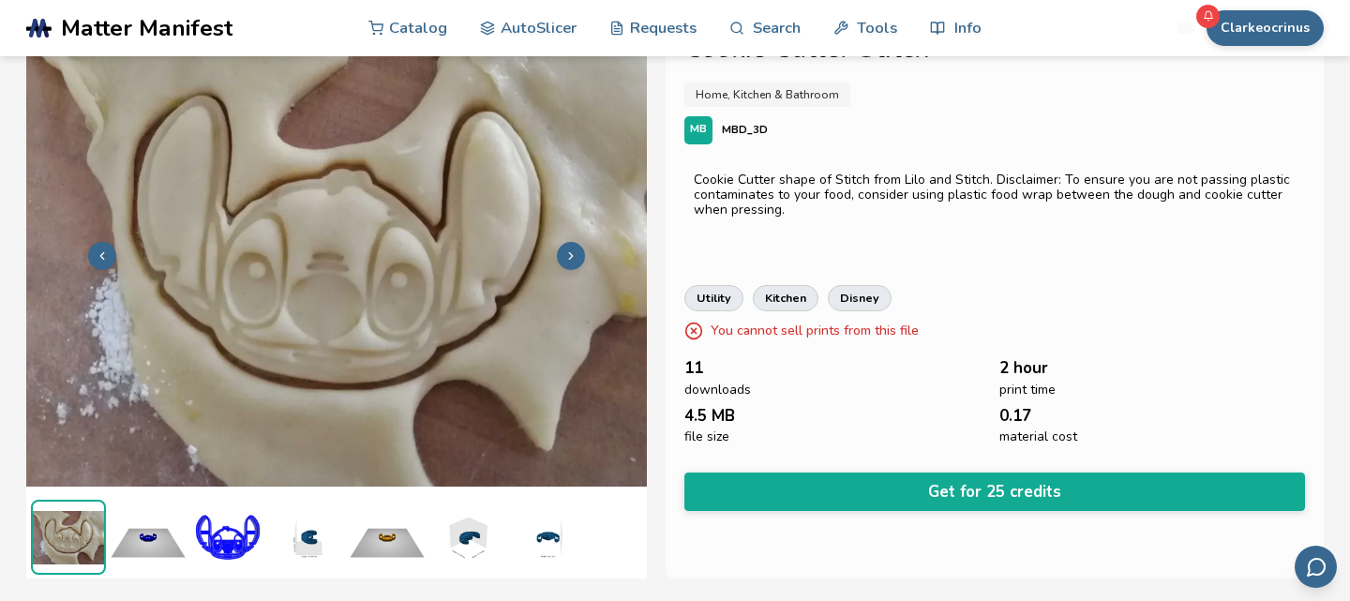
scroll to position [46, 0]
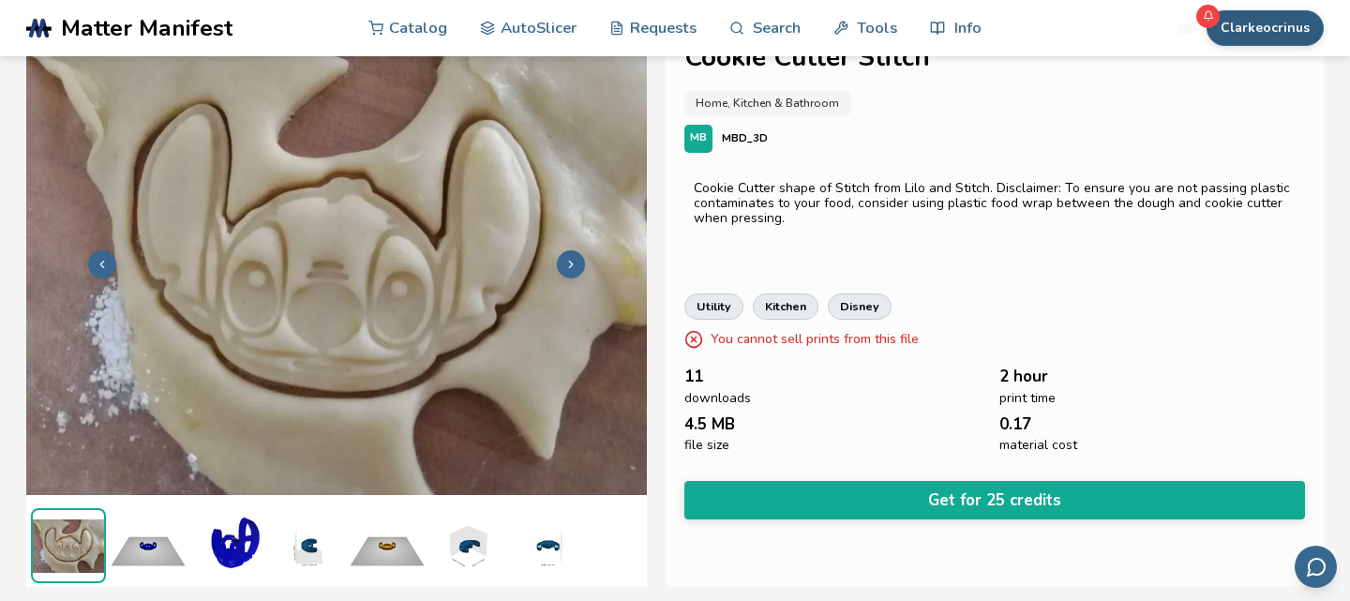
click at [1242, 30] on button "Clarkeocrinus" at bounding box center [1264, 28] width 117 height 36
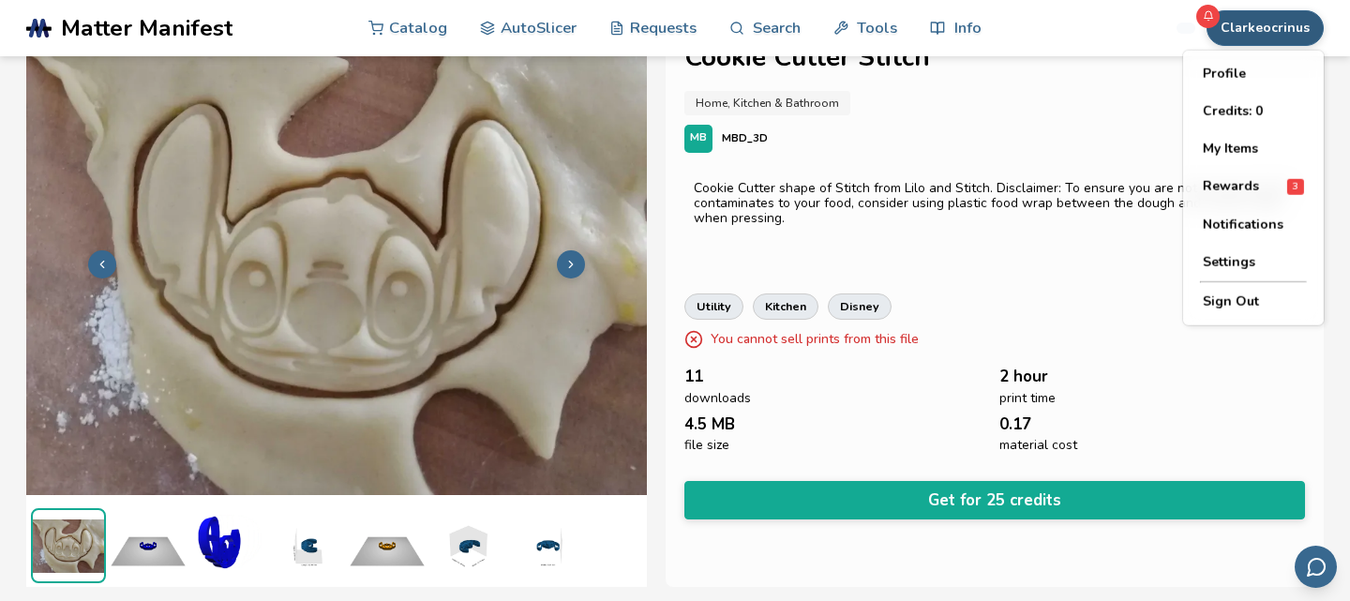
click at [1242, 30] on button "Clarkeocrinus" at bounding box center [1264, 28] width 117 height 36
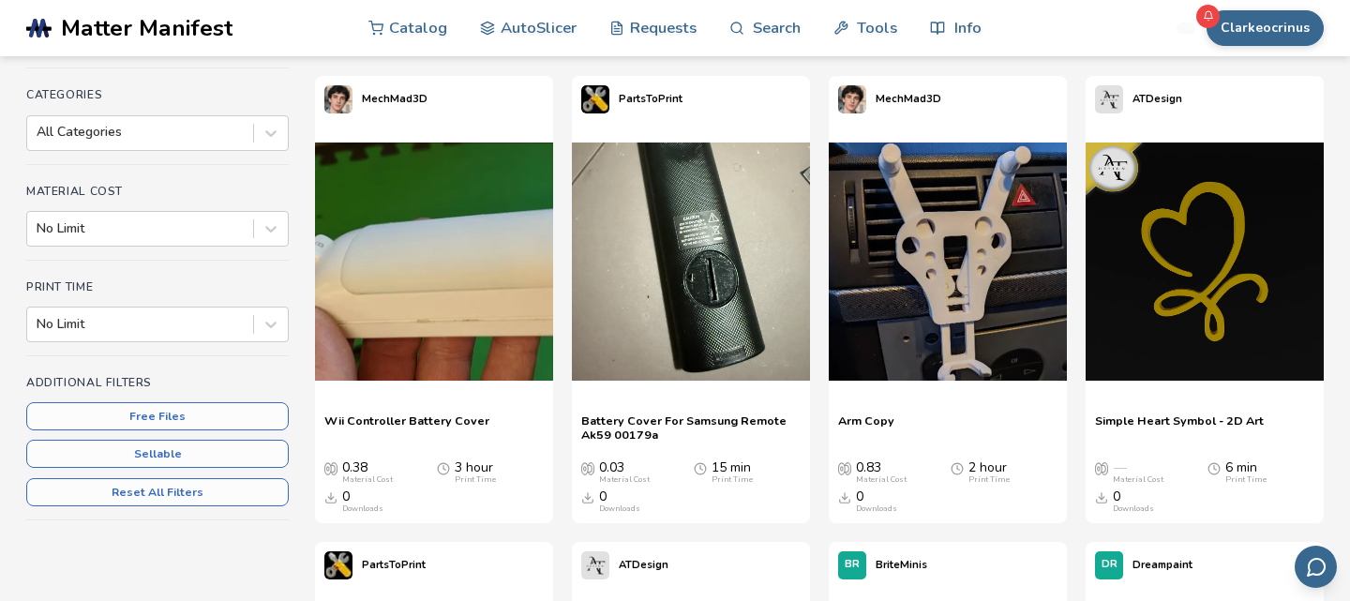
scroll to position [233, 0]
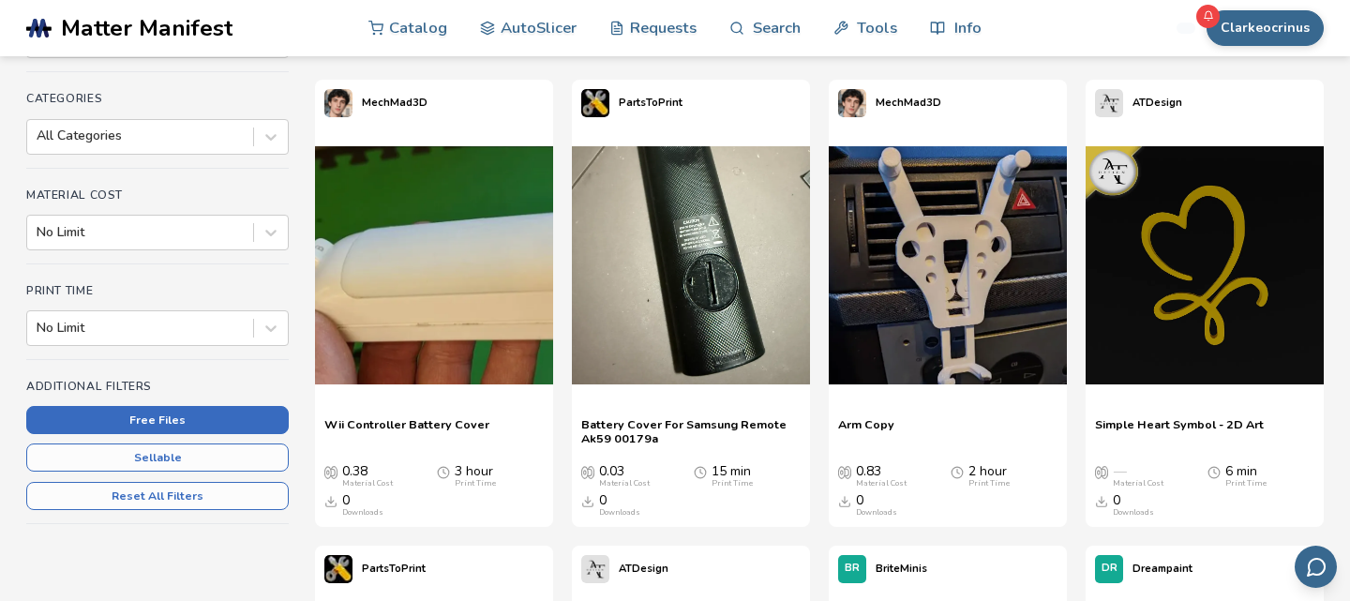
click at [162, 410] on button "Free Files" at bounding box center [157, 420] width 262 height 28
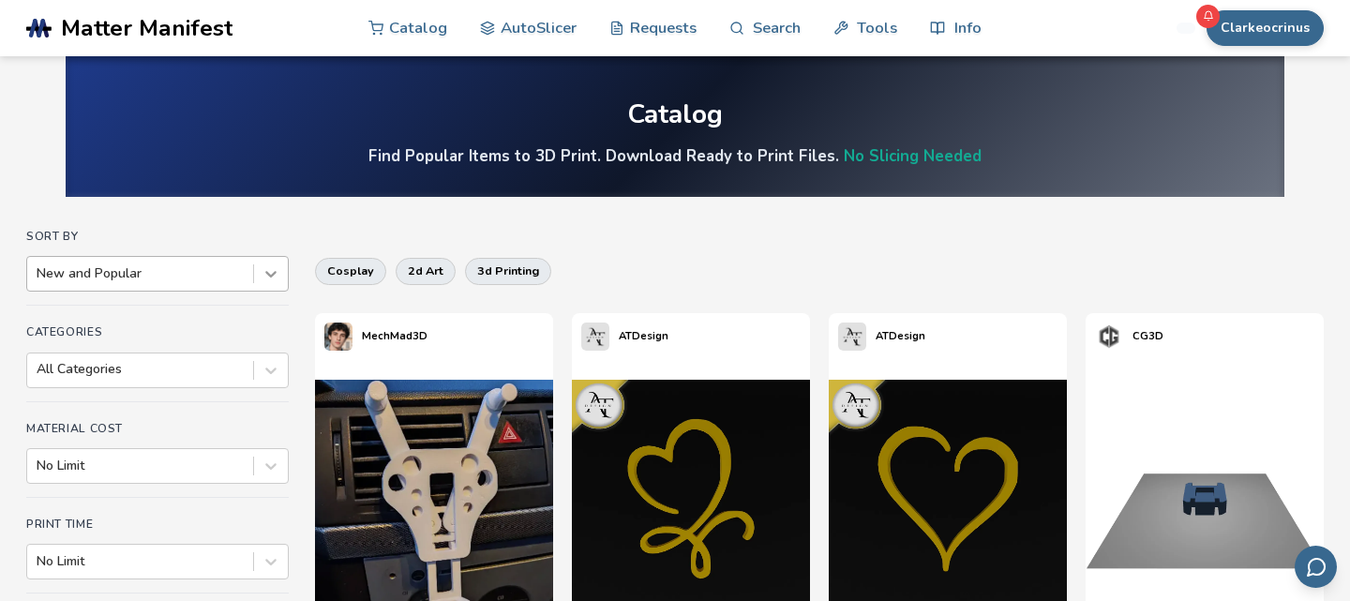
click at [269, 275] on icon at bounding box center [270, 275] width 11 height 7
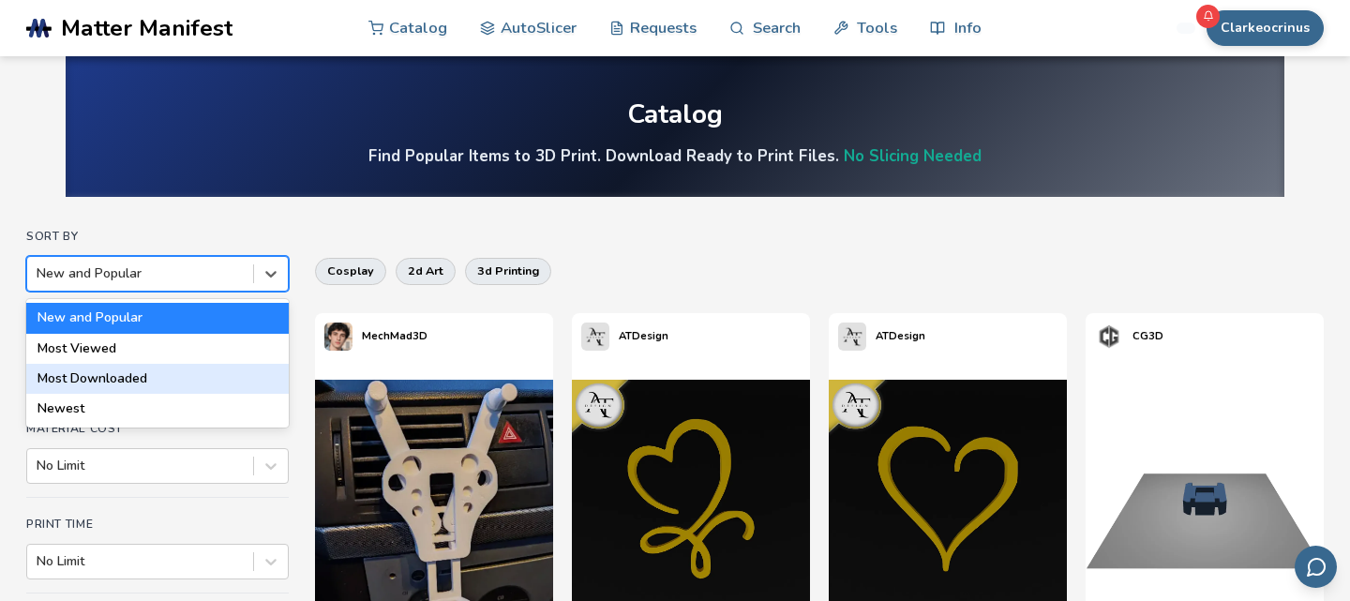
click at [139, 374] on div "Most Downloaded" at bounding box center [157, 379] width 262 height 30
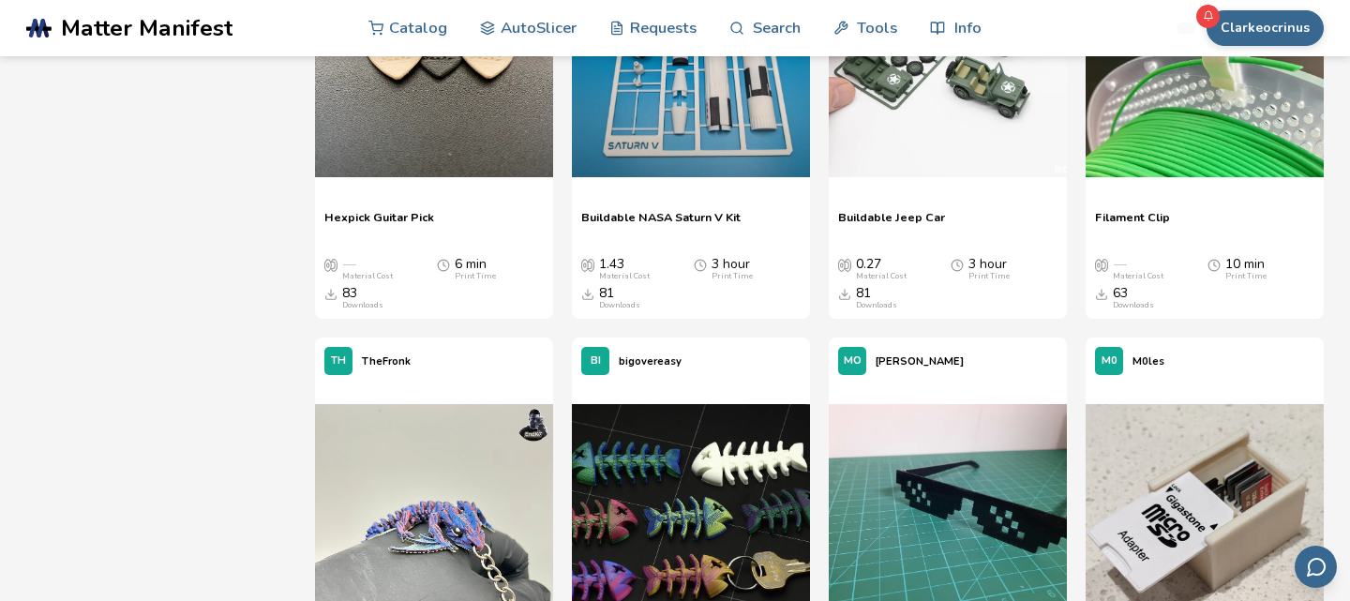
scroll to position [911, 0]
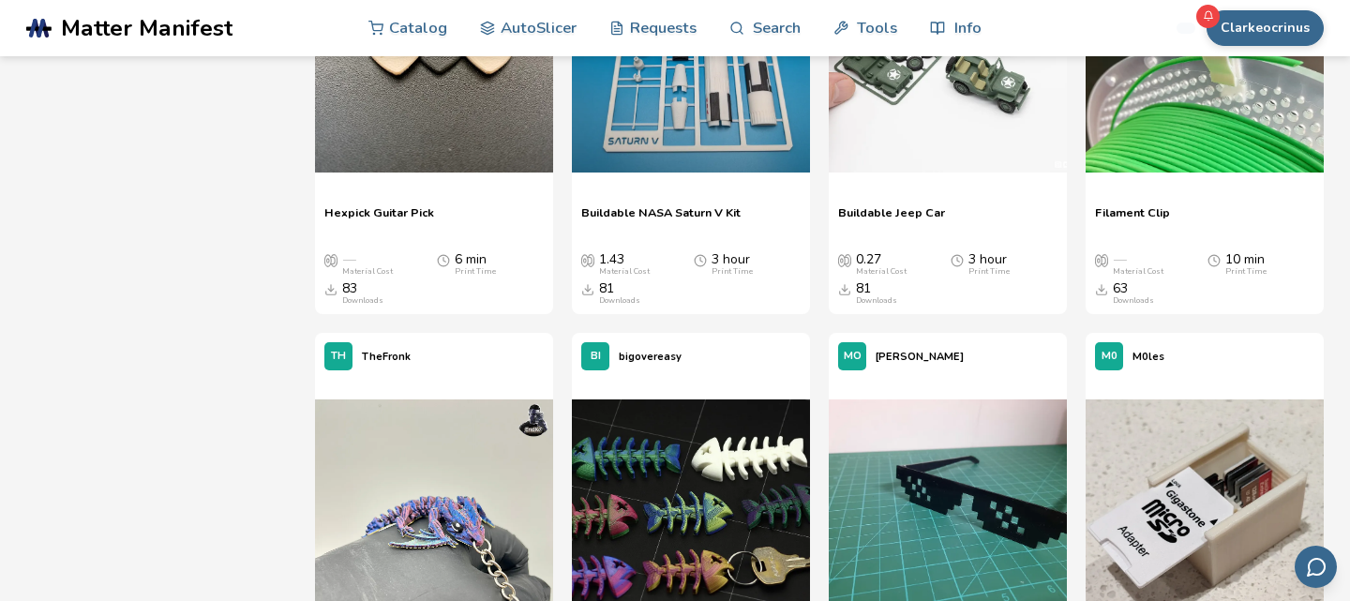
click at [1065, 9] on div "Clarkeocrinus Catalog AutoSlicer Requests Search Tools Info Catalog AutoSlicer …" at bounding box center [1167, 28] width 311 height 56
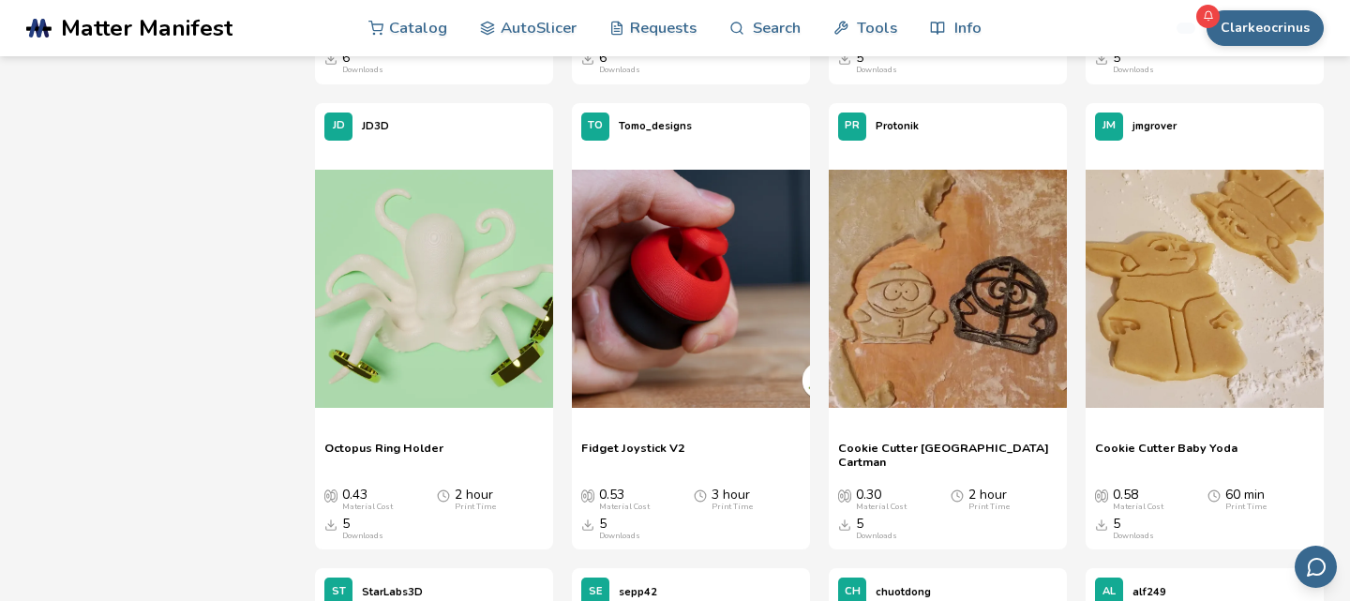
scroll to position [30481, 0]
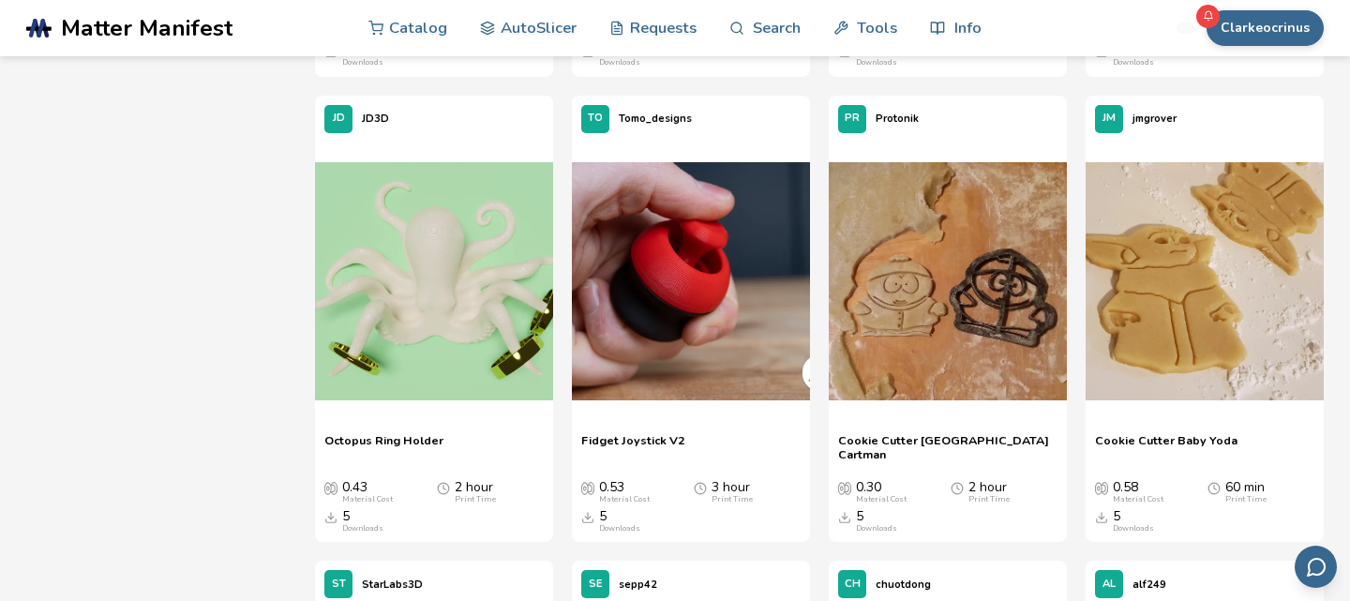
click at [1207, 444] on span "Cookie Cutter Baby Yoda" at bounding box center [1166, 447] width 142 height 28
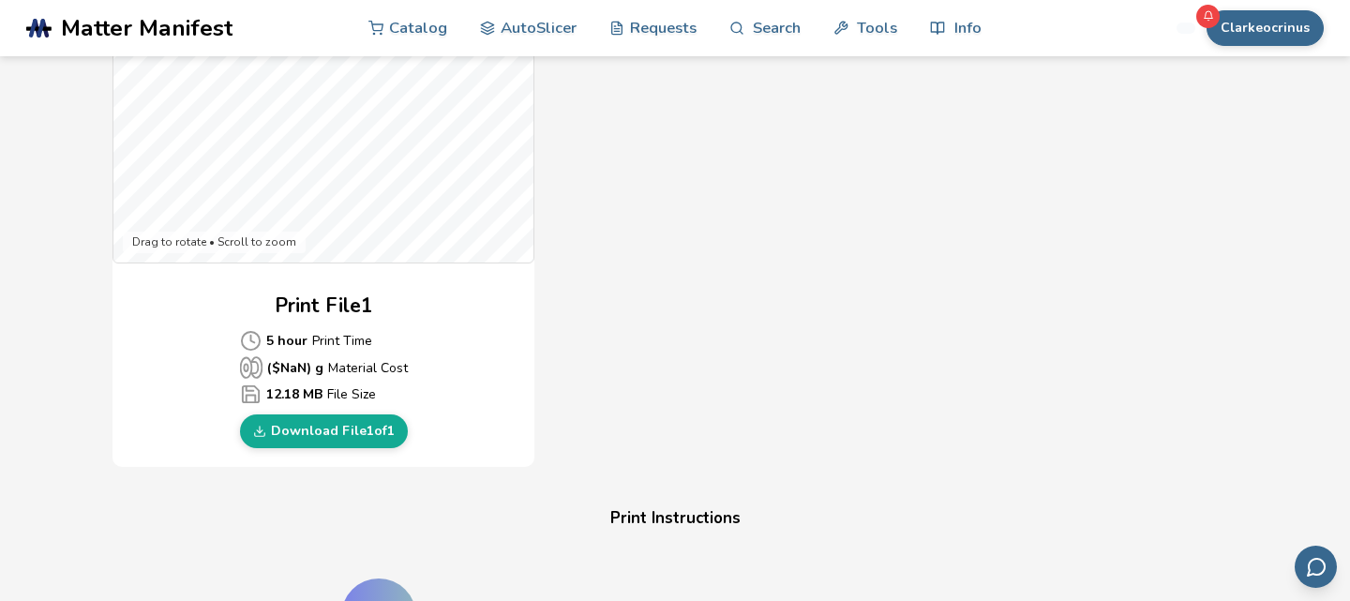
scroll to position [742, 0]
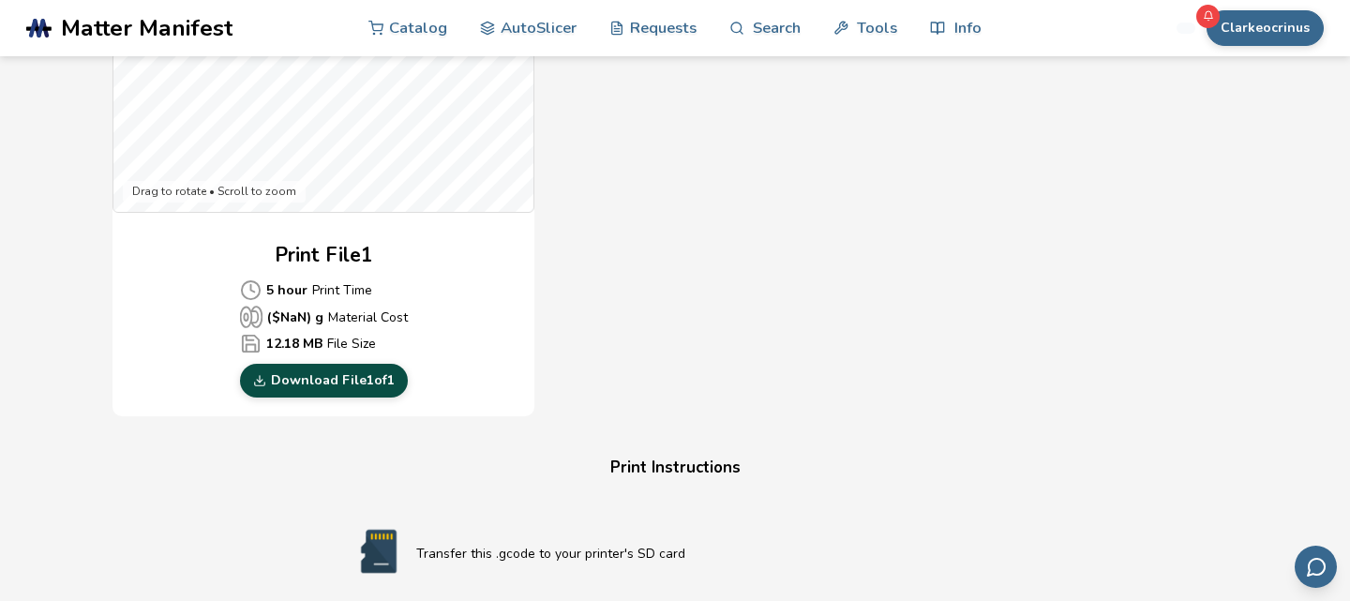
click at [365, 378] on link "Download File 1 of 1" at bounding box center [324, 381] width 168 height 34
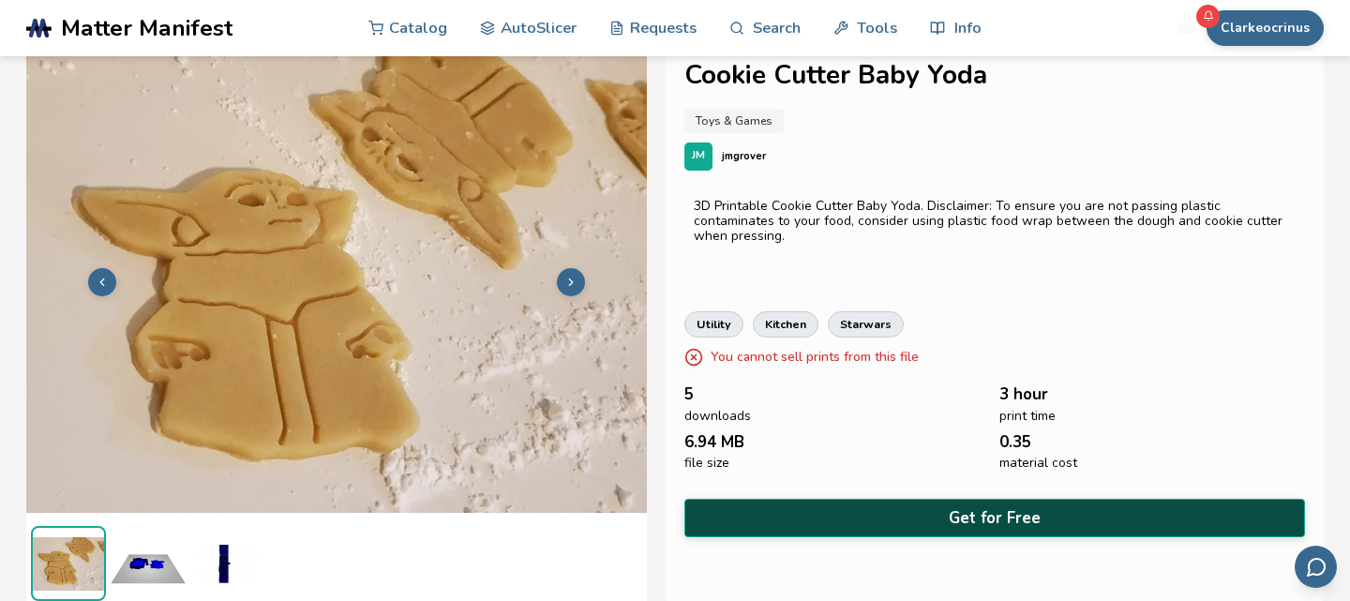
click at [971, 511] on button "Get for Free" at bounding box center [994, 518] width 620 height 38
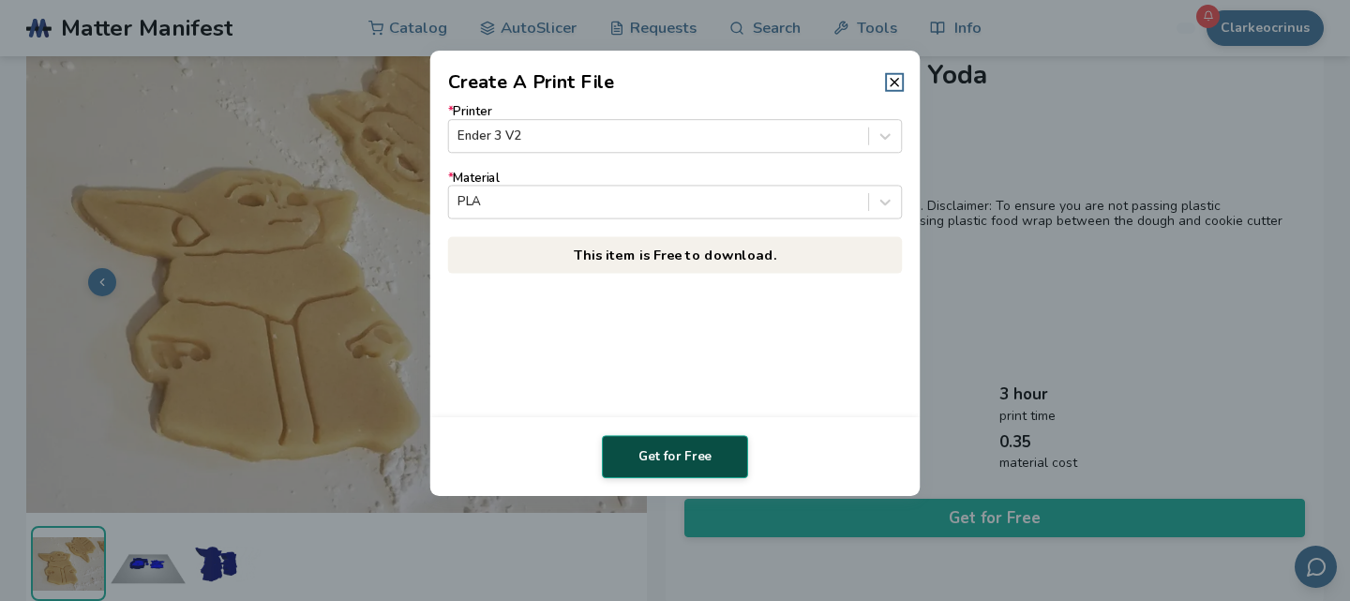
click at [663, 454] on button "Get for Free" at bounding box center [675, 456] width 146 height 43
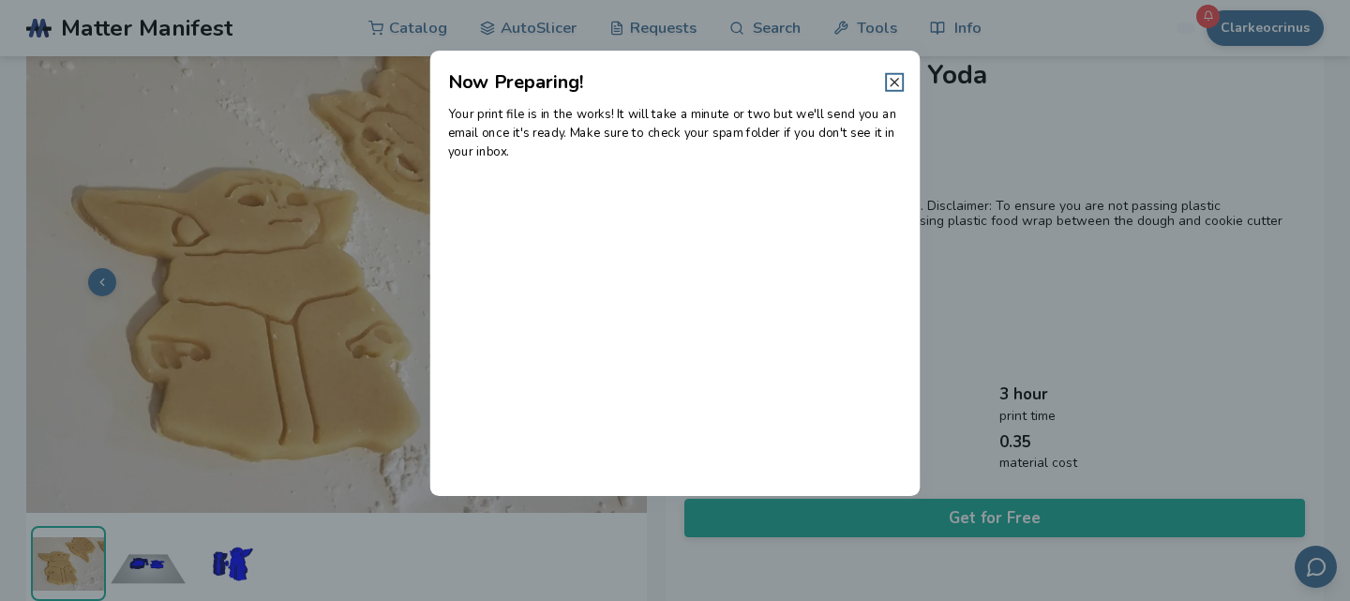
click at [893, 82] on line at bounding box center [893, 82] width 7 height 7
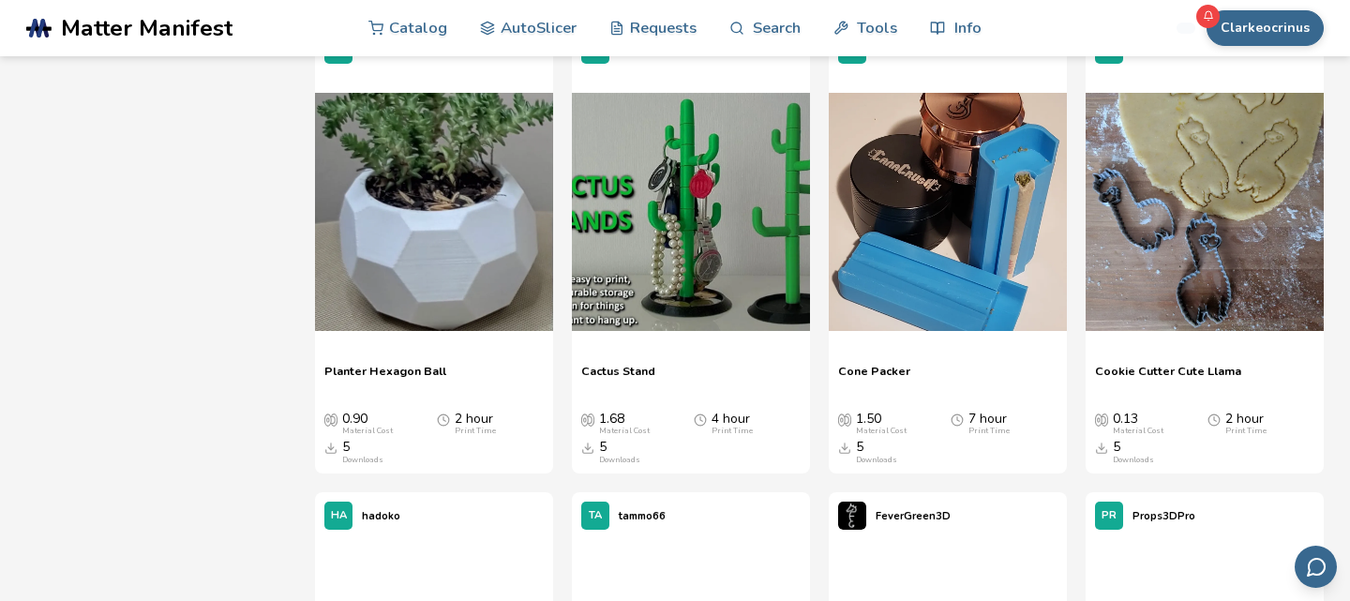
scroll to position [32409, 0]
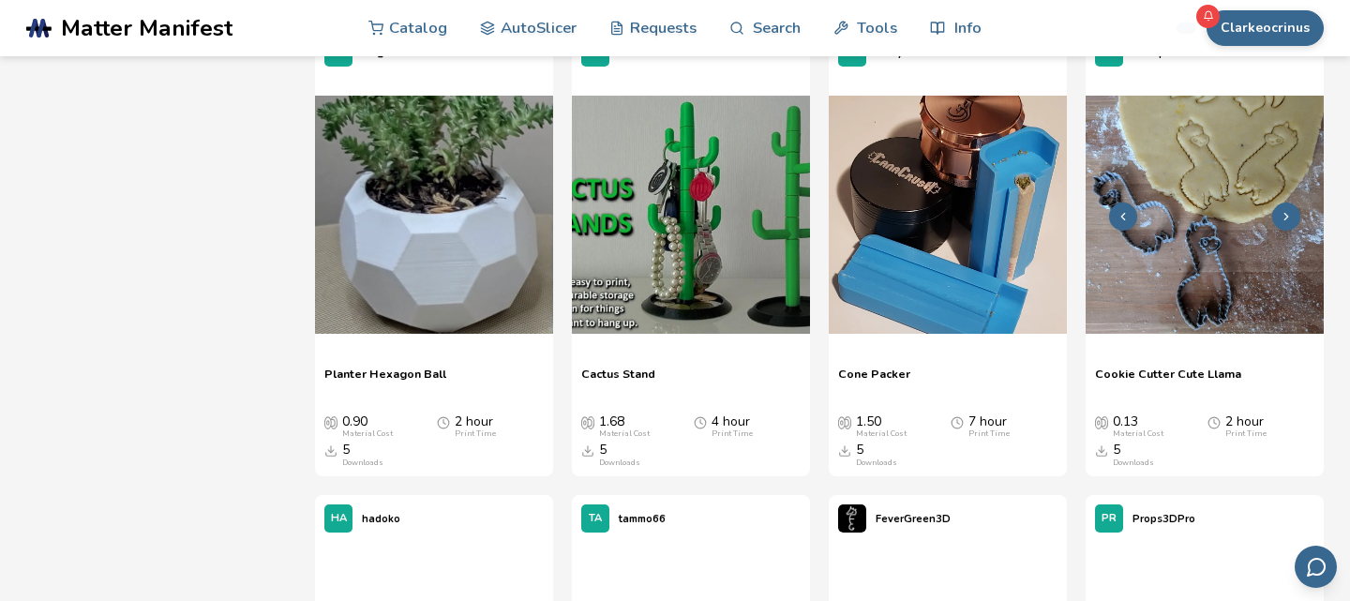
click at [1129, 242] on img at bounding box center [1204, 215] width 238 height 238
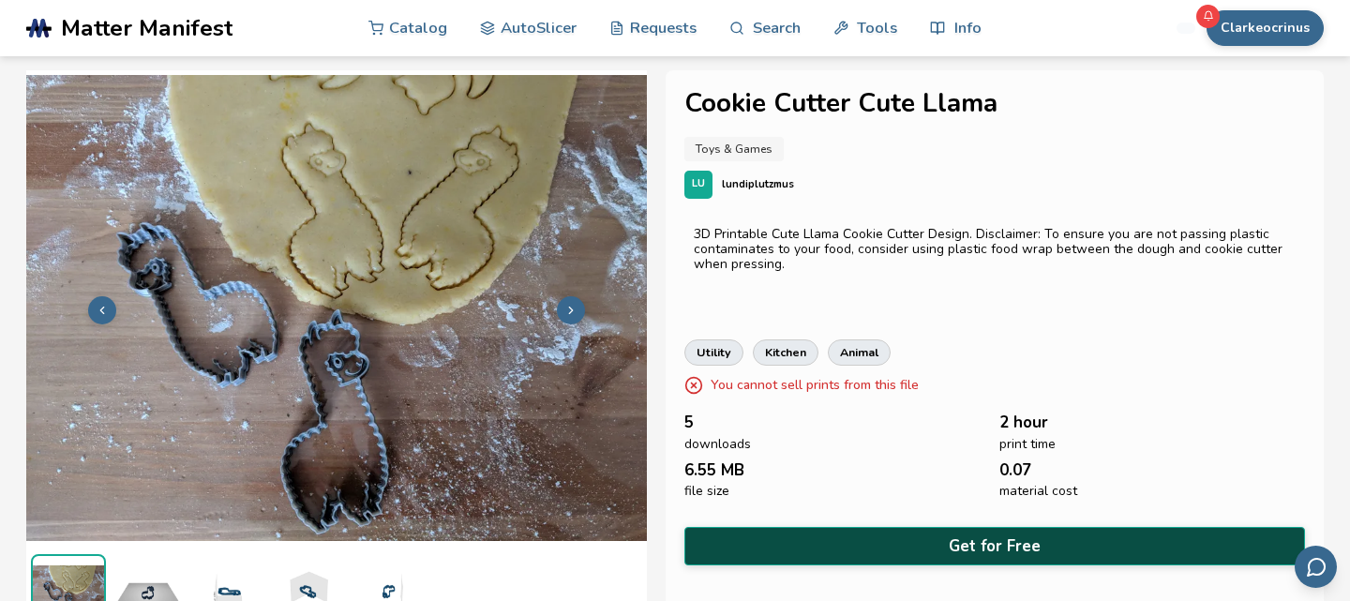
click at [1011, 548] on button "Get for Free" at bounding box center [994, 546] width 620 height 38
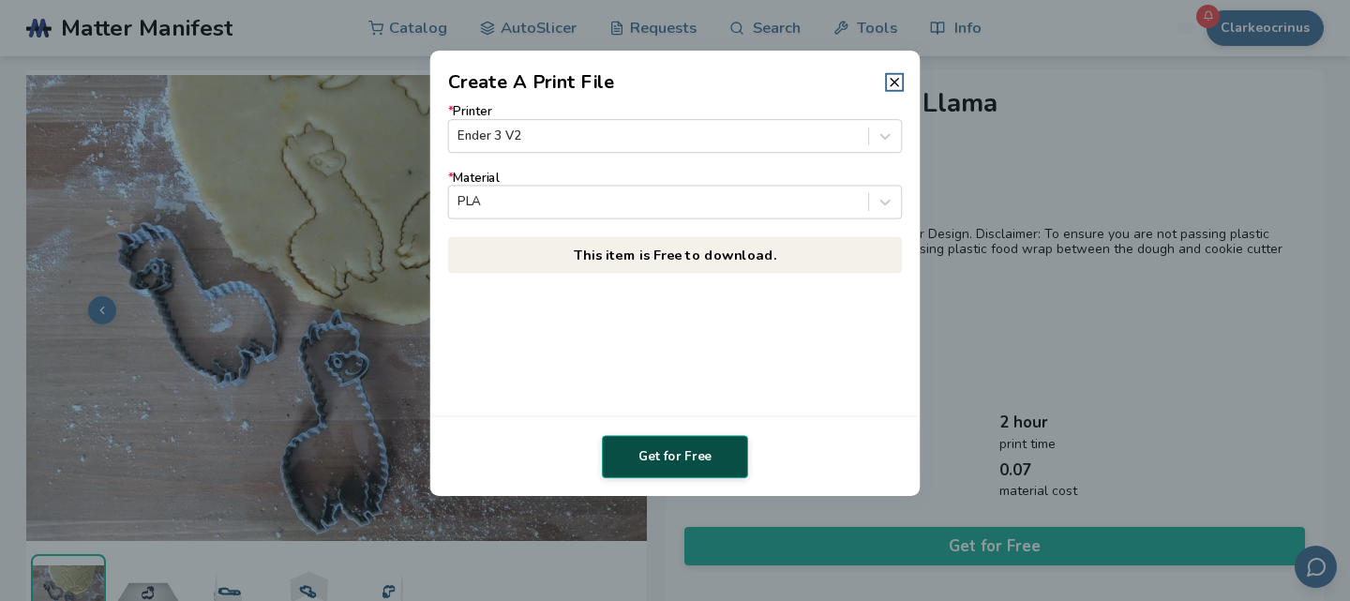
click at [669, 463] on button "Get for Free" at bounding box center [675, 456] width 146 height 43
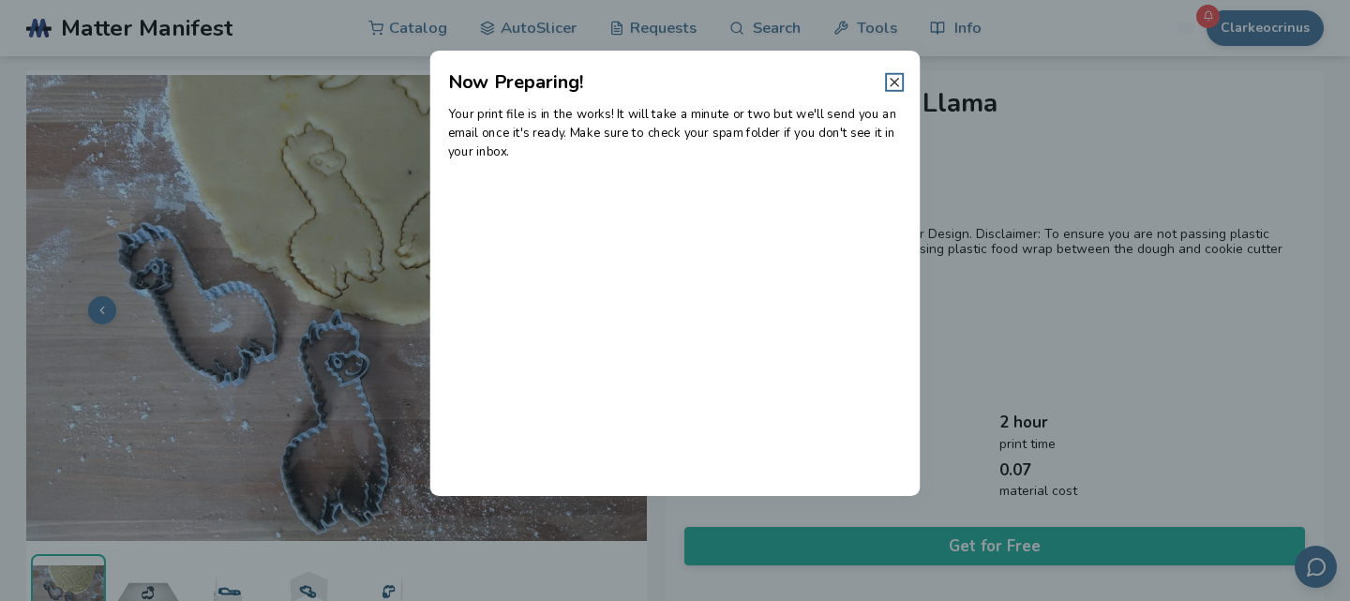
click at [896, 85] on icon at bounding box center [894, 82] width 15 height 15
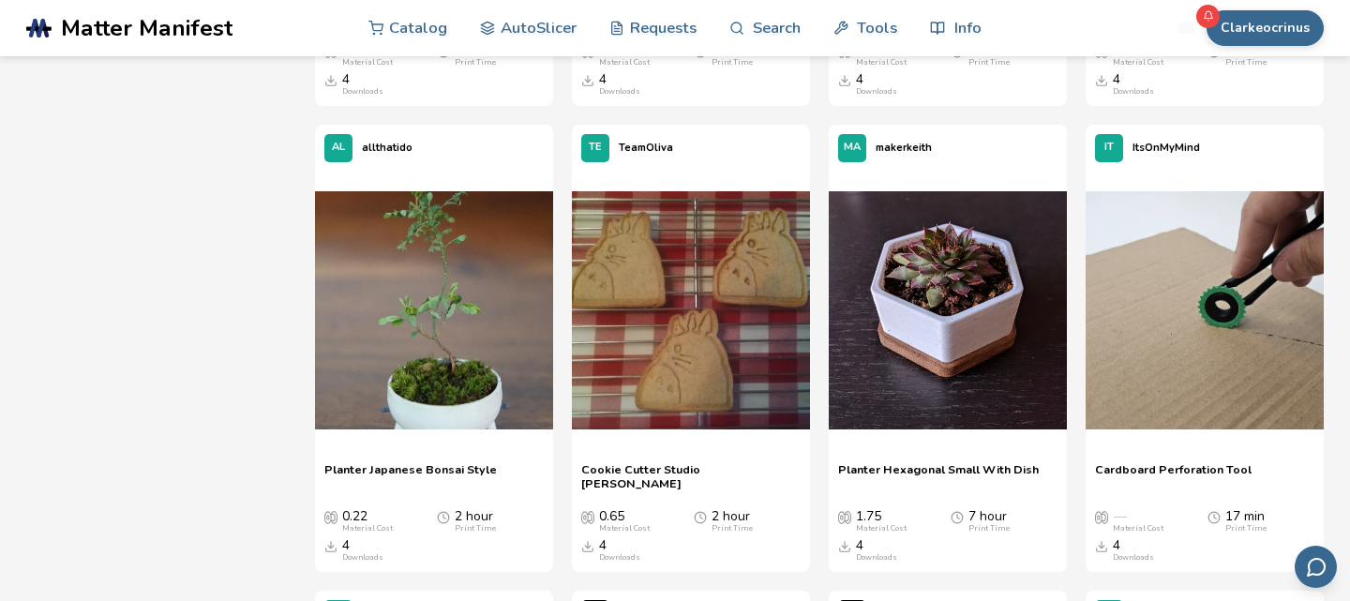
scroll to position [35076, 0]
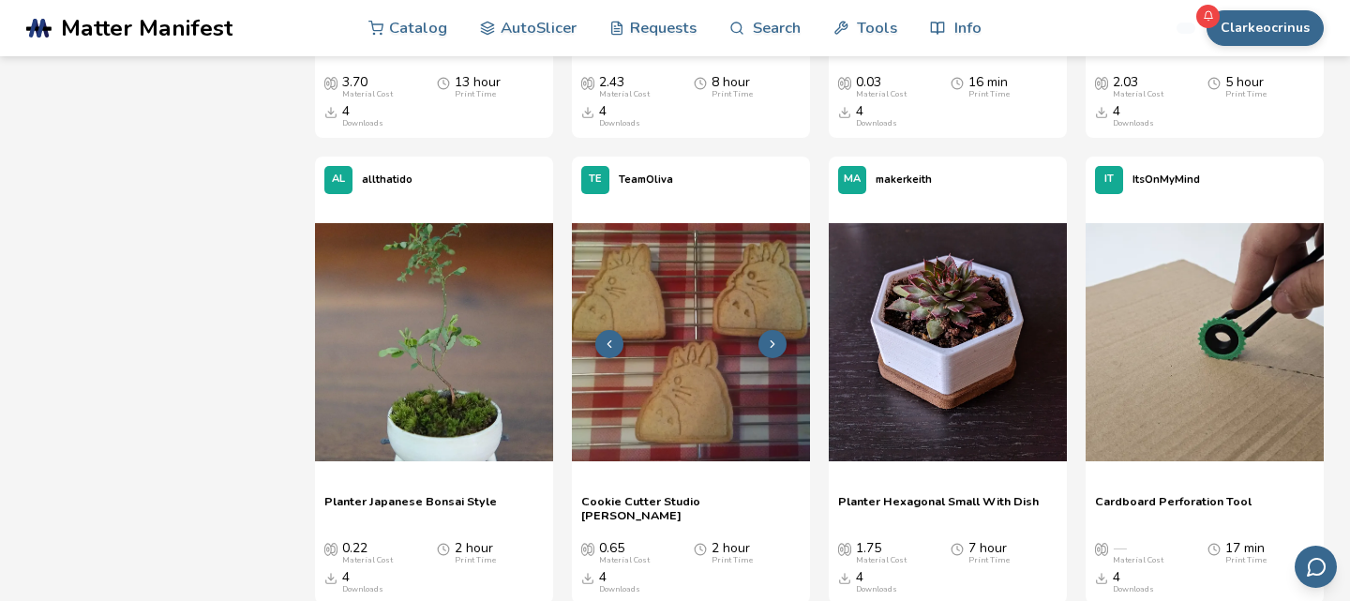
click at [745, 323] on img at bounding box center [691, 342] width 238 height 238
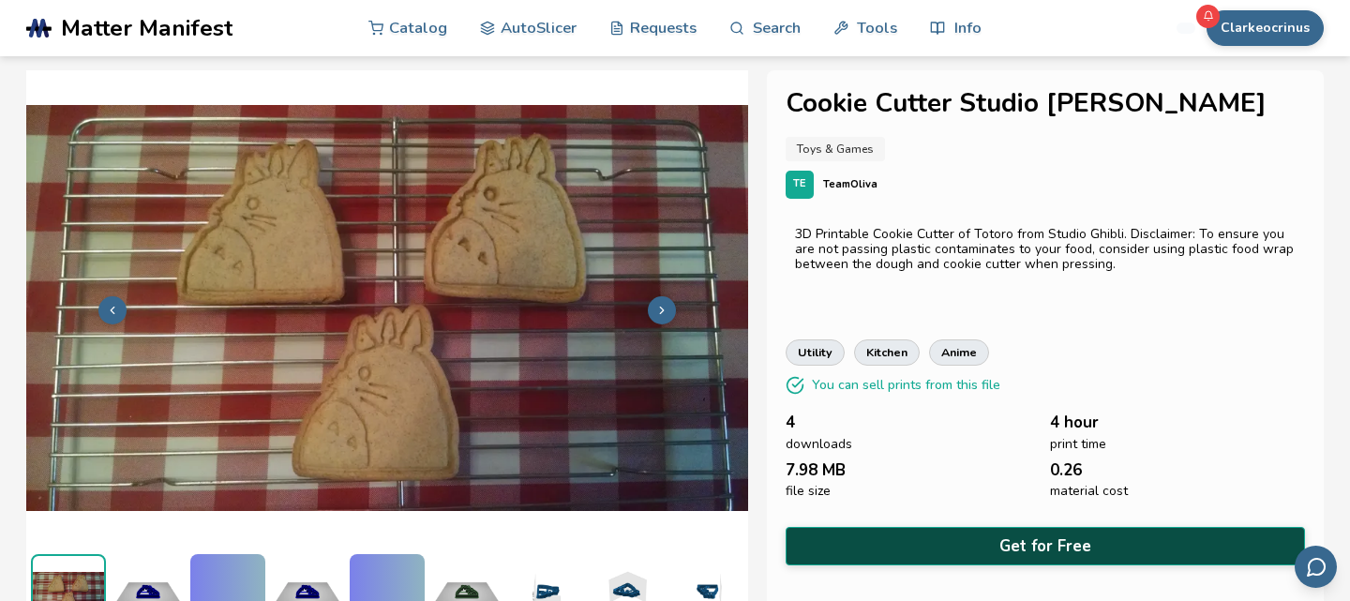
click at [979, 538] on button "Get for Free" at bounding box center [1044, 546] width 519 height 38
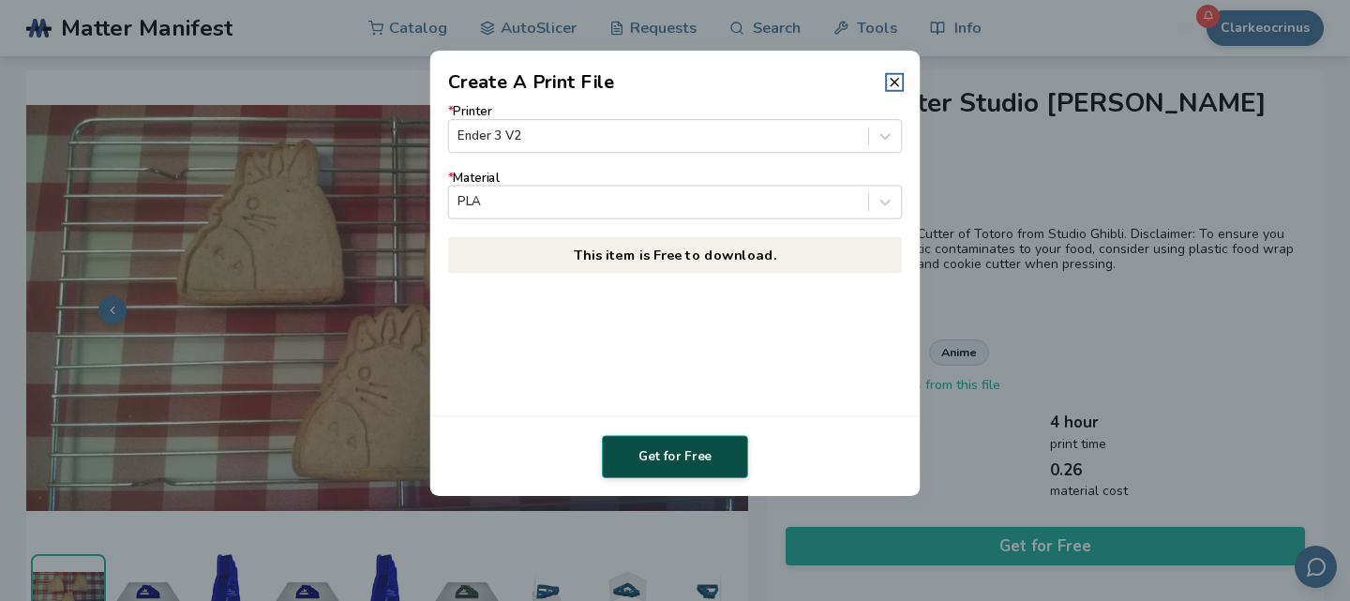
click at [690, 450] on button "Get for Free" at bounding box center [675, 456] width 146 height 43
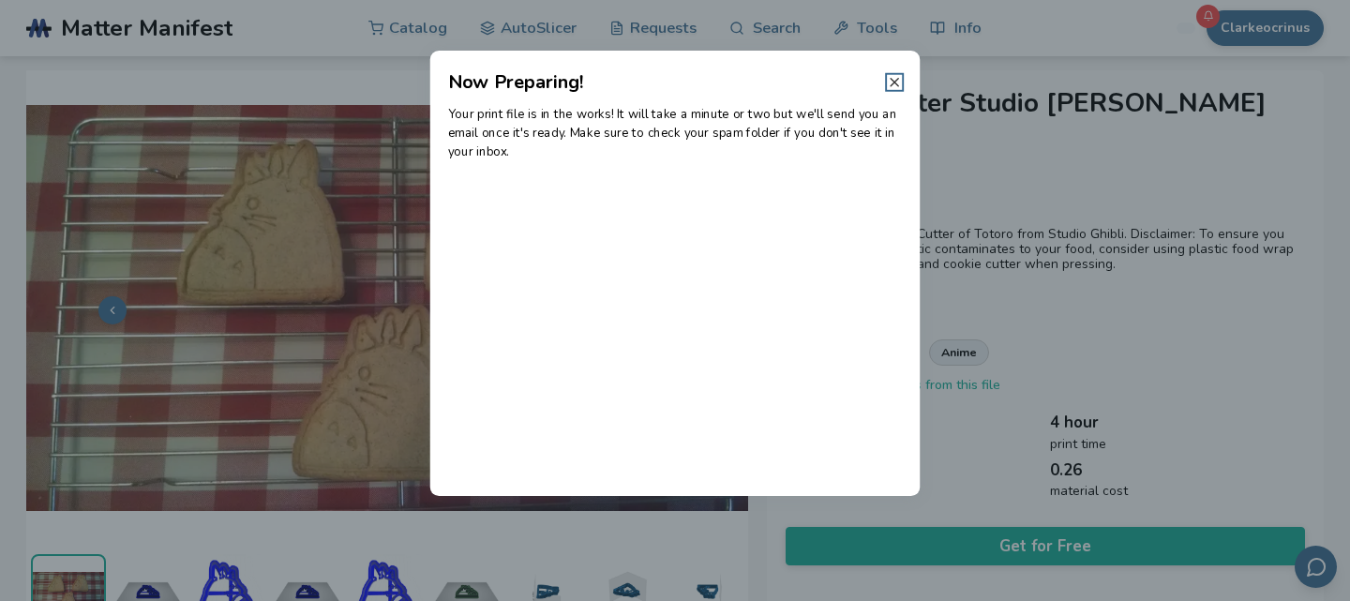
click at [897, 83] on icon at bounding box center [894, 82] width 15 height 15
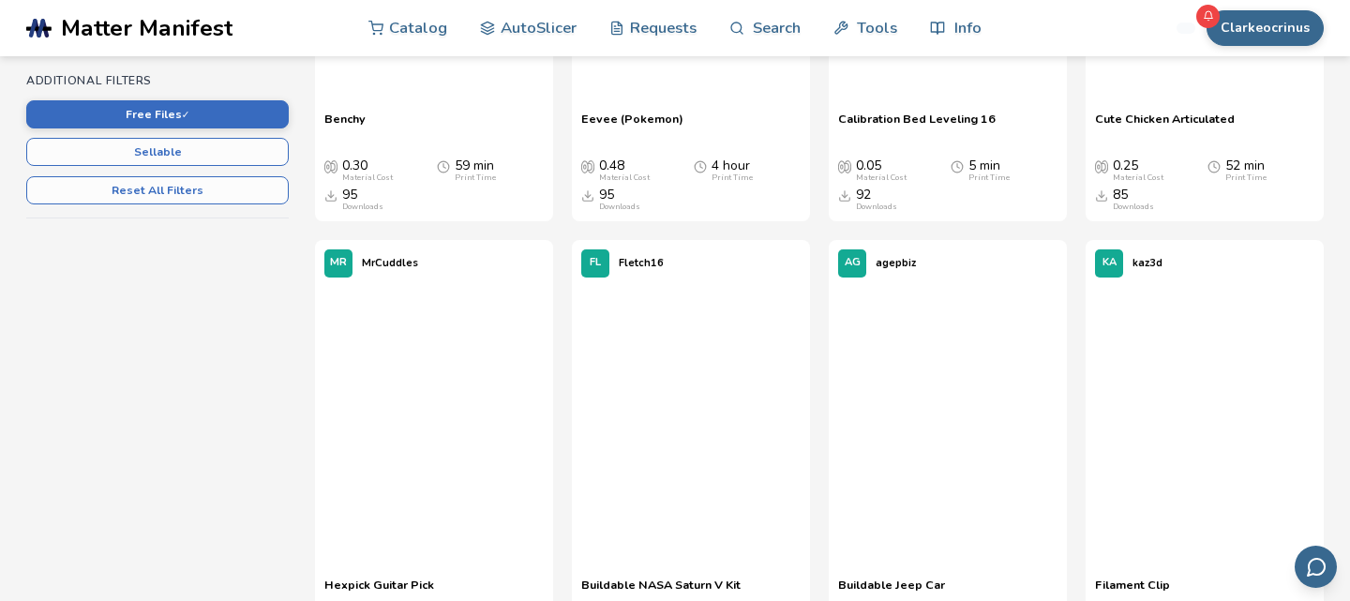
scroll to position [714, 0]
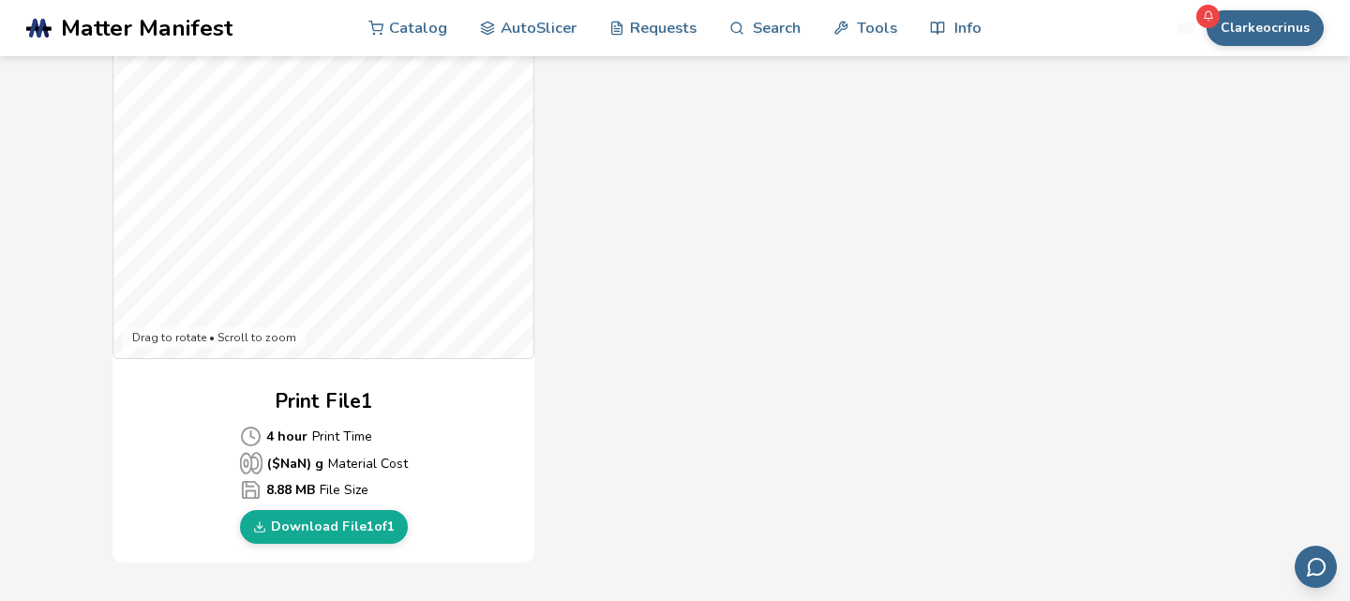
scroll to position [597, 0]
click at [337, 526] on link "Download File 1 of 1" at bounding box center [324, 526] width 168 height 34
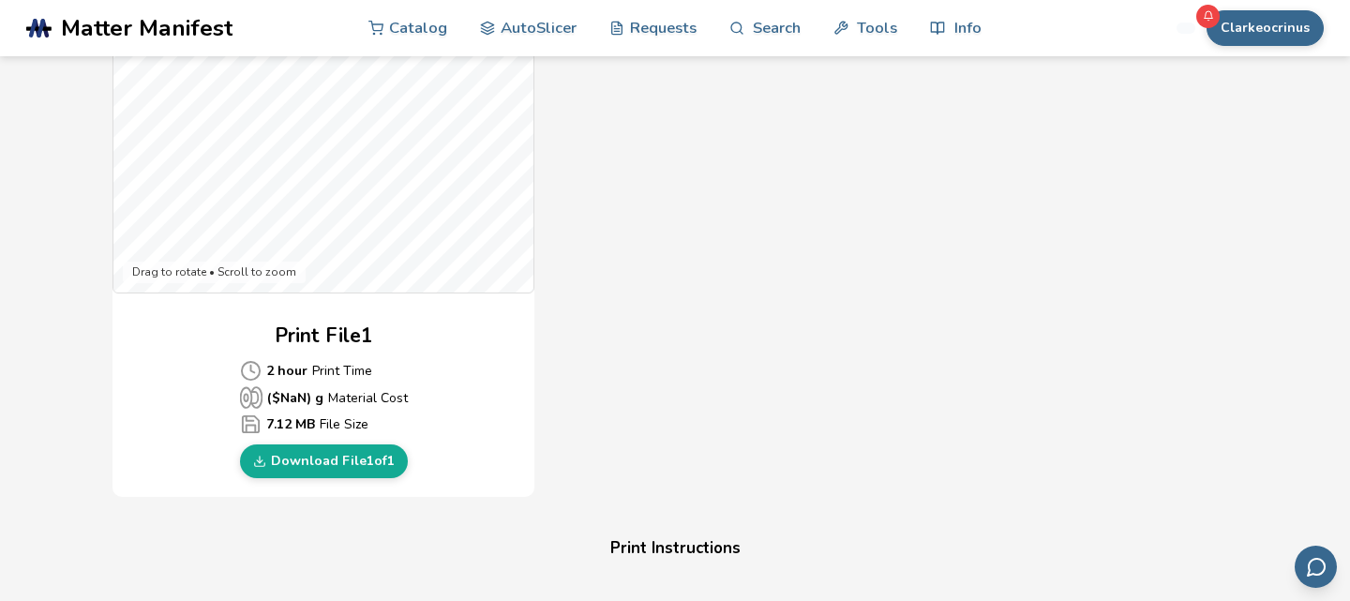
scroll to position [665, 0]
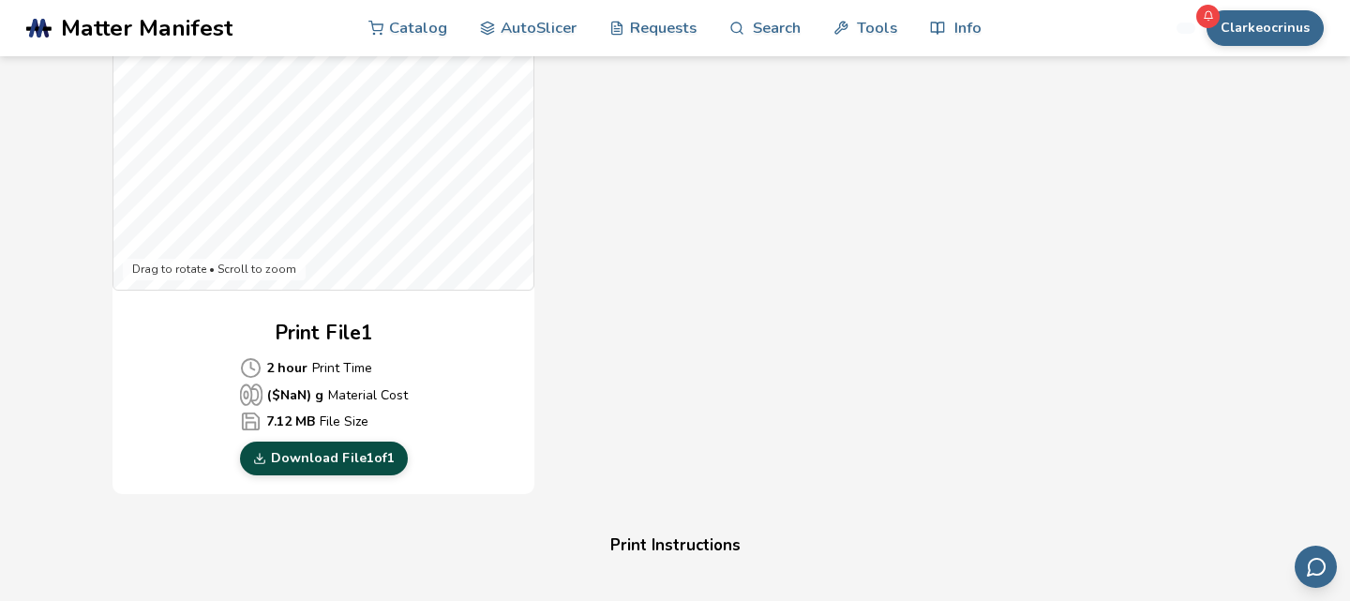
click at [365, 456] on link "Download File 1 of 1" at bounding box center [324, 458] width 168 height 34
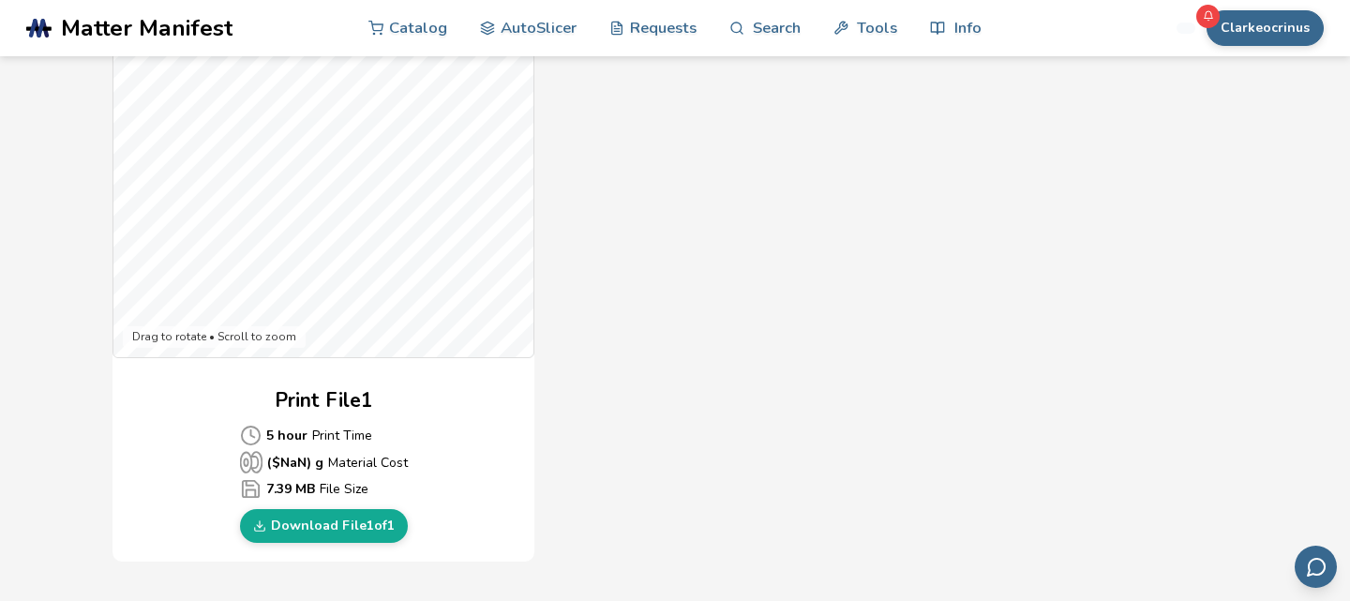
scroll to position [599, 0]
click at [282, 521] on link "Download File 1 of 1" at bounding box center [324, 524] width 168 height 34
